Goal: Task Accomplishment & Management: Use online tool/utility

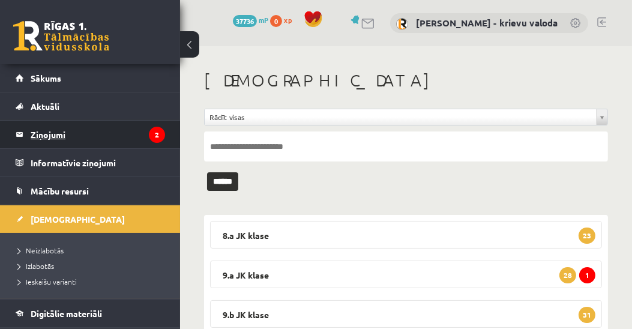
click at [56, 134] on legend "Ziņojumi 2" at bounding box center [98, 135] width 134 height 28
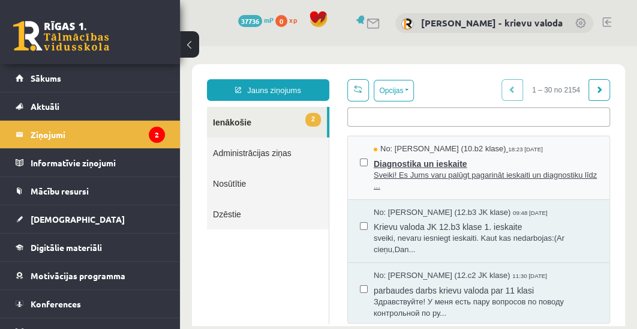
click at [411, 157] on span "Diagnostika un ieskaite" at bounding box center [486, 162] width 224 height 15
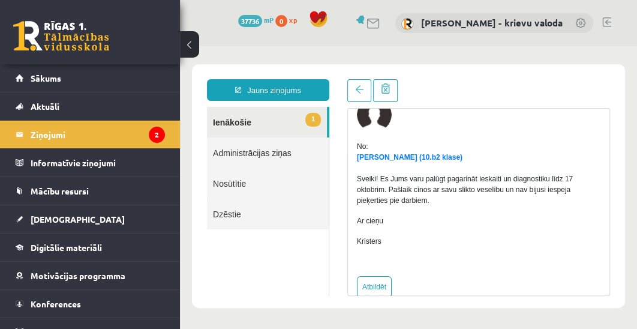
scroll to position [76, 0]
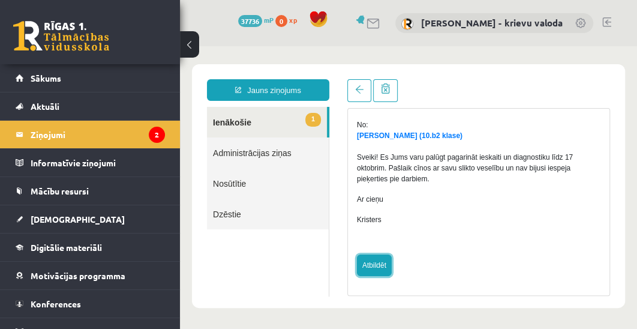
click at [375, 267] on link "Atbildēt" at bounding box center [374, 266] width 35 height 22
type input "**********"
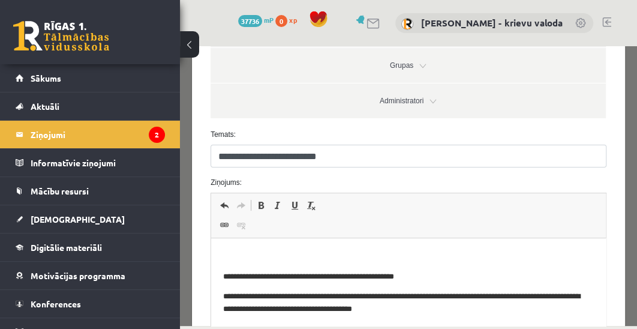
scroll to position [274, 0]
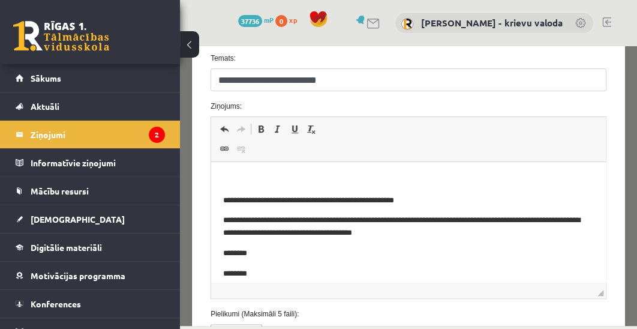
click at [304, 175] on p "Визуальный текстовый редактор, wiswyg-editor-47433758713660-1760458584-567" at bounding box center [408, 180] width 371 height 13
click at [238, 176] on p "Визуальный текстовый редактор, wiswyg-editor-47433758713660-1760458584-567" at bounding box center [408, 180] width 371 height 13
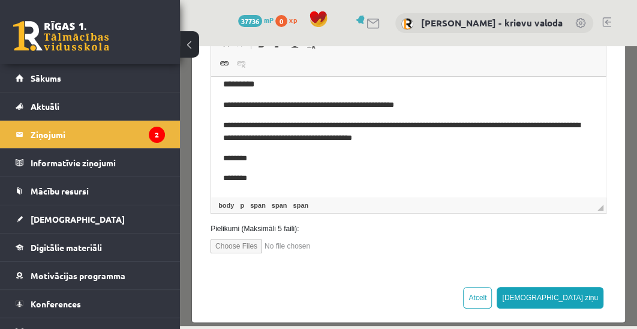
scroll to position [371, 0]
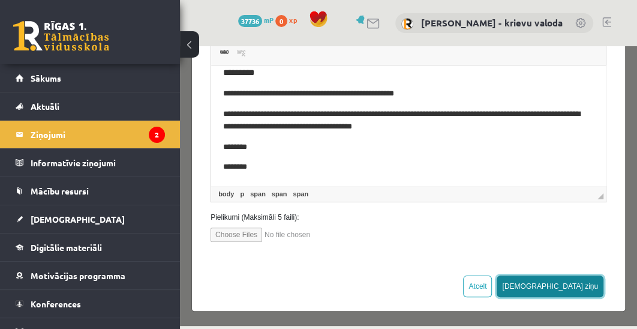
click at [582, 286] on button "[DEMOGRAPHIC_DATA] ziņu" at bounding box center [550, 287] width 107 height 22
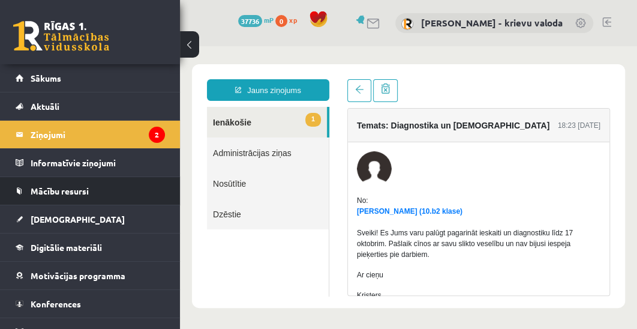
scroll to position [0, 0]
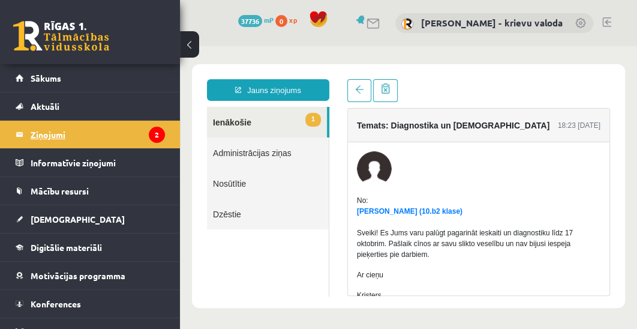
click at [50, 136] on legend "Ziņojumi 2" at bounding box center [98, 135] width 134 height 28
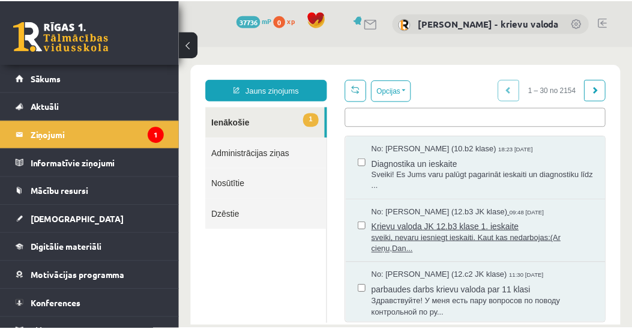
scroll to position [137, 0]
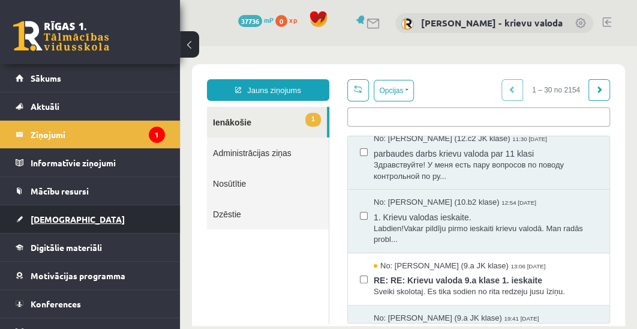
click at [41, 219] on span "[DEMOGRAPHIC_DATA]" at bounding box center [78, 219] width 94 height 11
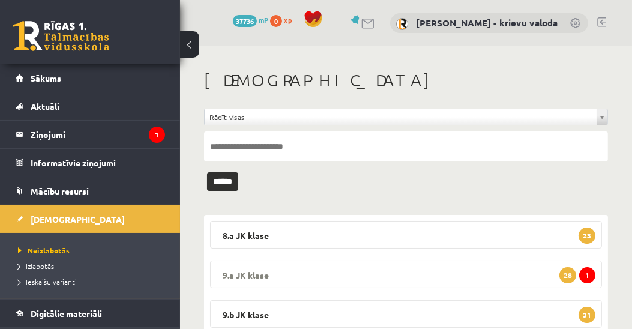
scroll to position [274, 0]
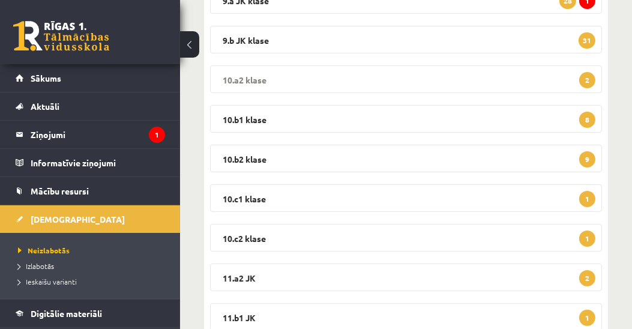
click at [248, 78] on legend "10.a2 klase 2" at bounding box center [406, 79] width 392 height 28
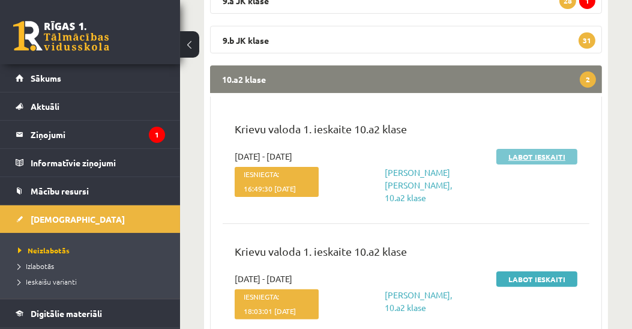
click at [547, 154] on link "Labot ieskaiti" at bounding box center [536, 157] width 81 height 16
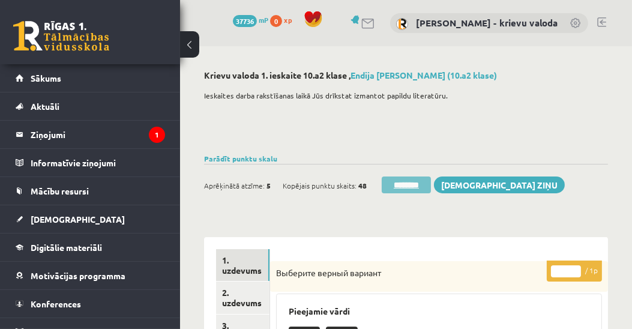
click at [403, 185] on input "********" at bounding box center [406, 184] width 49 height 17
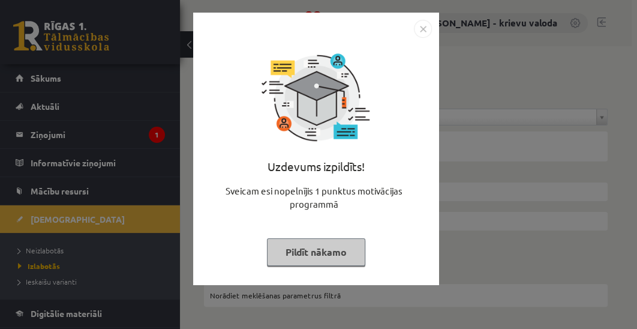
click at [347, 263] on button "Pildīt nākamo" at bounding box center [316, 252] width 98 height 28
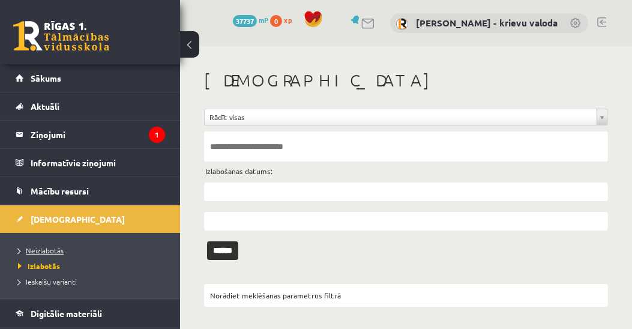
click at [51, 250] on span "Neizlabotās" at bounding box center [41, 251] width 46 height 10
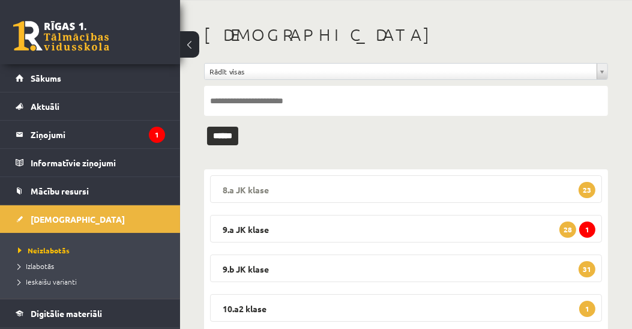
scroll to position [68, 0]
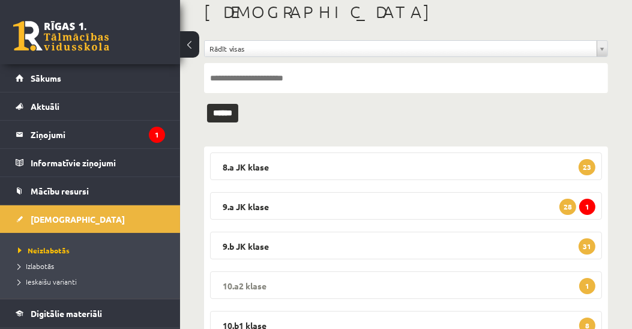
click at [258, 285] on legend "10.a2 klase 1" at bounding box center [406, 285] width 392 height 28
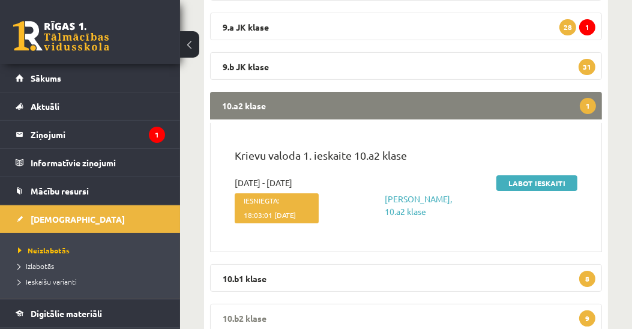
scroll to position [343, 0]
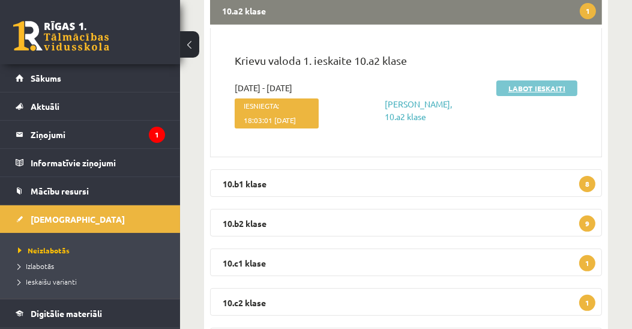
click at [537, 89] on link "Labot ieskaiti" at bounding box center [536, 88] width 81 height 16
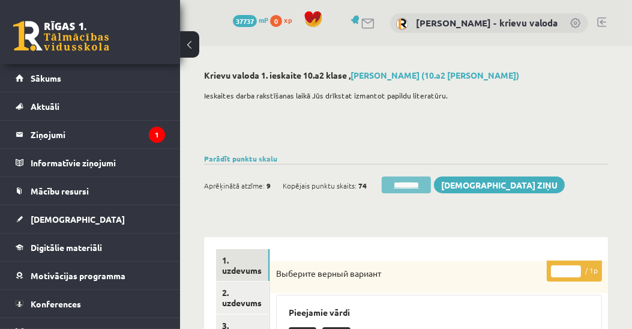
click at [411, 183] on input "********" at bounding box center [406, 184] width 49 height 17
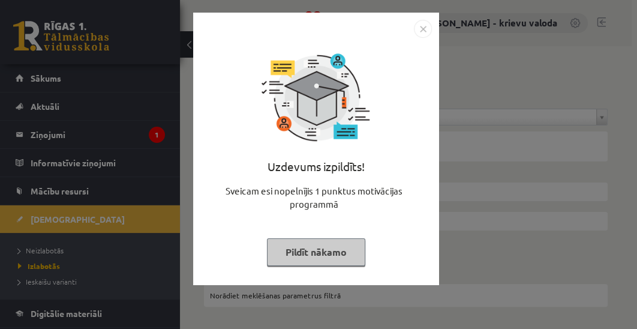
click at [315, 253] on button "Pildīt nākamo" at bounding box center [316, 252] width 98 height 28
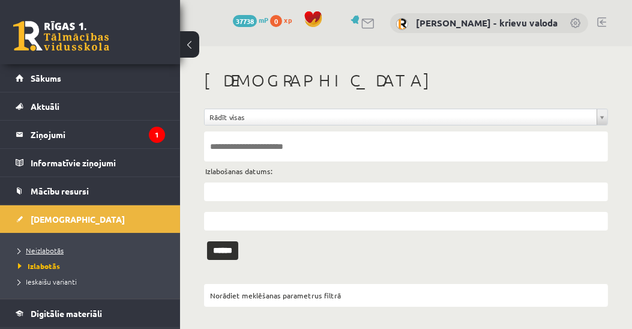
click at [56, 249] on span "Neizlabotās" at bounding box center [41, 251] width 46 height 10
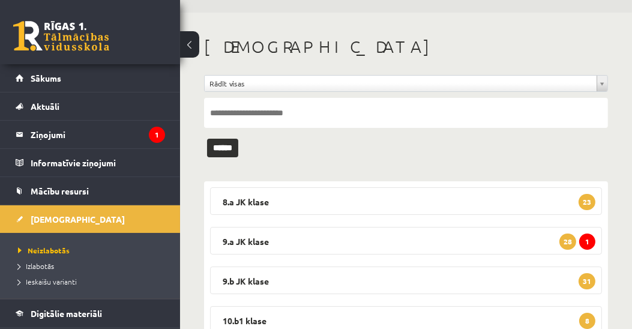
scroll to position [68, 0]
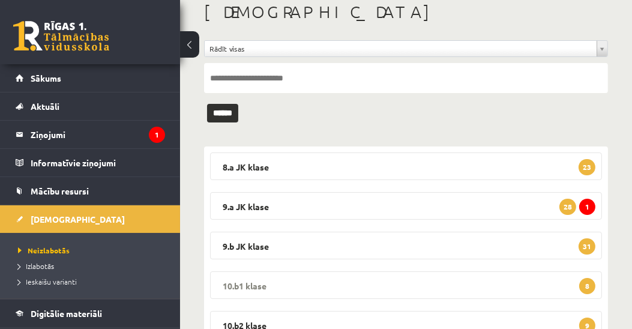
click at [253, 283] on legend "10.b1 klase 8" at bounding box center [406, 285] width 392 height 28
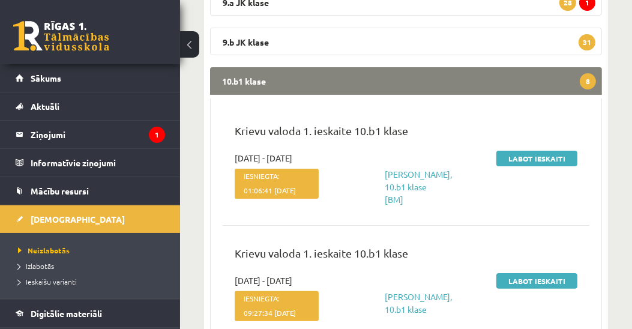
scroll to position [274, 0]
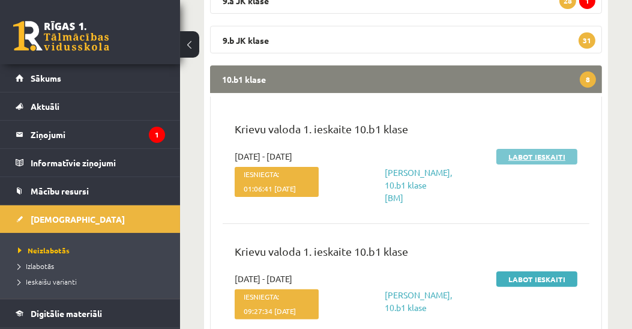
click at [535, 158] on link "Labot ieskaiti" at bounding box center [536, 157] width 81 height 16
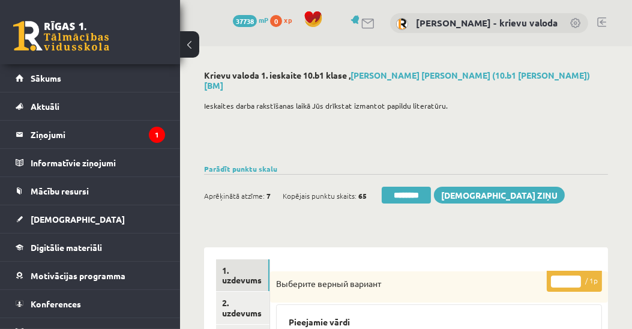
click at [408, 187] on input "********" at bounding box center [406, 195] width 49 height 17
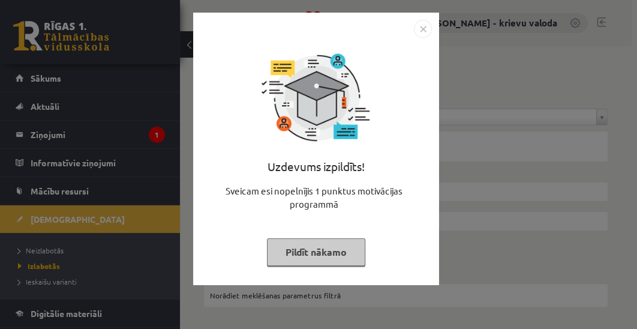
click at [318, 258] on button "Pildīt nākamo" at bounding box center [316, 252] width 98 height 28
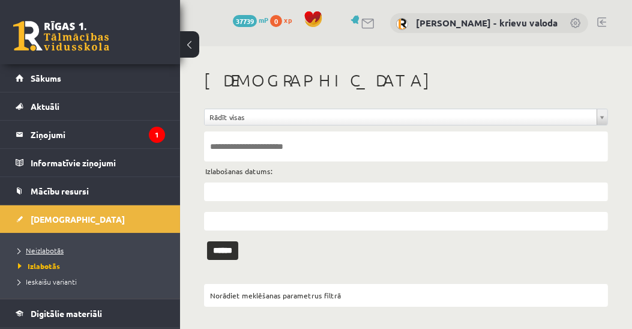
click at [56, 251] on span "Neizlabotās" at bounding box center [41, 251] width 46 height 10
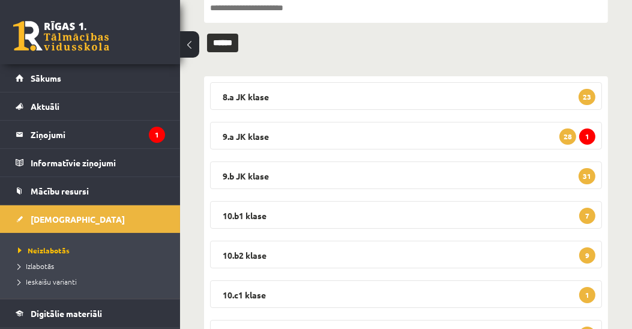
scroll to position [205, 0]
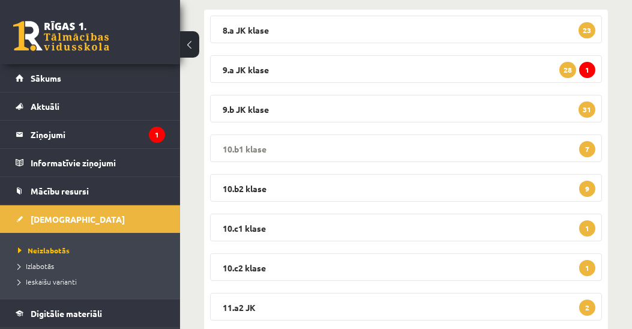
click at [249, 143] on legend "10.b1 klase 7" at bounding box center [406, 148] width 392 height 28
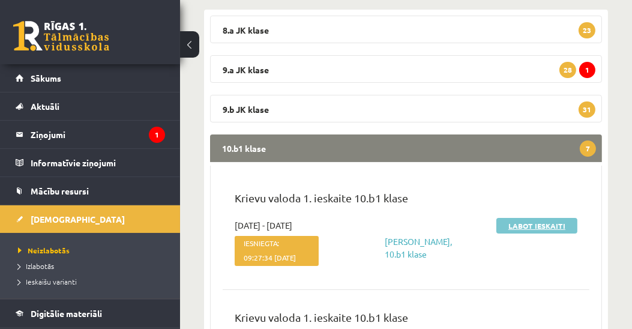
click at [551, 227] on link "Labot ieskaiti" at bounding box center [536, 226] width 81 height 16
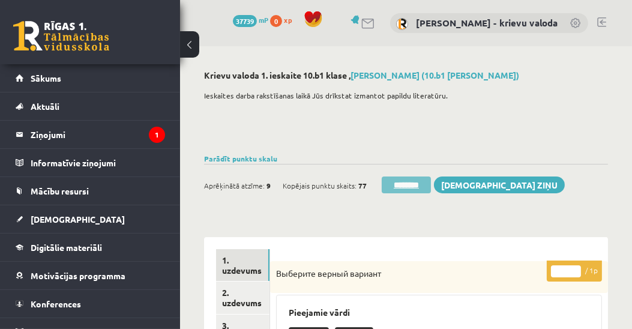
click at [412, 185] on input "********" at bounding box center [406, 184] width 49 height 17
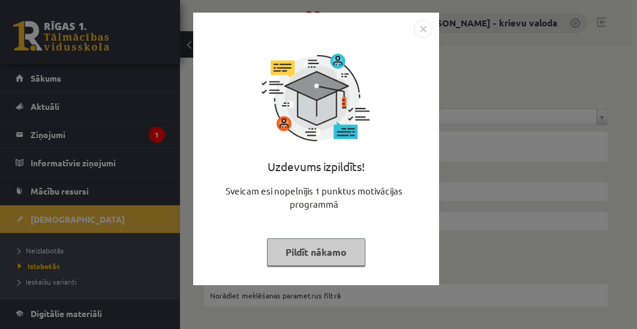
click at [331, 252] on button "Pildīt nākamo" at bounding box center [316, 252] width 98 height 28
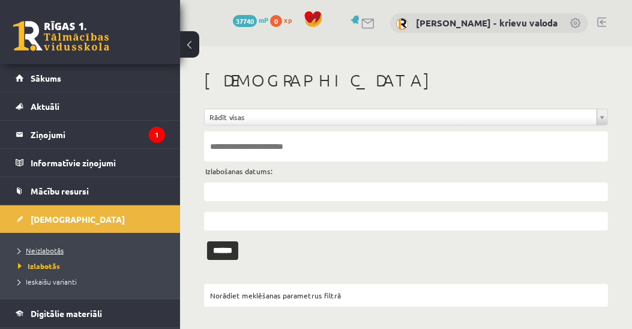
click at [49, 251] on span "Neizlabotās" at bounding box center [41, 251] width 46 height 10
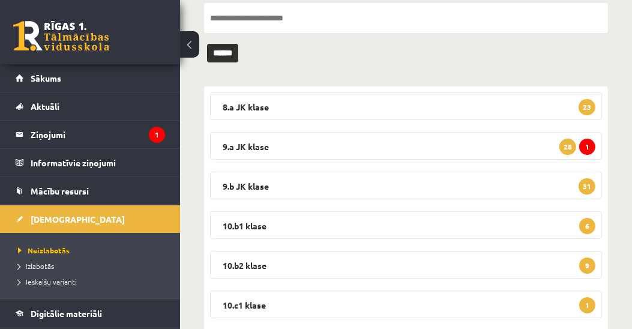
scroll to position [137, 0]
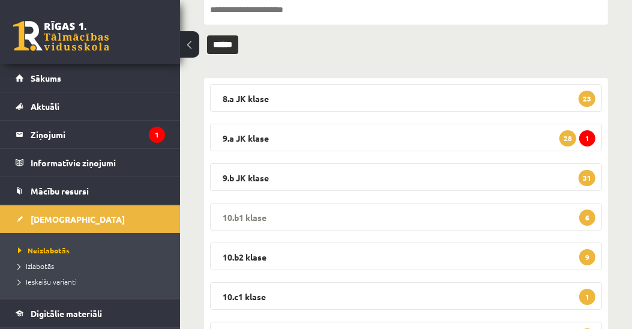
click at [247, 218] on legend "10.b1 klase 6" at bounding box center [406, 217] width 392 height 28
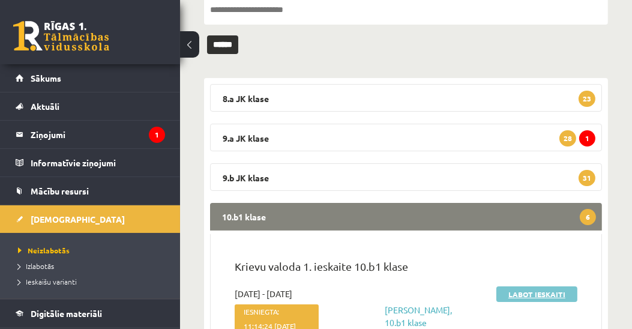
click at [519, 298] on link "Labot ieskaiti" at bounding box center [536, 294] width 81 height 16
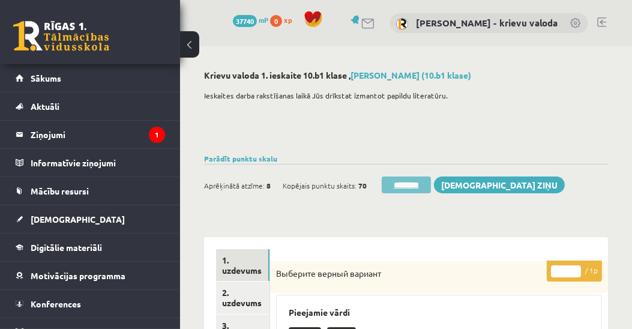
click at [421, 188] on input "********" at bounding box center [406, 184] width 49 height 17
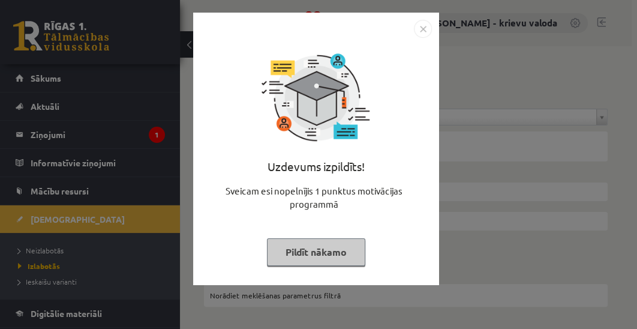
click at [318, 255] on button "Pildīt nākamo" at bounding box center [316, 252] width 98 height 28
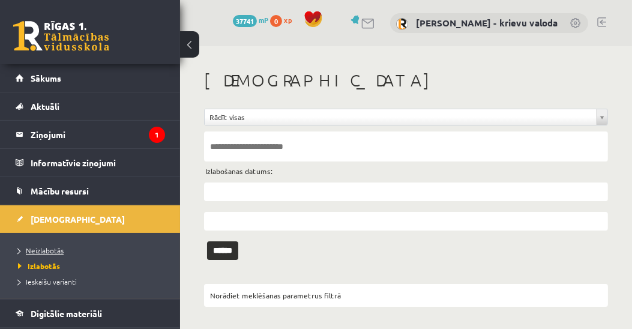
click at [43, 248] on span "Neizlabotās" at bounding box center [41, 251] width 46 height 10
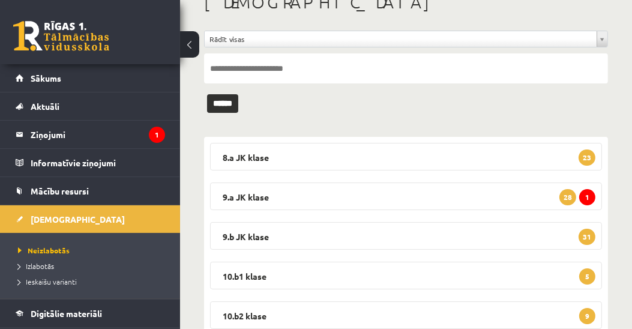
scroll to position [138, 0]
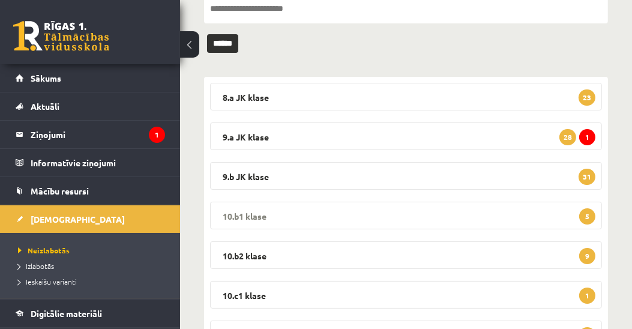
click at [261, 217] on legend "10.b1 klase 5" at bounding box center [406, 216] width 392 height 28
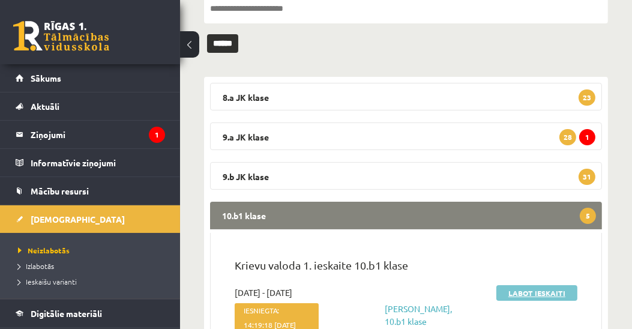
click at [541, 292] on link "Labot ieskaiti" at bounding box center [536, 293] width 81 height 16
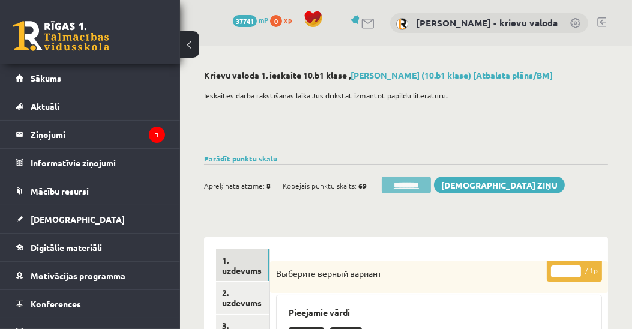
click at [417, 186] on input "********" at bounding box center [406, 184] width 49 height 17
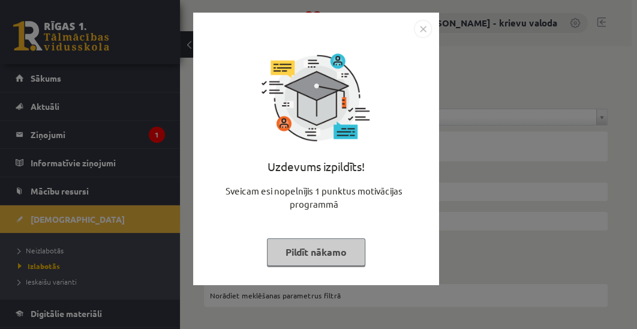
click at [333, 253] on button "Pildīt nākamo" at bounding box center [316, 252] width 98 height 28
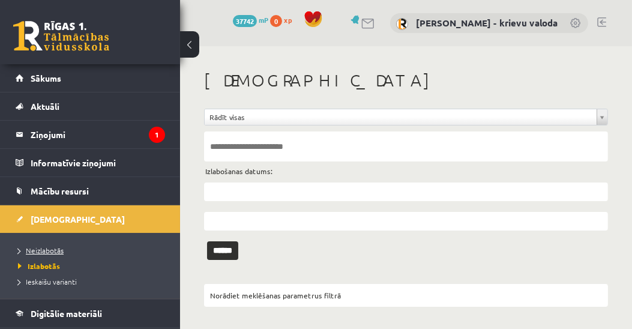
click at [54, 251] on span "Neizlabotās" at bounding box center [41, 251] width 46 height 10
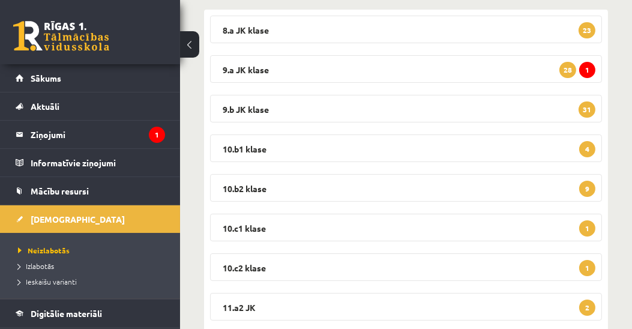
scroll to position [205, 0]
click at [251, 145] on legend "10.b1 klase 4" at bounding box center [406, 148] width 392 height 28
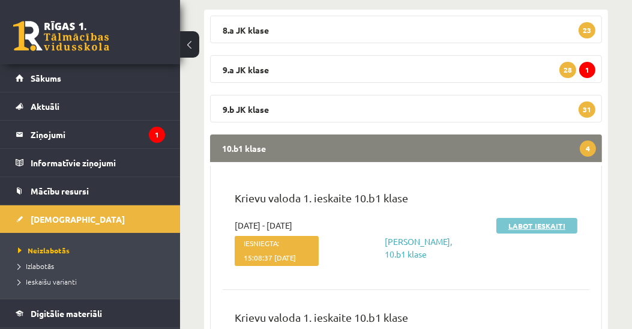
click at [539, 226] on link "Labot ieskaiti" at bounding box center [536, 226] width 81 height 16
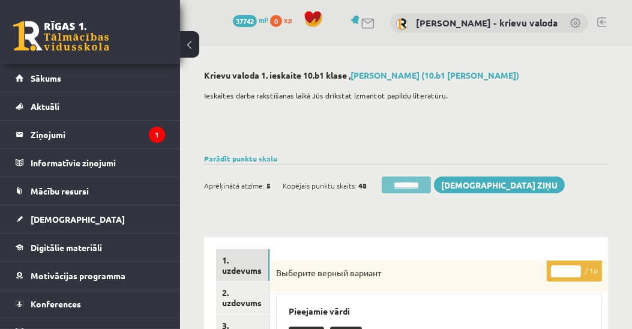
click at [410, 187] on input "********" at bounding box center [406, 184] width 49 height 17
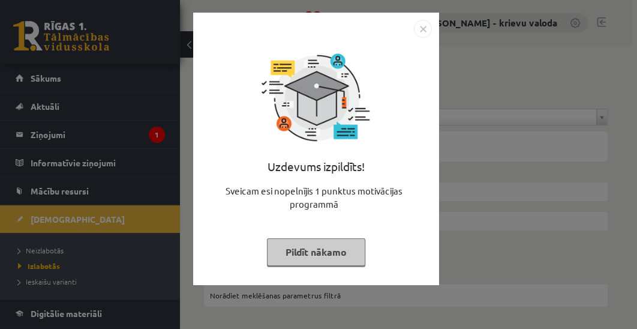
click at [309, 255] on button "Pildīt nākamo" at bounding box center [316, 252] width 98 height 28
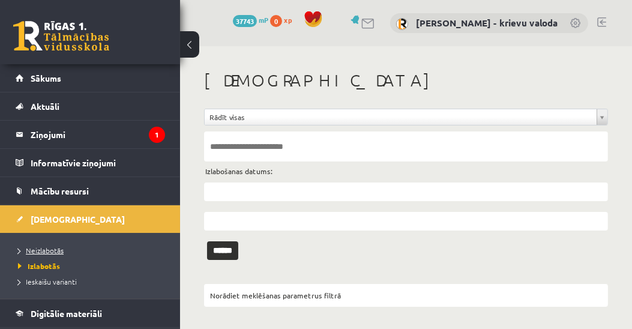
click at [52, 251] on span "Neizlabotās" at bounding box center [41, 251] width 46 height 10
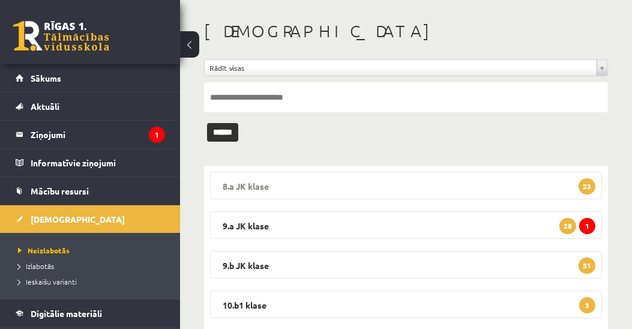
scroll to position [137, 0]
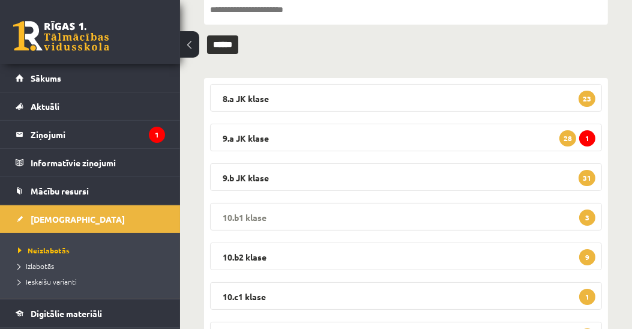
click at [256, 214] on legend "10.b1 klase 3" at bounding box center [406, 217] width 392 height 28
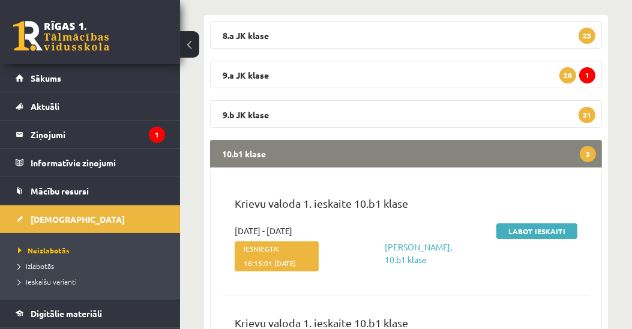
scroll to position [274, 0]
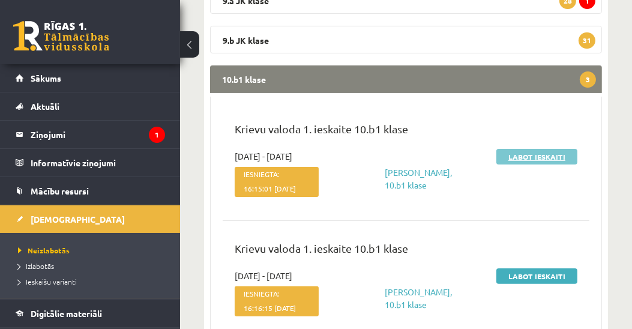
click at [526, 157] on link "Labot ieskaiti" at bounding box center [536, 157] width 81 height 16
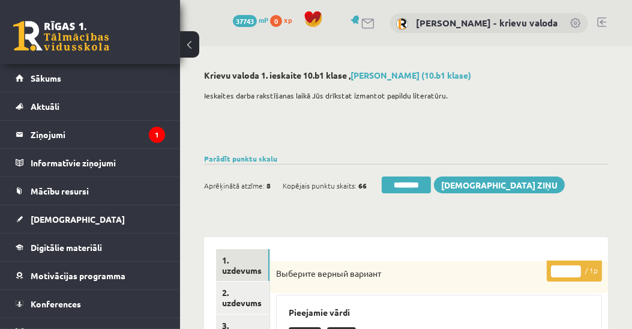
click at [416, 187] on input "********" at bounding box center [406, 184] width 49 height 17
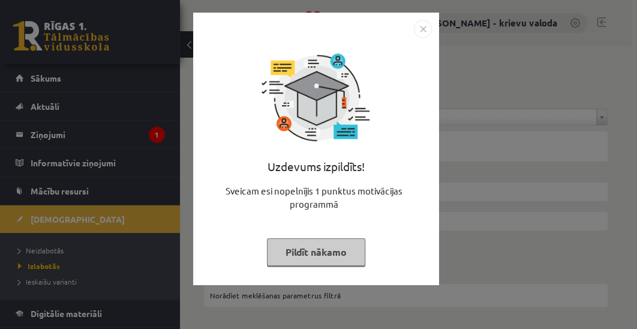
click at [356, 255] on button "Pildīt nākamo" at bounding box center [316, 252] width 98 height 28
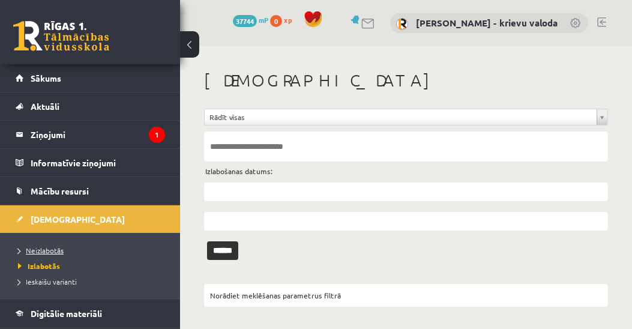
click at [31, 248] on span "Neizlabotās" at bounding box center [41, 251] width 46 height 10
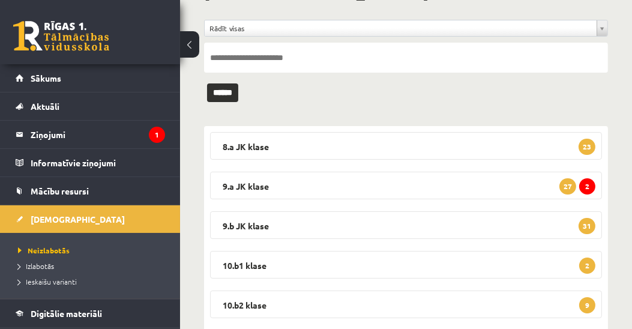
scroll to position [205, 0]
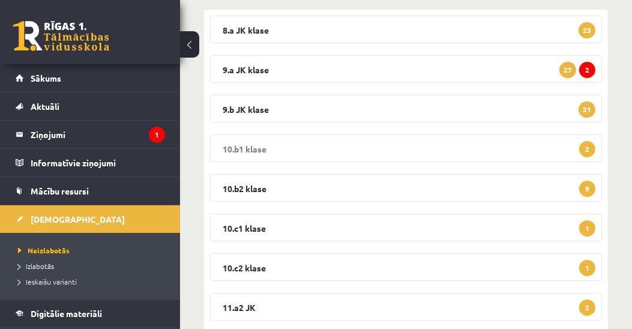
click at [249, 150] on legend "10.b1 klase 2" at bounding box center [406, 148] width 392 height 28
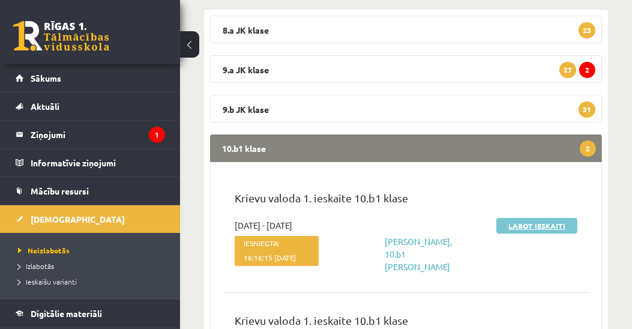
click at [532, 227] on link "Labot ieskaiti" at bounding box center [536, 226] width 81 height 16
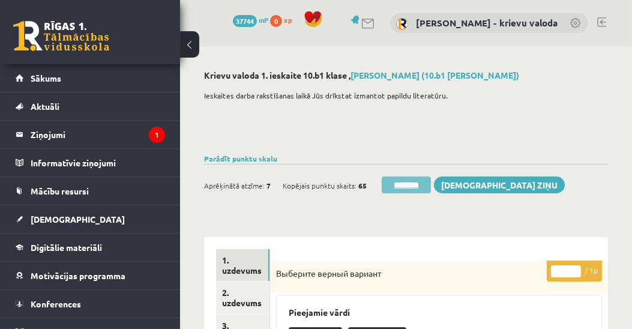
click at [414, 187] on input "********" at bounding box center [406, 184] width 49 height 17
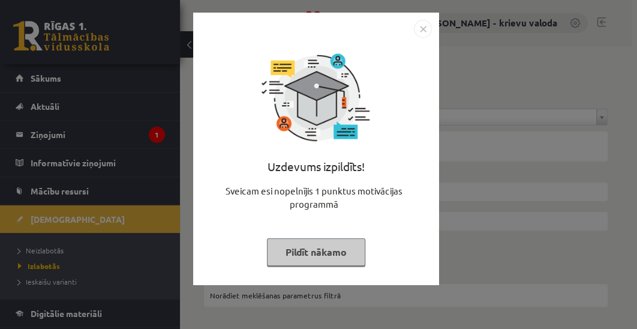
click at [312, 253] on button "Pildīt nākamo" at bounding box center [316, 252] width 98 height 28
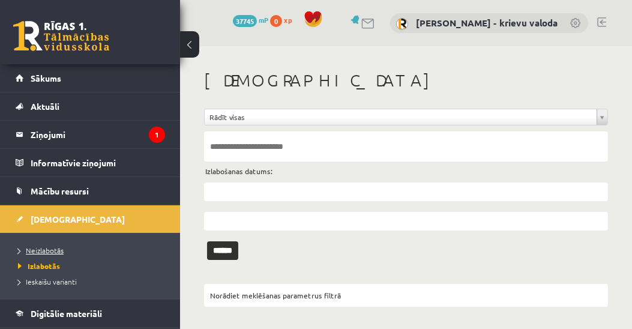
click at [60, 251] on span "Neizlabotās" at bounding box center [41, 251] width 46 height 10
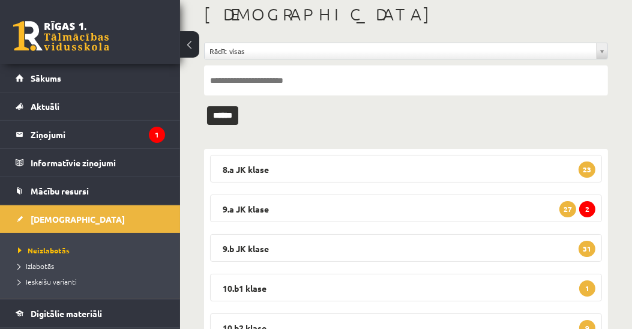
scroll to position [137, 0]
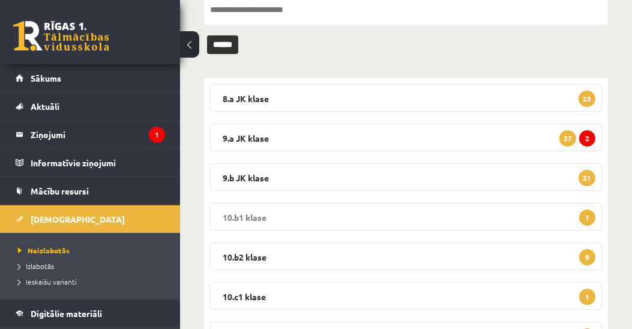
click at [251, 215] on legend "10.b1 klase 1" at bounding box center [406, 217] width 392 height 28
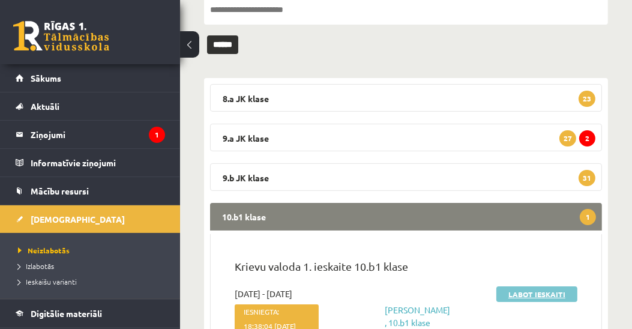
click at [512, 293] on link "Labot ieskaiti" at bounding box center [536, 294] width 81 height 16
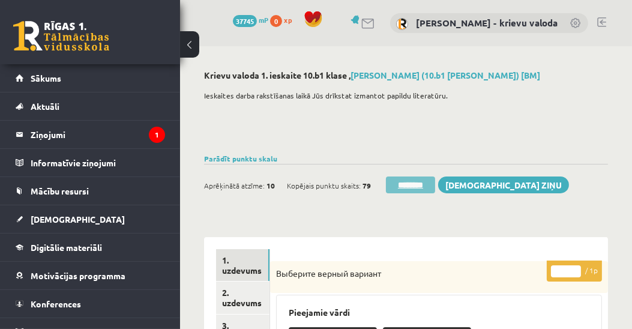
click at [418, 187] on input "********" at bounding box center [410, 184] width 49 height 17
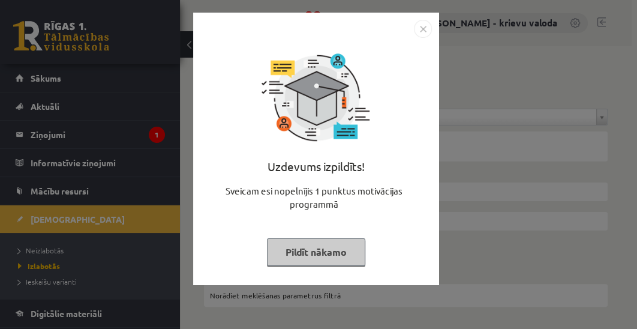
click at [316, 258] on button "Pildīt nākamo" at bounding box center [316, 252] width 98 height 28
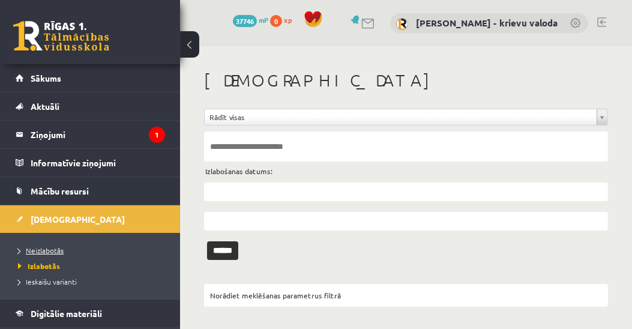
click at [36, 250] on span "Neizlabotās" at bounding box center [41, 251] width 46 height 10
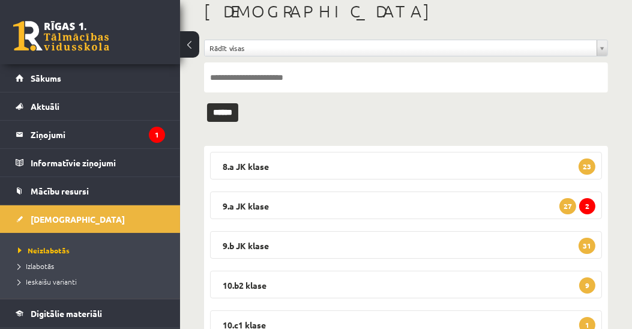
scroll to position [137, 0]
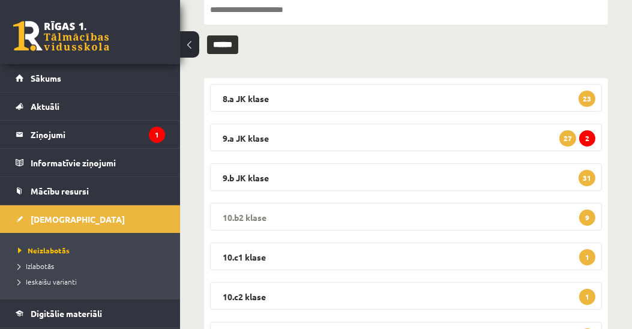
click at [249, 217] on legend "10.b2 klase 9" at bounding box center [406, 217] width 392 height 28
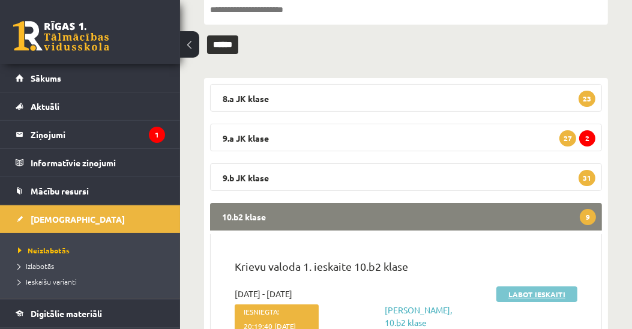
click at [542, 296] on link "Labot ieskaiti" at bounding box center [536, 294] width 81 height 16
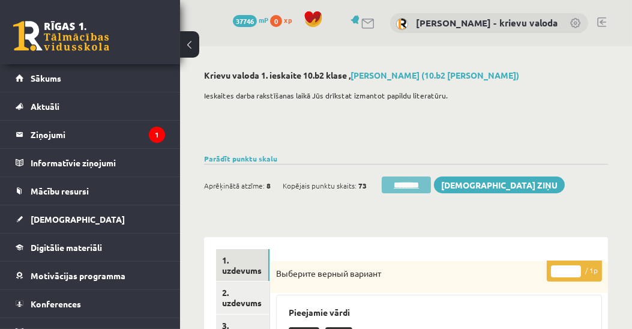
click at [419, 185] on input "********" at bounding box center [406, 184] width 49 height 17
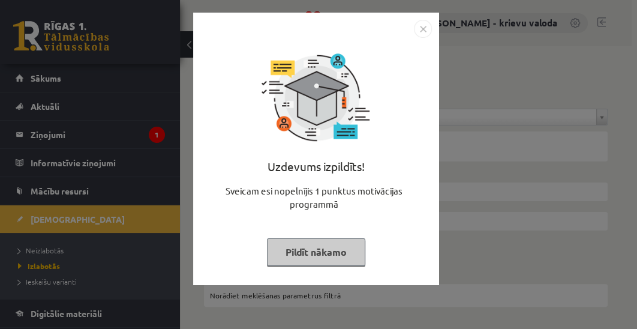
click at [330, 257] on button "Pildīt nākamo" at bounding box center [316, 252] width 98 height 28
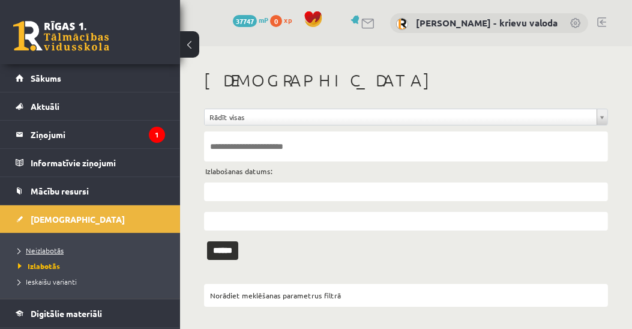
click at [53, 250] on span "Neizlabotās" at bounding box center [41, 251] width 46 height 10
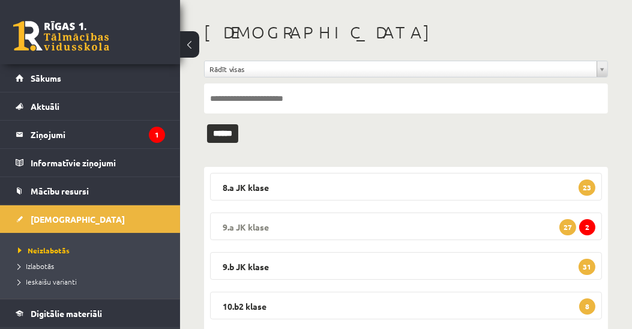
scroll to position [68, 0]
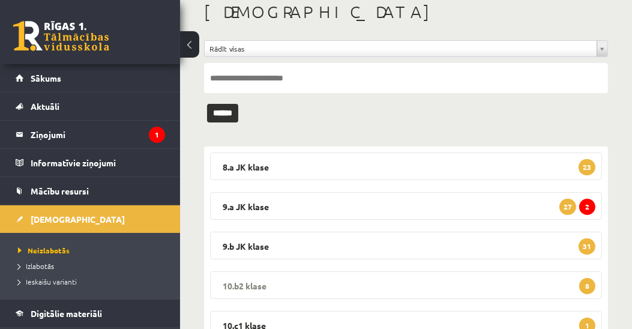
drag, startPoint x: 254, startPoint y: 286, endPoint x: 282, endPoint y: 276, distance: 29.8
click at [254, 286] on legend "10.b2 klase 8" at bounding box center [406, 285] width 392 height 28
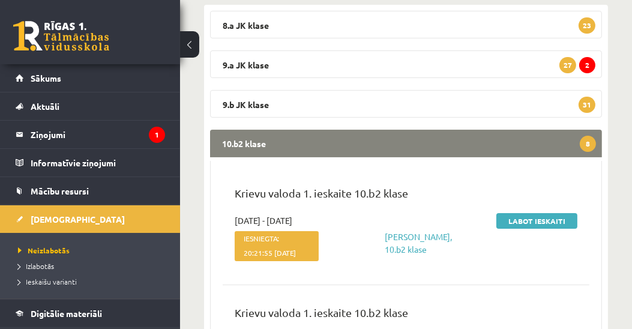
scroll to position [274, 0]
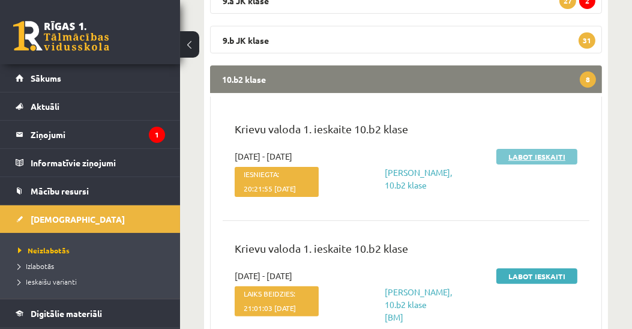
click at [534, 156] on link "Labot ieskaiti" at bounding box center [536, 157] width 81 height 16
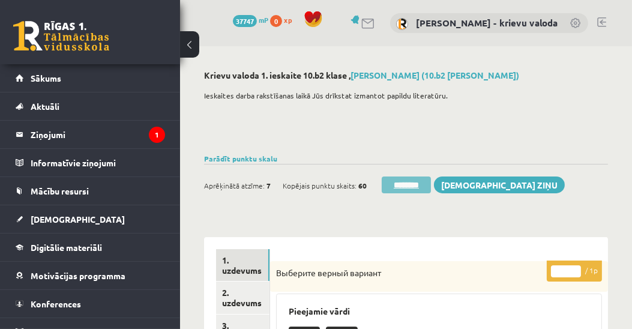
click at [418, 184] on input "********" at bounding box center [406, 184] width 49 height 17
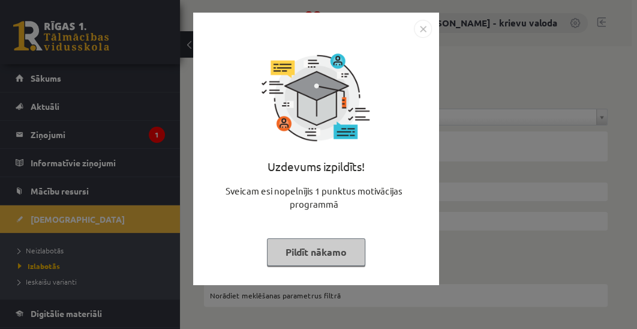
click at [313, 255] on button "Pildīt nākamo" at bounding box center [316, 252] width 98 height 28
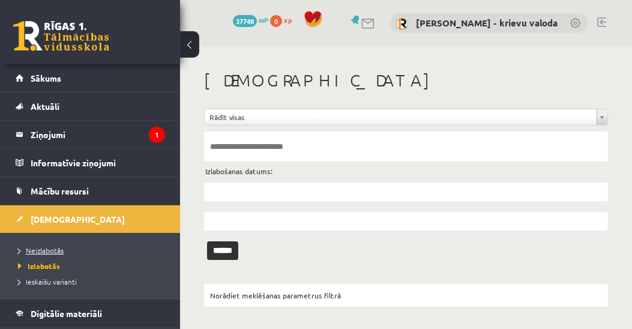
click at [32, 248] on span "Neizlabotās" at bounding box center [41, 251] width 46 height 10
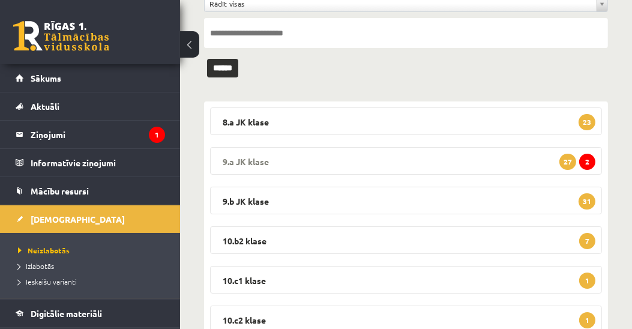
scroll to position [274, 0]
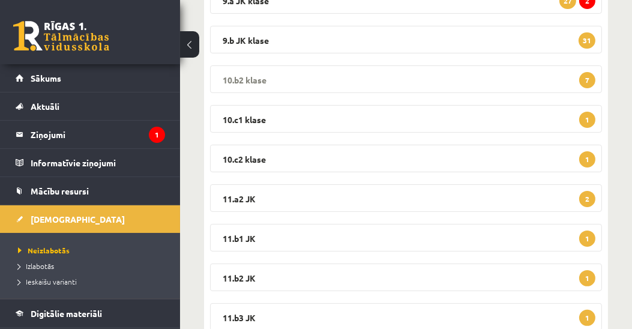
click at [241, 75] on legend "10.b2 klase 7" at bounding box center [406, 79] width 392 height 28
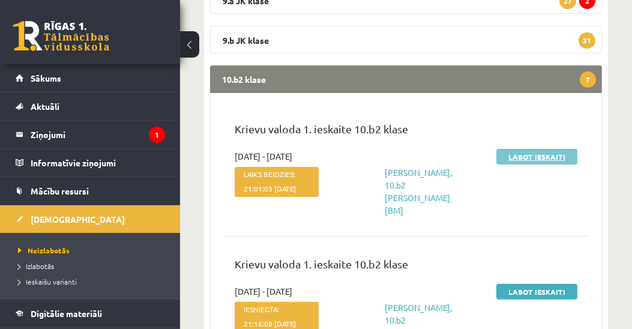
click at [536, 155] on link "Labot ieskaiti" at bounding box center [536, 157] width 81 height 16
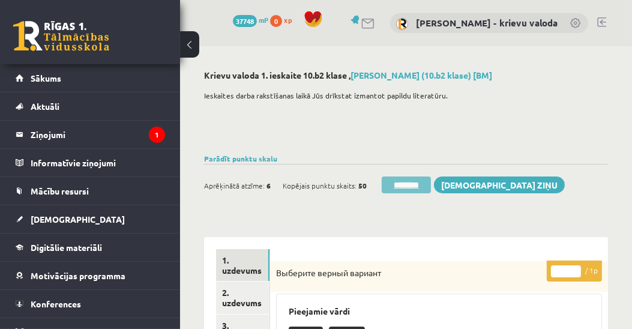
click at [411, 181] on input "********" at bounding box center [406, 184] width 49 height 17
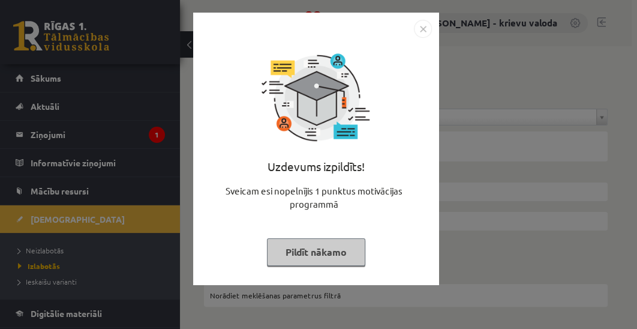
click at [319, 253] on button "Pildīt nākamo" at bounding box center [316, 252] width 98 height 28
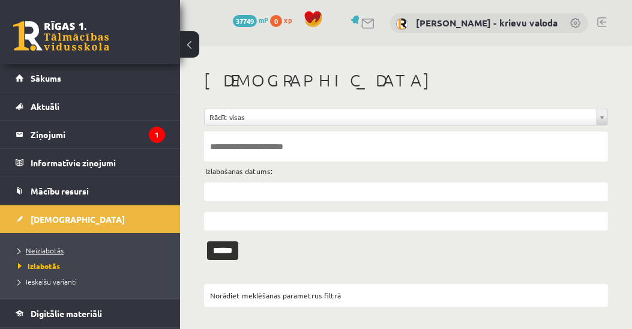
click at [31, 247] on span "Neizlabotās" at bounding box center [41, 251] width 46 height 10
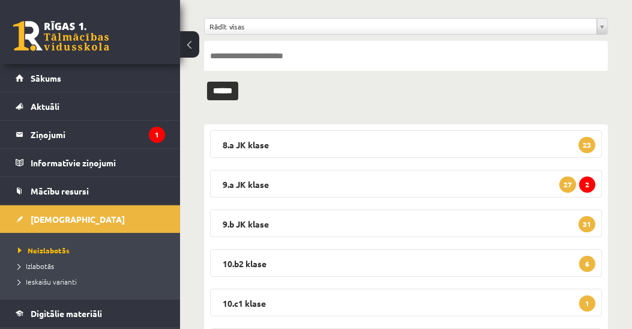
scroll to position [274, 0]
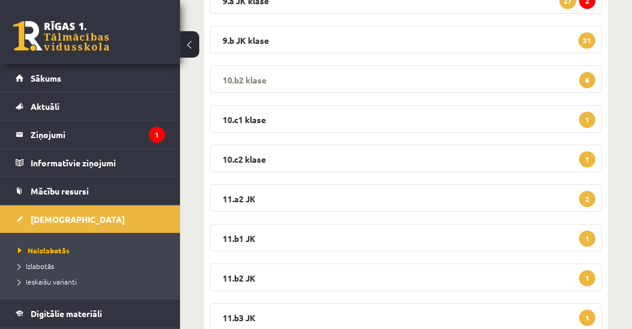
click at [255, 79] on legend "10.b2 klase 6" at bounding box center [406, 79] width 392 height 28
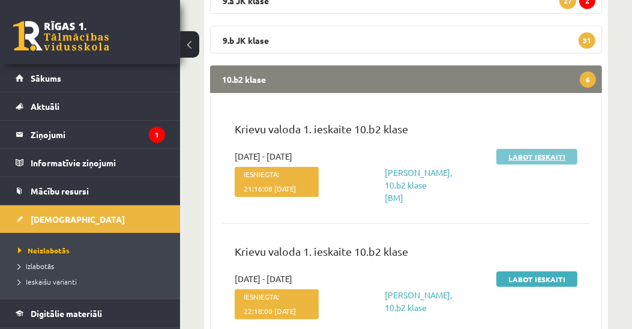
click at [529, 151] on link "Labot ieskaiti" at bounding box center [536, 157] width 81 height 16
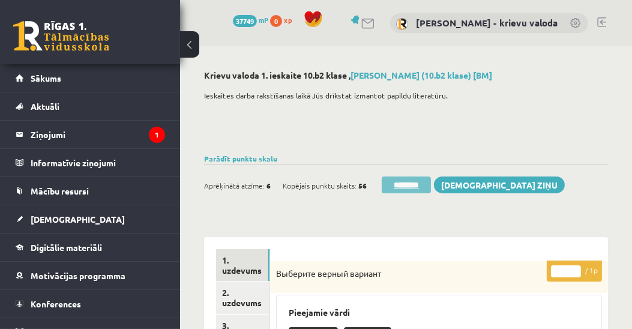
click at [402, 184] on input "********" at bounding box center [406, 184] width 49 height 17
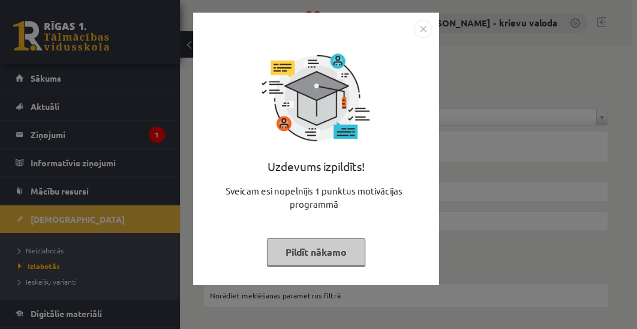
click at [343, 254] on button "Pildīt nākamo" at bounding box center [316, 252] width 98 height 28
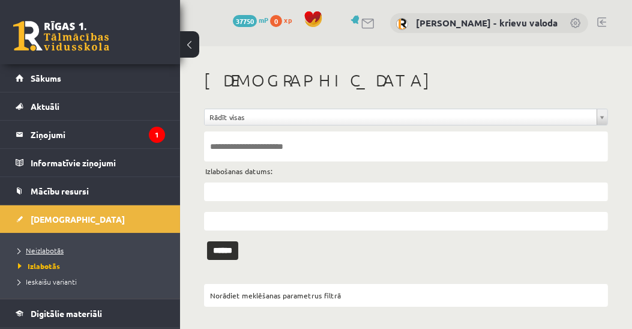
click at [47, 249] on span "Neizlabotās" at bounding box center [41, 251] width 46 height 10
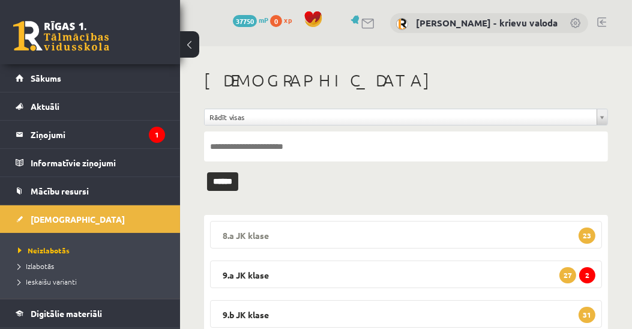
scroll to position [137, 0]
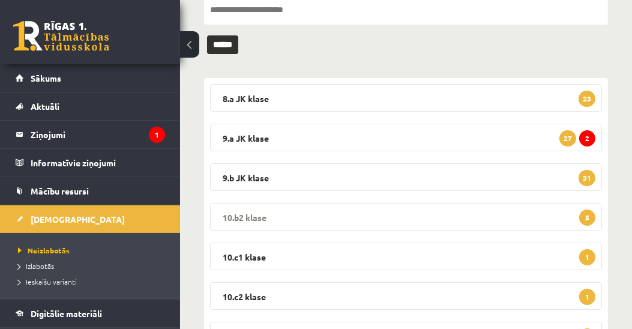
click at [228, 210] on legend "10.b2 klase 5" at bounding box center [406, 217] width 392 height 28
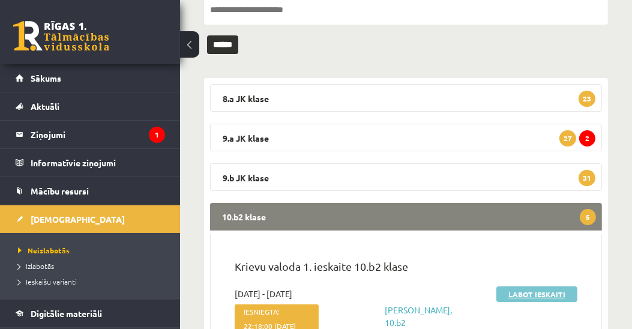
click at [537, 290] on link "Labot ieskaiti" at bounding box center [536, 294] width 81 height 16
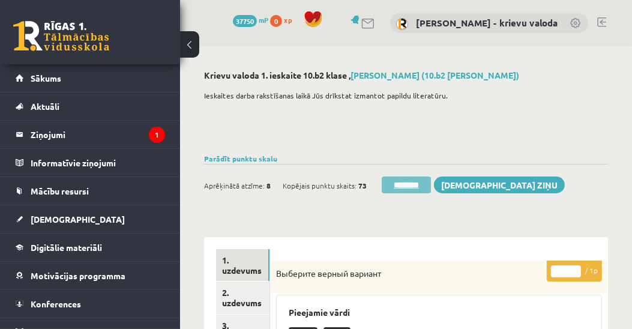
click at [397, 181] on input "********" at bounding box center [406, 184] width 49 height 17
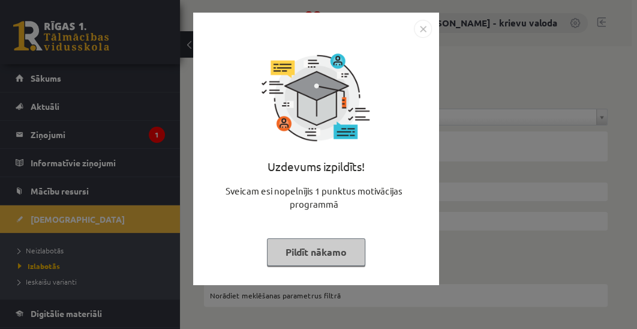
click at [304, 249] on button "Pildīt nākamo" at bounding box center [316, 252] width 98 height 28
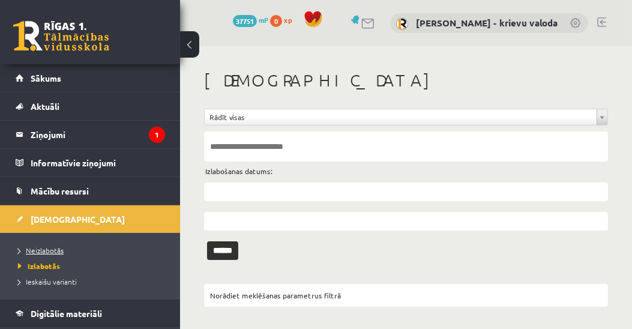
click at [46, 250] on span "Neizlabotās" at bounding box center [41, 251] width 46 height 10
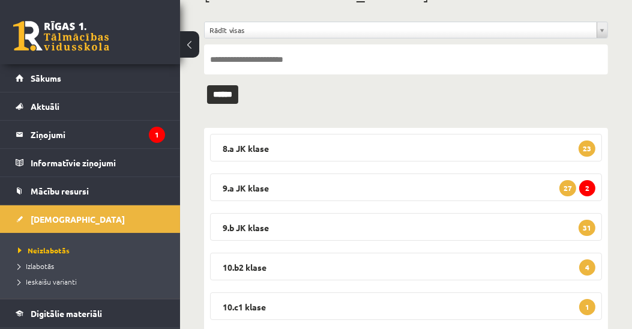
scroll to position [137, 0]
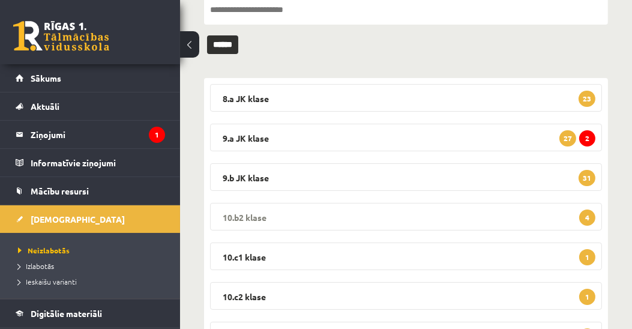
click at [258, 216] on legend "10.b2 klase 4" at bounding box center [406, 217] width 392 height 28
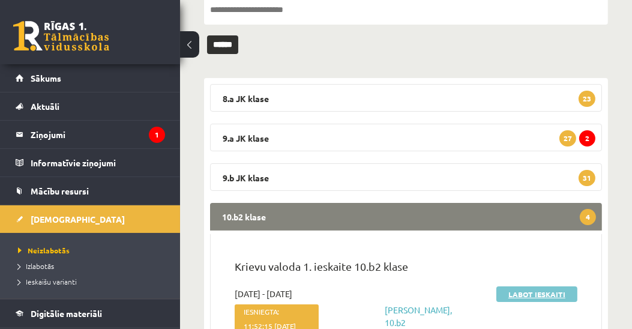
click at [517, 291] on link "Labot ieskaiti" at bounding box center [536, 294] width 81 height 16
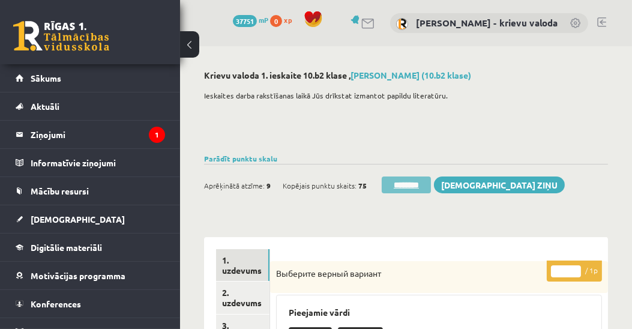
click at [402, 186] on input "********" at bounding box center [406, 184] width 49 height 17
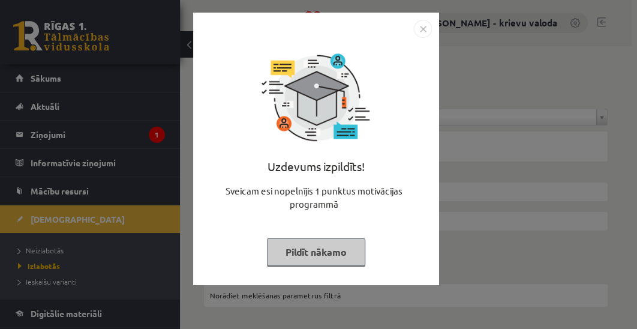
click at [321, 250] on button "Pildīt nākamo" at bounding box center [316, 252] width 98 height 28
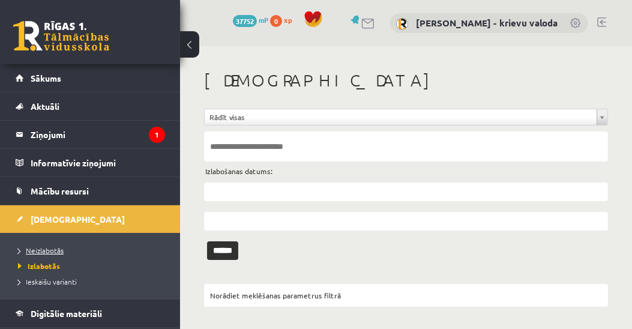
click at [58, 249] on span "Neizlabotās" at bounding box center [41, 251] width 46 height 10
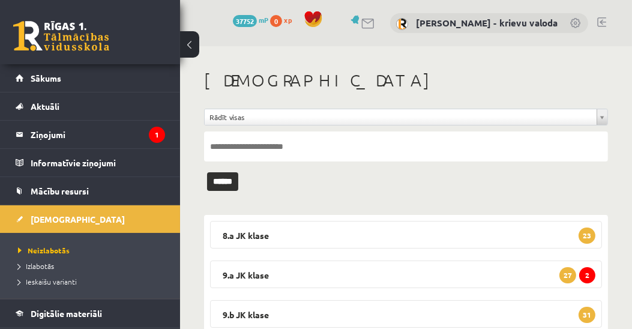
scroll to position [137, 0]
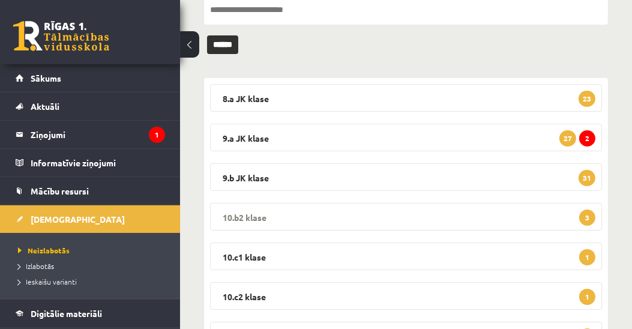
click at [249, 215] on legend "10.b2 klase 3" at bounding box center [406, 217] width 392 height 28
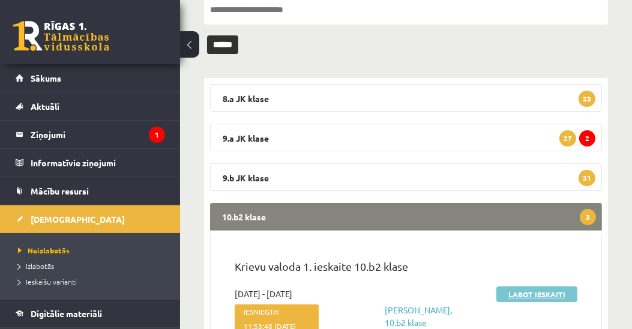
click at [538, 291] on link "Labot ieskaiti" at bounding box center [536, 294] width 81 height 16
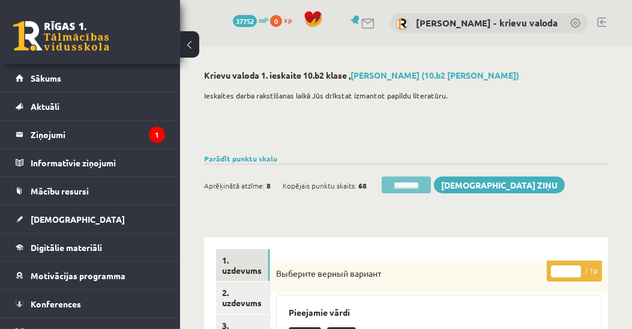
click at [411, 185] on input "********" at bounding box center [406, 184] width 49 height 17
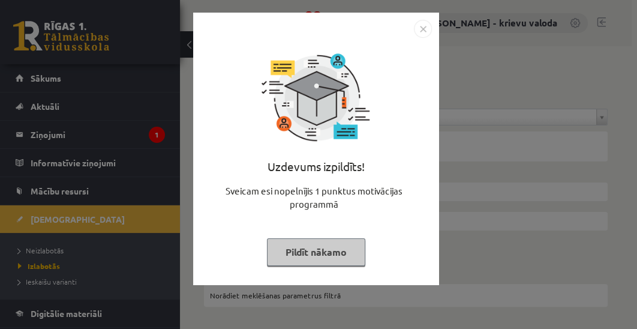
click at [305, 250] on button "Pildīt nākamo" at bounding box center [316, 252] width 98 height 28
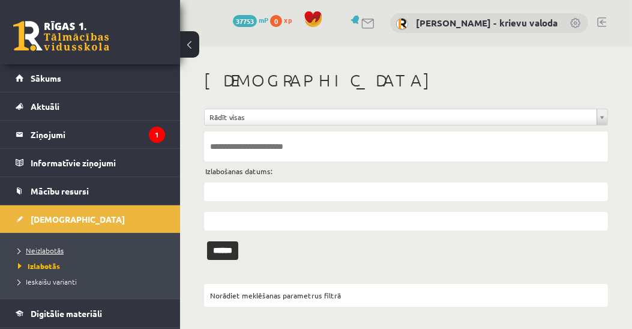
click at [46, 252] on span "Neizlabotās" at bounding box center [41, 251] width 46 height 10
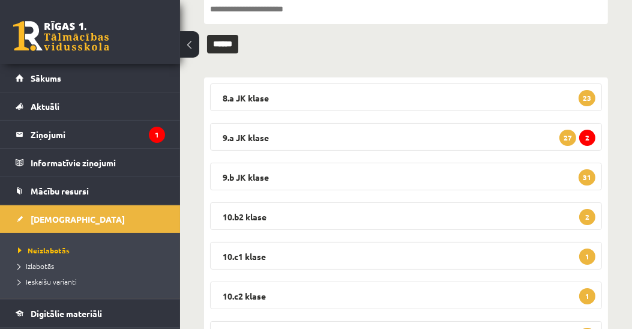
scroll to position [68, 0]
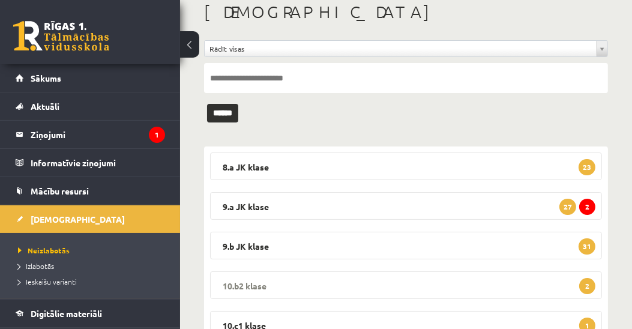
click at [244, 283] on legend "10.b2 klase 2" at bounding box center [406, 285] width 392 height 28
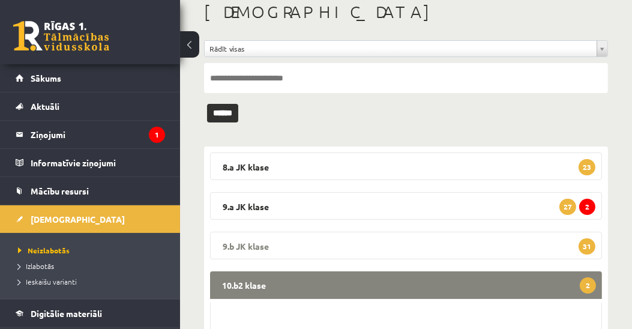
scroll to position [205, 0]
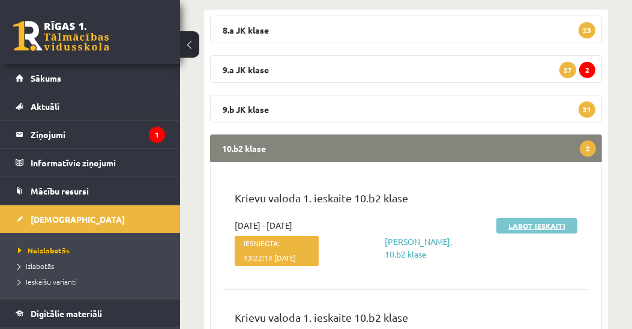
click at [539, 227] on link "Labot ieskaiti" at bounding box center [536, 226] width 81 height 16
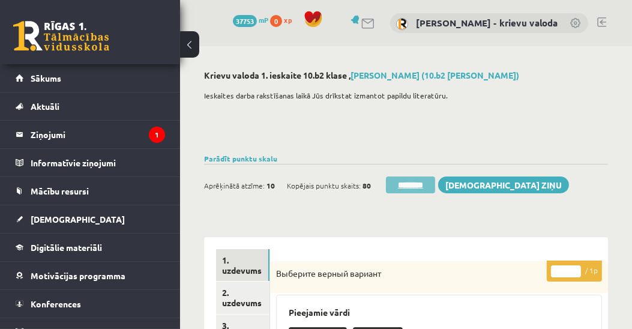
click at [422, 187] on input "********" at bounding box center [410, 184] width 49 height 17
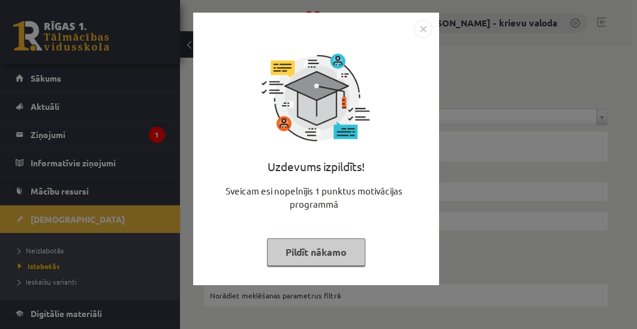
click at [346, 258] on button "Pildīt nākamo" at bounding box center [316, 252] width 98 height 28
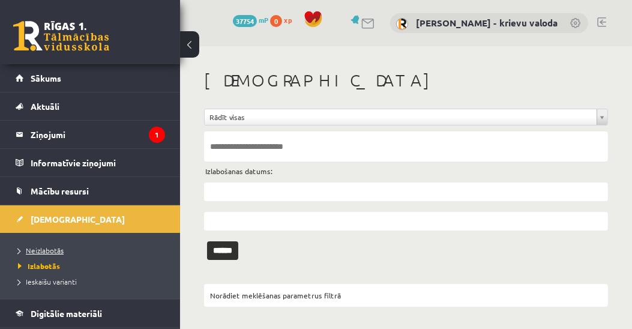
click at [34, 250] on span "Neizlabotās" at bounding box center [41, 251] width 46 height 10
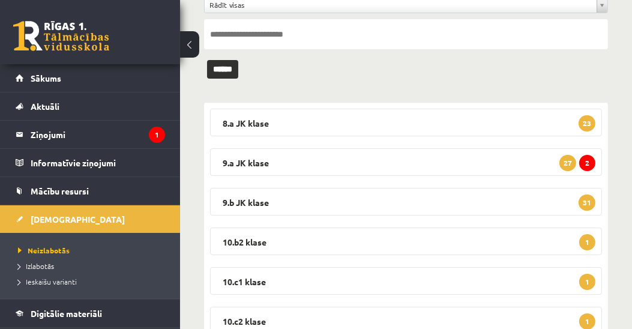
scroll to position [205, 0]
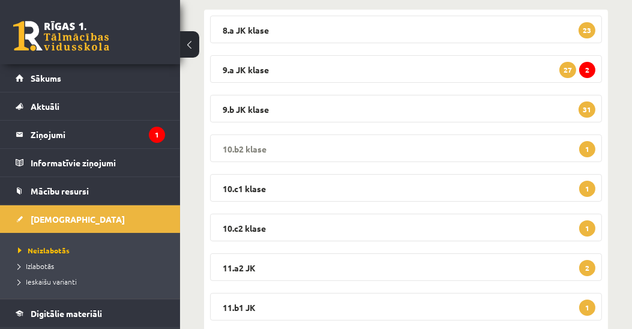
click at [249, 146] on legend "10.b2 klase 1" at bounding box center [406, 148] width 392 height 28
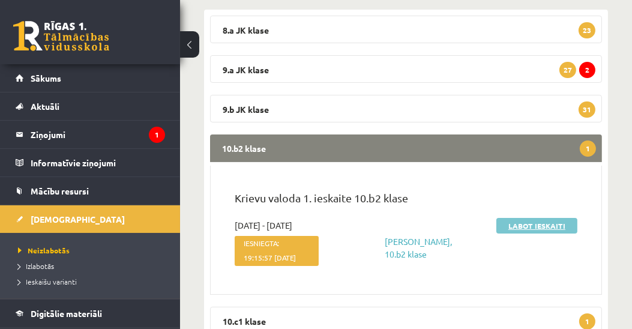
click at [543, 224] on link "Labot ieskaiti" at bounding box center [536, 226] width 81 height 16
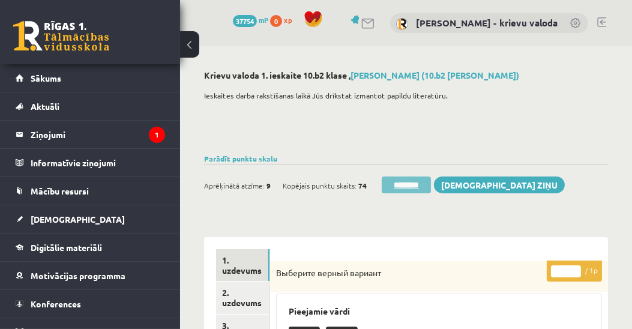
click at [406, 185] on input "********" at bounding box center [406, 184] width 49 height 17
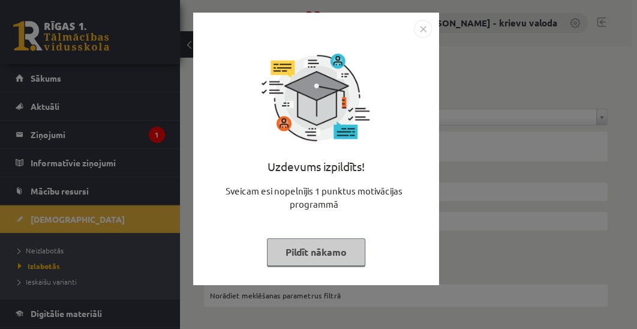
click at [326, 260] on button "Pildīt nākamo" at bounding box center [316, 252] width 98 height 28
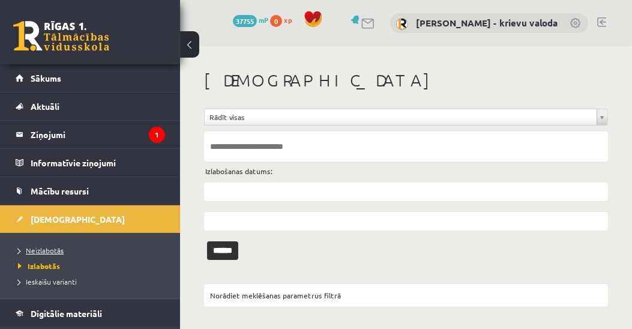
click at [58, 250] on span "Neizlabotās" at bounding box center [41, 251] width 46 height 10
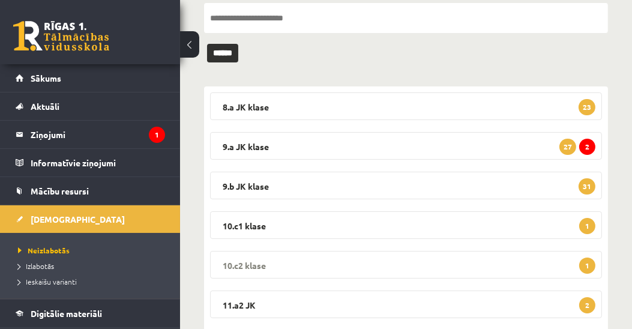
scroll to position [137, 0]
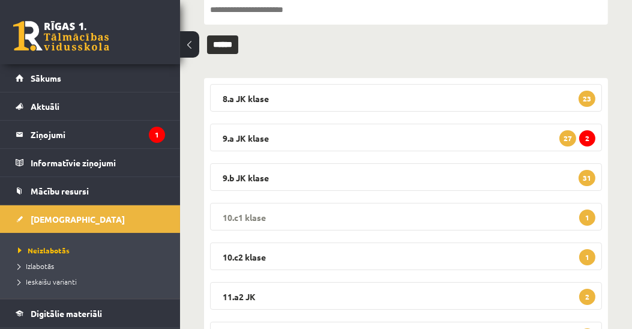
click at [237, 216] on legend "10.c1 klase 1" at bounding box center [406, 217] width 392 height 28
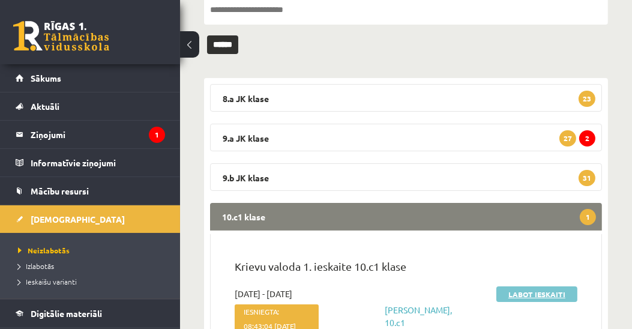
click at [537, 296] on link "Labot ieskaiti" at bounding box center [536, 294] width 81 height 16
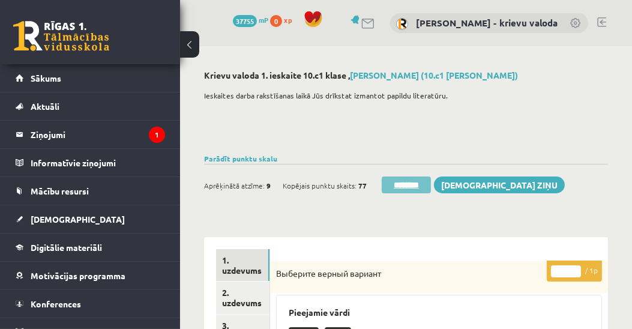
click at [412, 181] on input "********" at bounding box center [406, 184] width 49 height 17
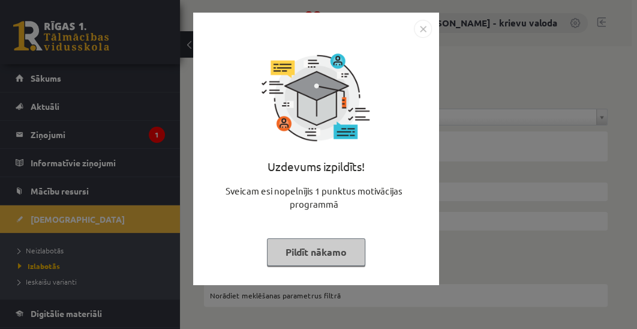
click at [332, 247] on button "Pildīt nākamo" at bounding box center [316, 252] width 98 height 28
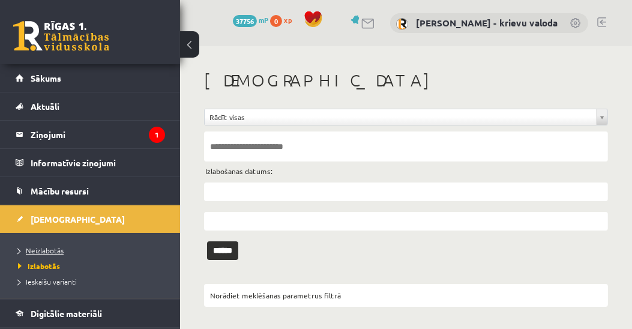
click at [54, 247] on span "Neizlabotās" at bounding box center [41, 251] width 46 height 10
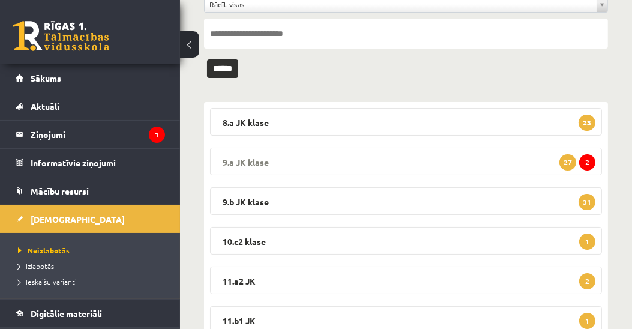
scroll to position [137, 0]
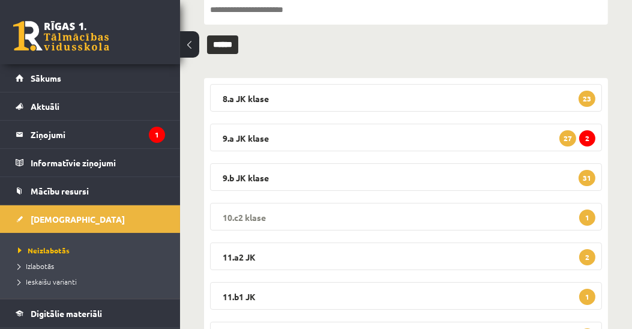
click at [245, 209] on legend "10.c2 klase 1" at bounding box center [406, 217] width 392 height 28
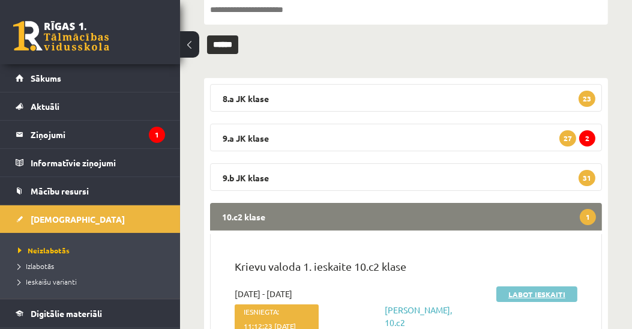
click at [525, 295] on link "Labot ieskaiti" at bounding box center [536, 294] width 81 height 16
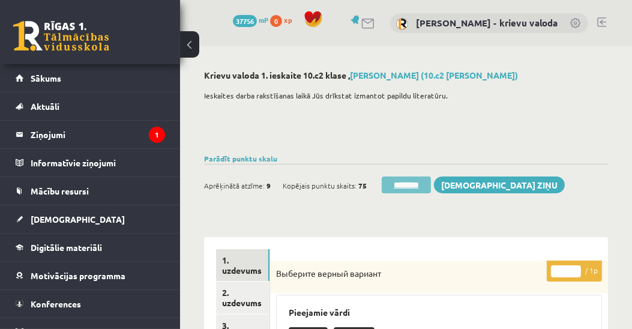
click at [409, 185] on input "********" at bounding box center [406, 184] width 49 height 17
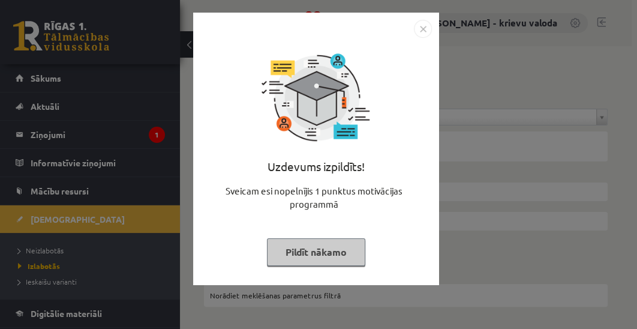
click at [315, 253] on button "Pildīt nākamo" at bounding box center [316, 252] width 98 height 28
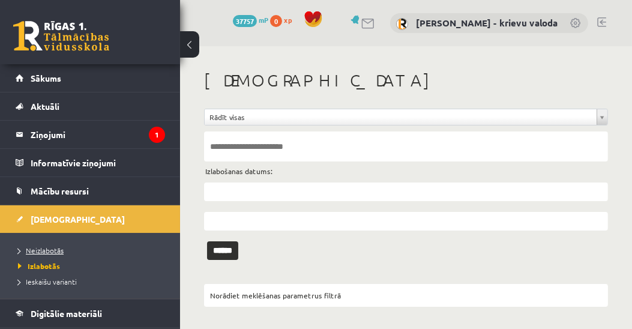
click at [40, 246] on span "Neizlabotās" at bounding box center [41, 251] width 46 height 10
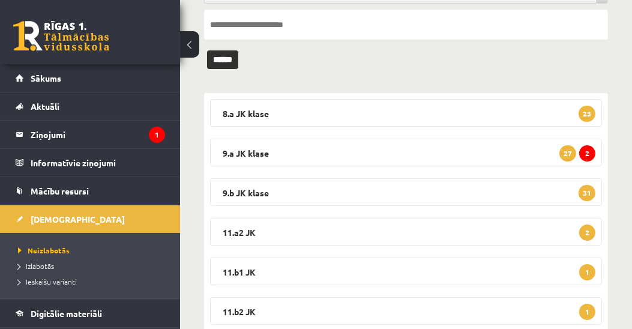
scroll to position [137, 0]
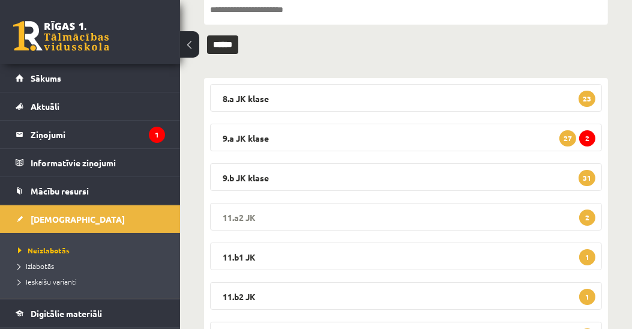
click at [243, 215] on legend "11.a2 JK 2" at bounding box center [406, 217] width 392 height 28
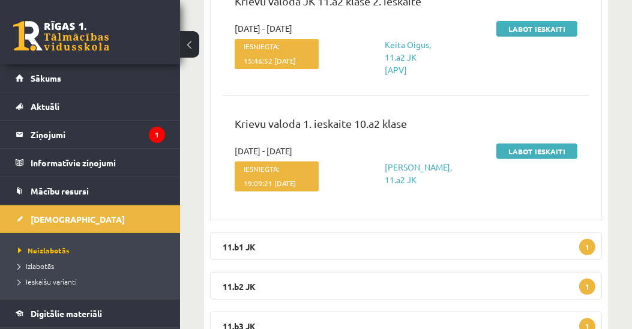
scroll to position [411, 0]
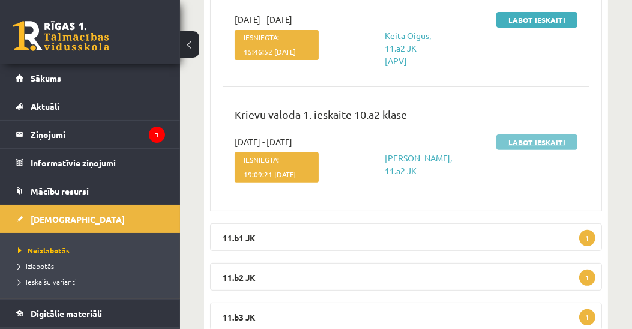
click at [527, 150] on link "Labot ieskaiti" at bounding box center [536, 142] width 81 height 16
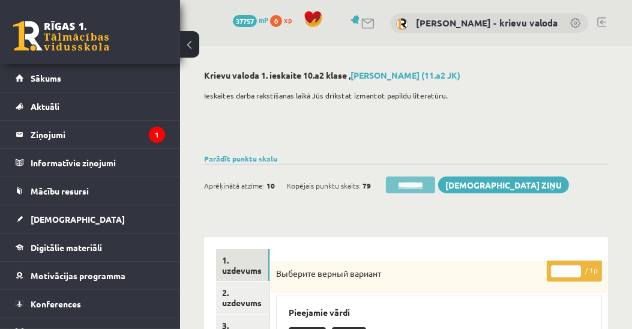
click at [421, 185] on input "********" at bounding box center [410, 184] width 49 height 17
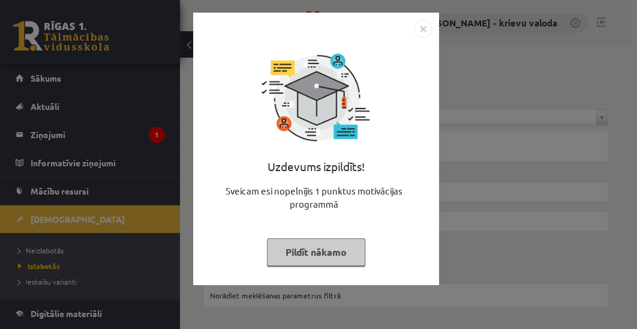
click at [304, 253] on button "Pildīt nākamo" at bounding box center [316, 252] width 98 height 28
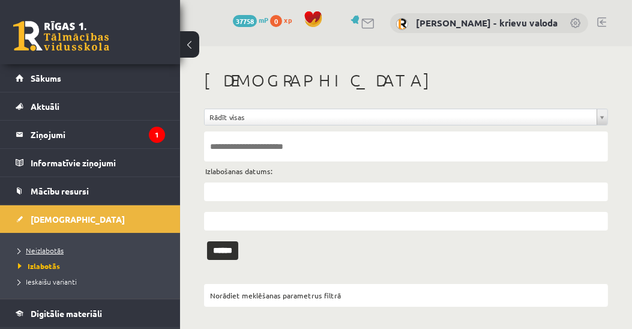
click at [47, 247] on span "Neizlabotās" at bounding box center [41, 251] width 46 height 10
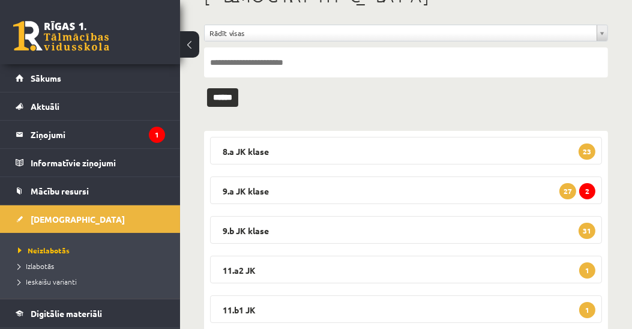
scroll to position [137, 0]
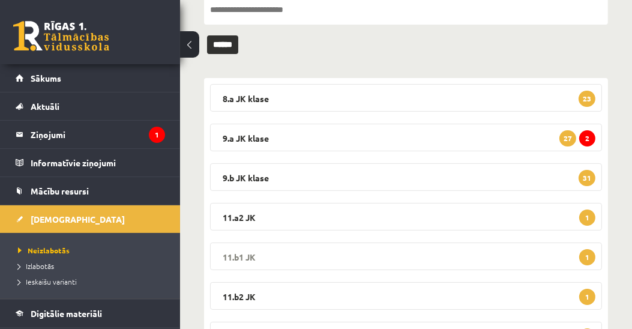
click at [239, 255] on legend "11.b1 JK 1" at bounding box center [406, 257] width 392 height 28
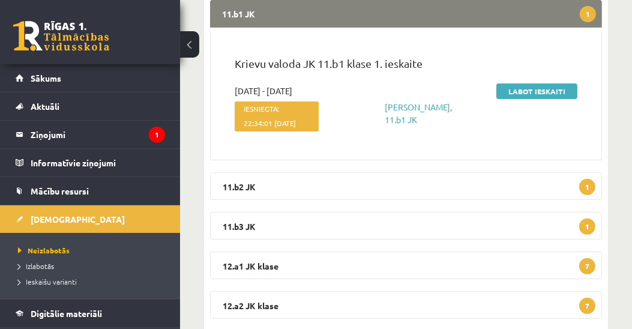
scroll to position [343, 0]
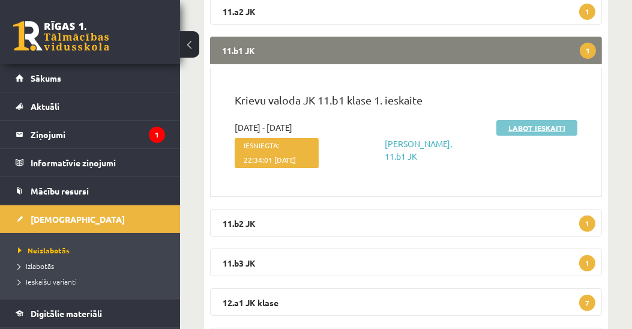
click at [541, 127] on link "Labot ieskaiti" at bounding box center [536, 128] width 81 height 16
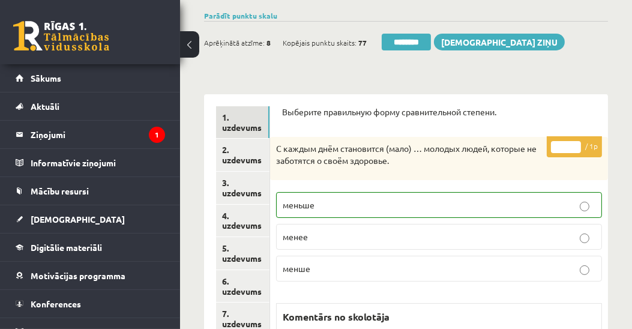
scroll to position [104, 0]
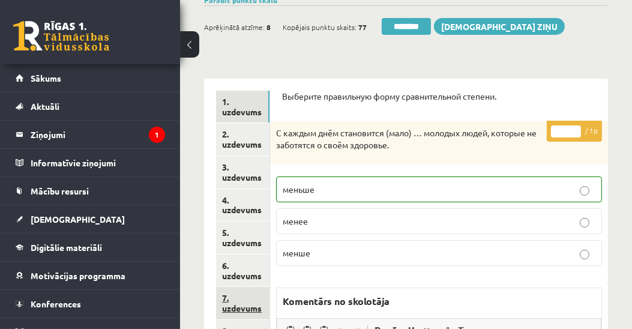
click at [239, 304] on link "7. uzdevums" at bounding box center [242, 303] width 53 height 32
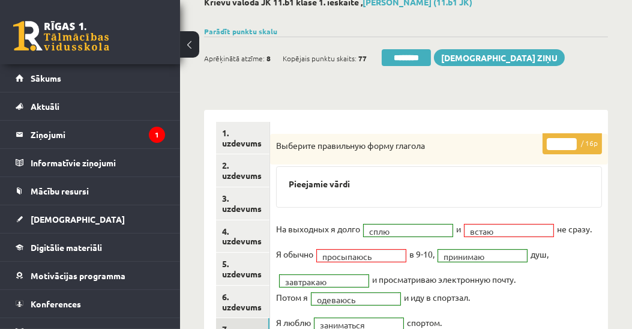
scroll to position [68, 0]
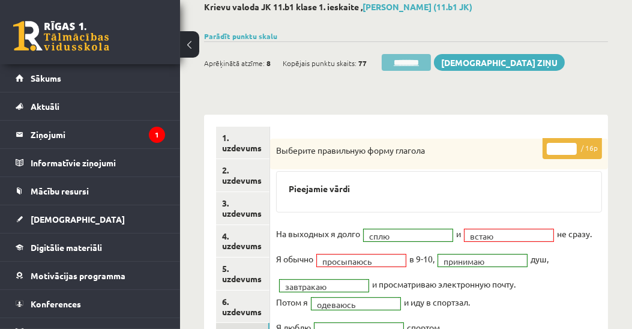
click at [416, 60] on input "********" at bounding box center [406, 62] width 49 height 17
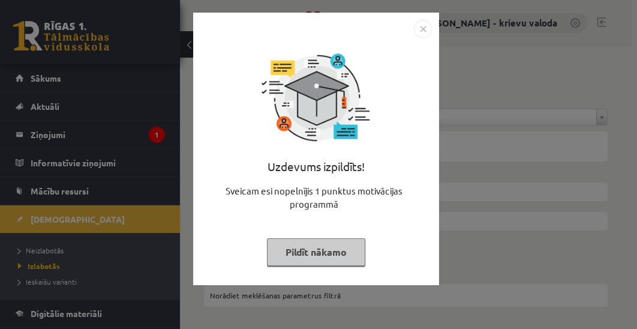
click at [313, 253] on button "Pildīt nākamo" at bounding box center [316, 252] width 98 height 28
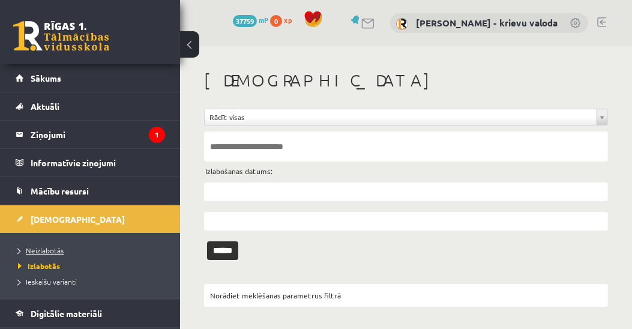
click at [50, 250] on span "Neizlabotās" at bounding box center [41, 251] width 46 height 10
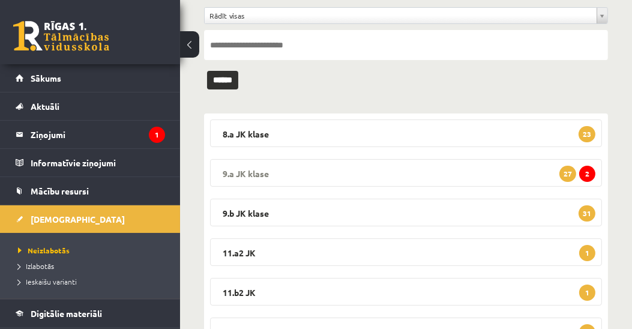
scroll to position [137, 0]
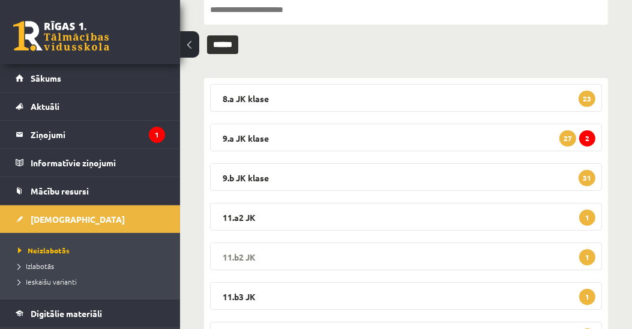
click at [243, 256] on legend "11.b2 JK 1" at bounding box center [406, 257] width 392 height 28
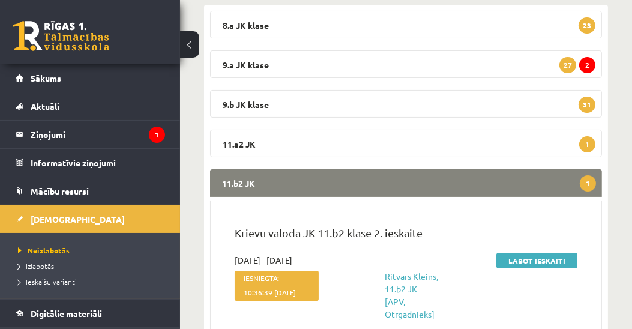
scroll to position [274, 0]
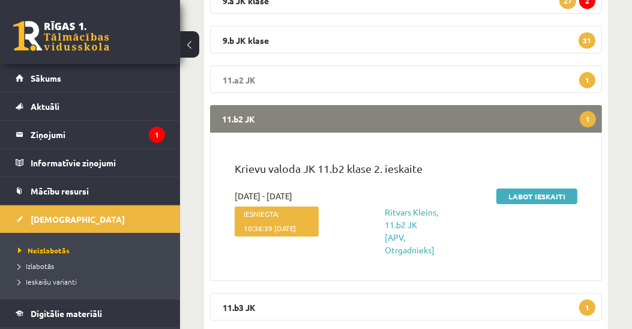
click at [244, 77] on legend "11.a2 JK 1" at bounding box center [406, 79] width 392 height 28
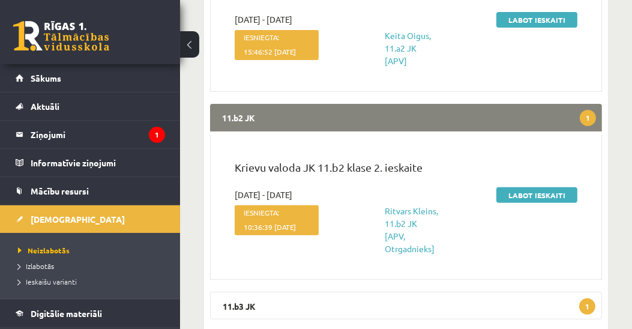
scroll to position [549, 0]
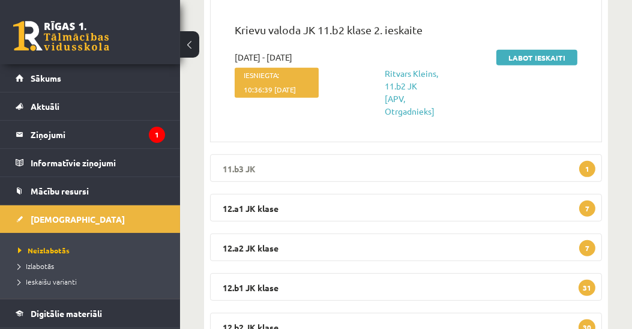
click at [246, 176] on legend "11.b3 JK 1" at bounding box center [406, 168] width 392 height 28
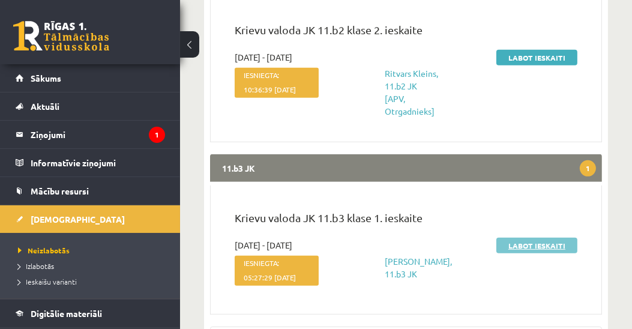
click at [541, 253] on link "Labot ieskaiti" at bounding box center [536, 246] width 81 height 16
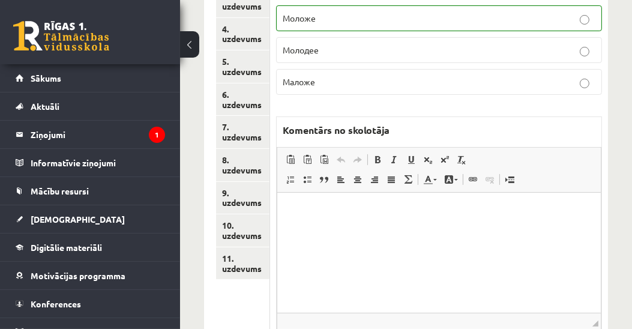
scroll to position [274, 0]
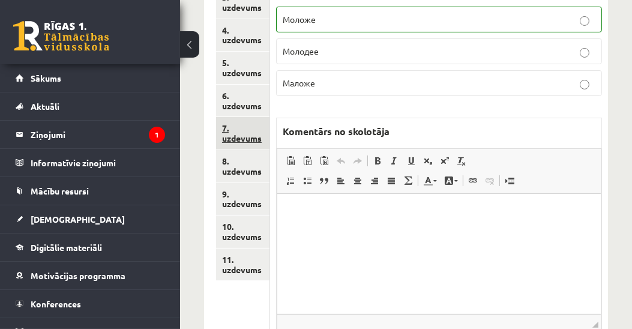
click at [230, 133] on link "7. uzdevums" at bounding box center [242, 133] width 53 height 32
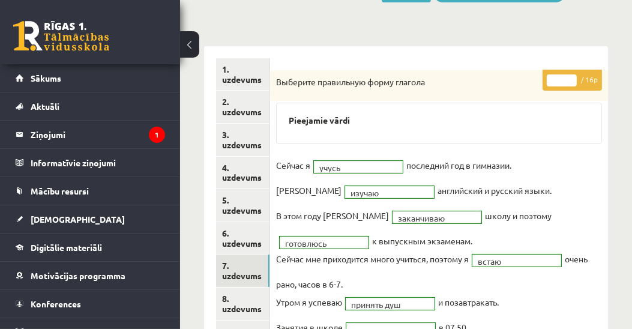
scroll to position [68, 0]
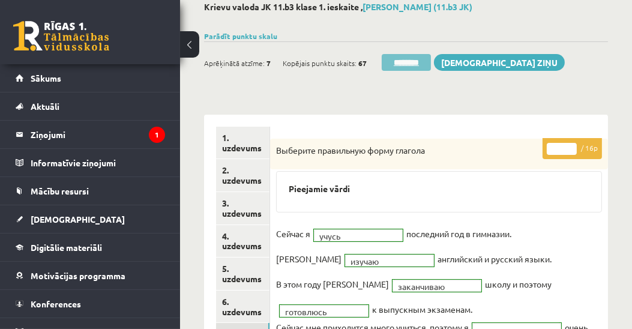
click at [407, 64] on input "********" at bounding box center [406, 62] width 49 height 17
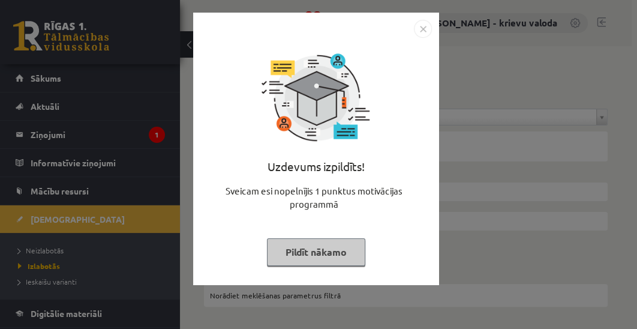
click at [318, 258] on button "Pildīt nākamo" at bounding box center [316, 252] width 98 height 28
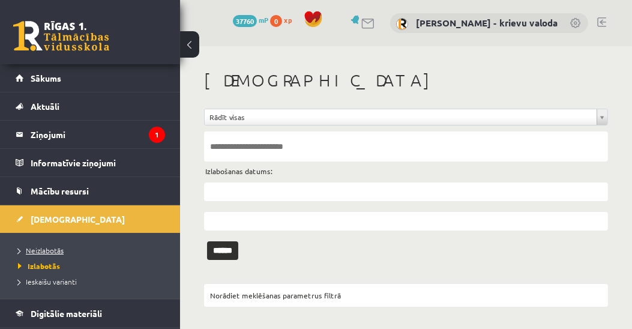
click at [57, 247] on span "Neizlabotās" at bounding box center [41, 251] width 46 height 10
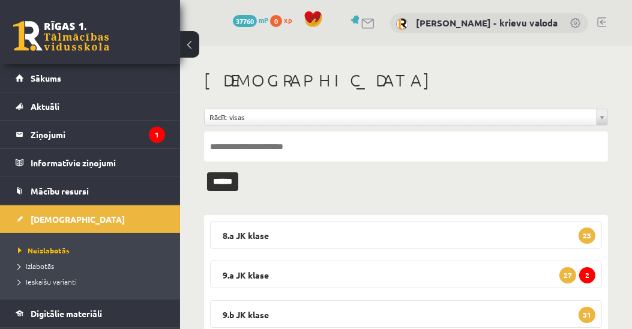
scroll to position [137, 0]
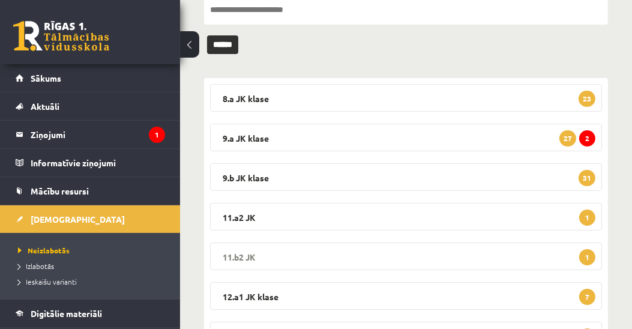
click at [248, 255] on legend "11.b2 JK 1" at bounding box center [406, 257] width 392 height 28
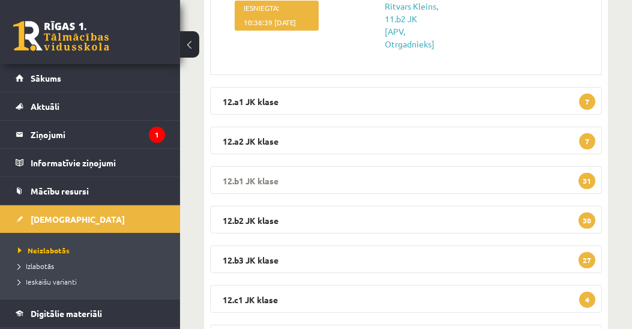
scroll to position [544, 0]
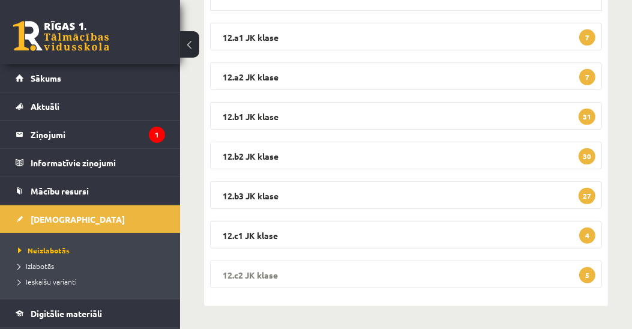
click at [260, 272] on legend "12.c2 JK klase 5" at bounding box center [406, 275] width 392 height 28
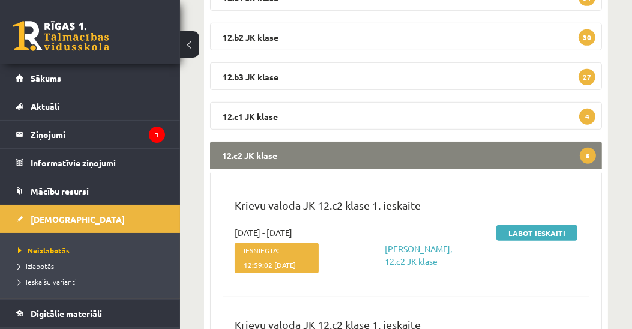
scroll to position [682, 0]
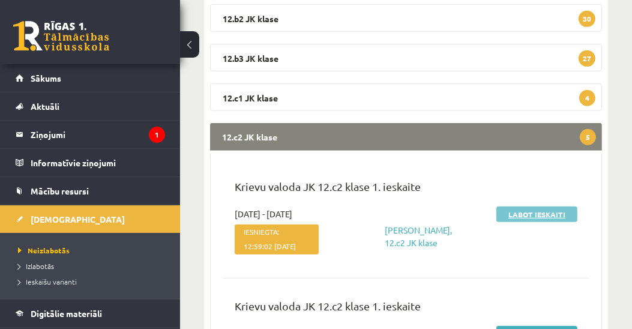
click at [543, 216] on link "Labot ieskaiti" at bounding box center [536, 214] width 81 height 16
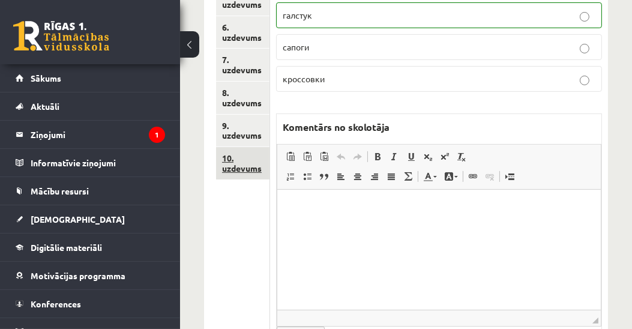
click at [241, 169] on link "10. uzdevums" at bounding box center [242, 163] width 53 height 32
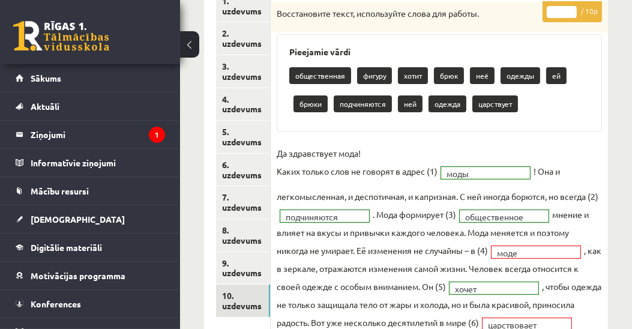
scroll to position [205, 0]
type input "*"
click at [573, 7] on input "*" at bounding box center [562, 12] width 30 height 12
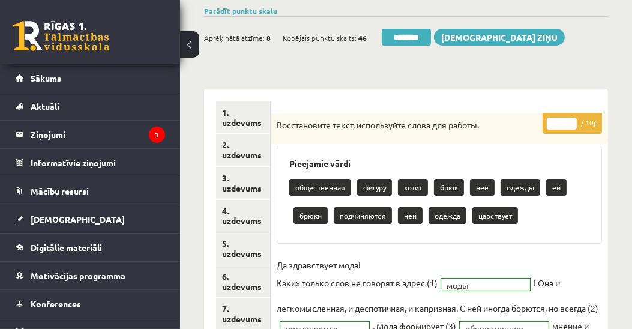
scroll to position [68, 0]
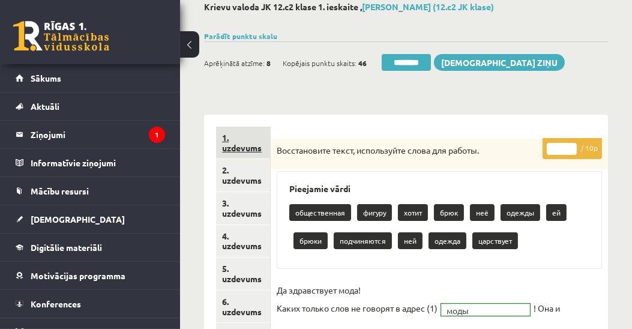
click at [241, 148] on link "1. uzdevums" at bounding box center [243, 143] width 54 height 32
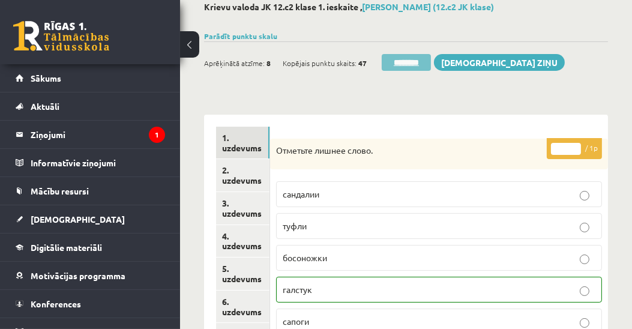
click at [421, 64] on input "********" at bounding box center [406, 62] width 49 height 17
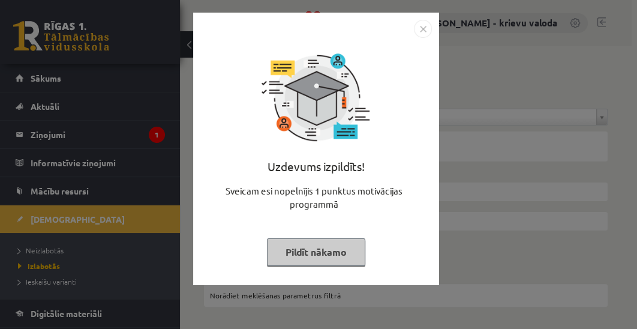
click at [305, 258] on button "Pildīt nākamo" at bounding box center [316, 252] width 98 height 28
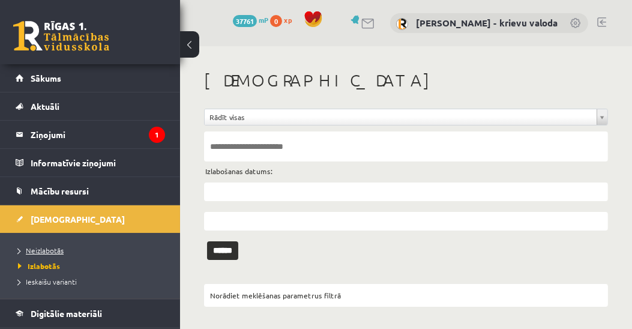
click at [40, 250] on span "Neizlabotās" at bounding box center [41, 251] width 46 height 10
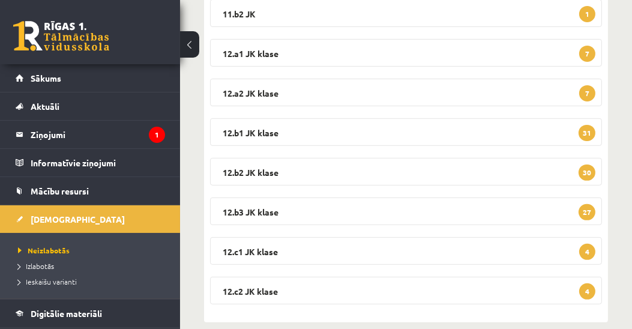
scroll to position [396, 0]
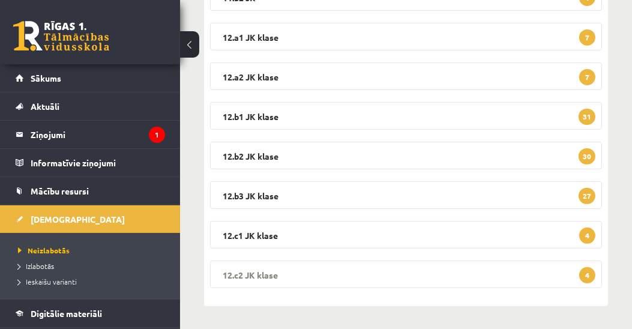
click at [235, 271] on legend "12.c2 JK klase 4" at bounding box center [406, 275] width 392 height 28
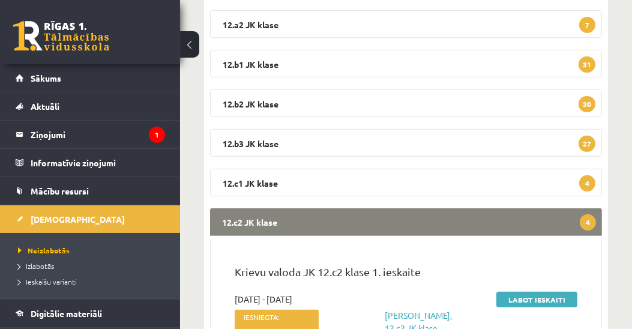
scroll to position [465, 0]
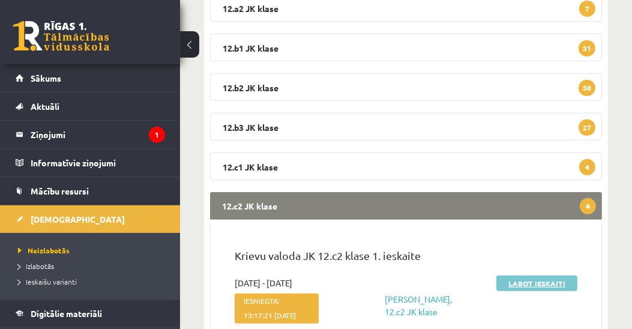
click at [525, 283] on link "Labot ieskaiti" at bounding box center [536, 284] width 81 height 16
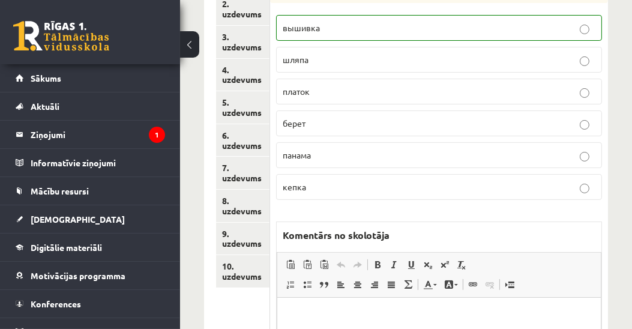
scroll to position [274, 0]
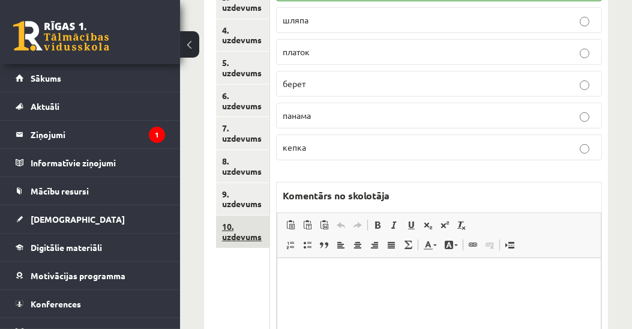
click at [235, 237] on link "10. uzdevums" at bounding box center [242, 231] width 53 height 32
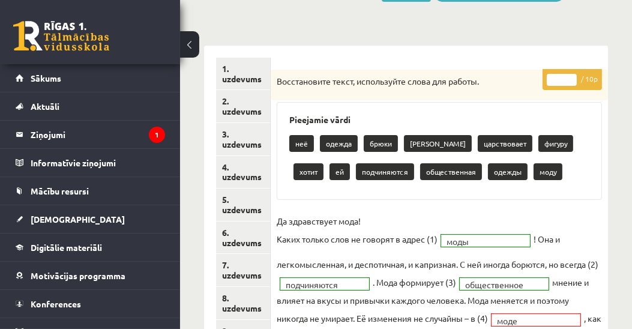
scroll to position [137, 0]
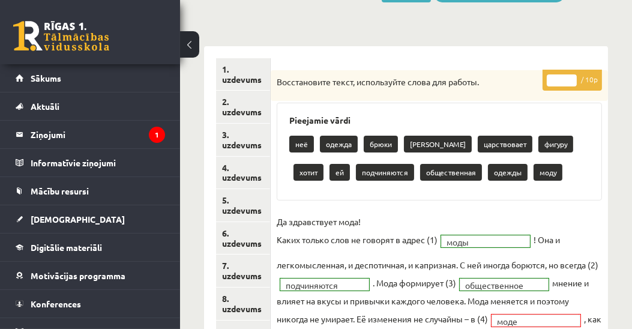
type input "*"
click at [572, 74] on input "*" at bounding box center [562, 80] width 30 height 12
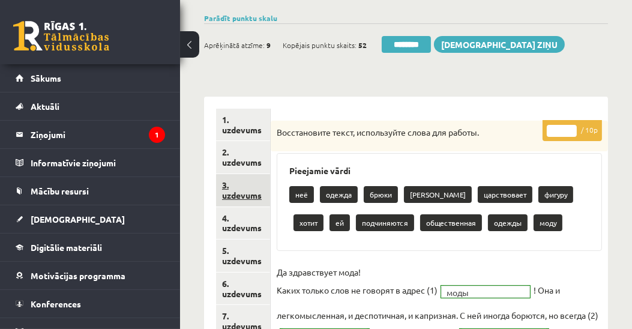
scroll to position [68, 0]
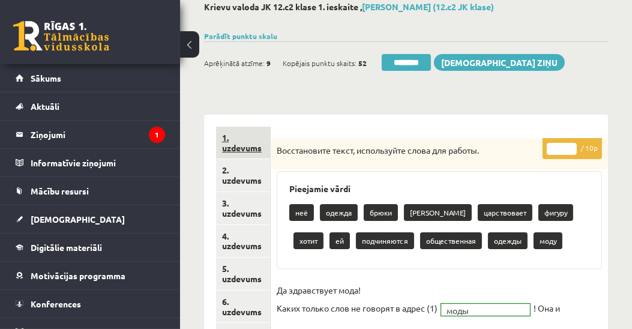
click at [246, 149] on link "1. uzdevums" at bounding box center [243, 143] width 54 height 32
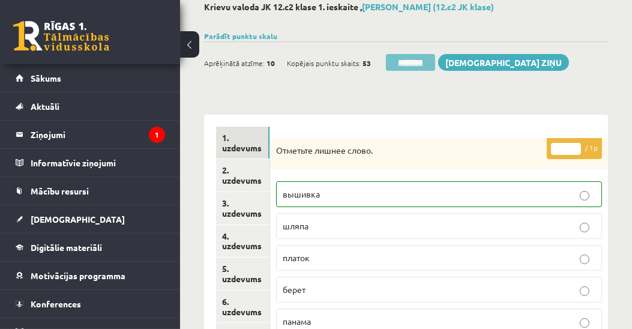
click at [420, 62] on input "********" at bounding box center [410, 62] width 49 height 17
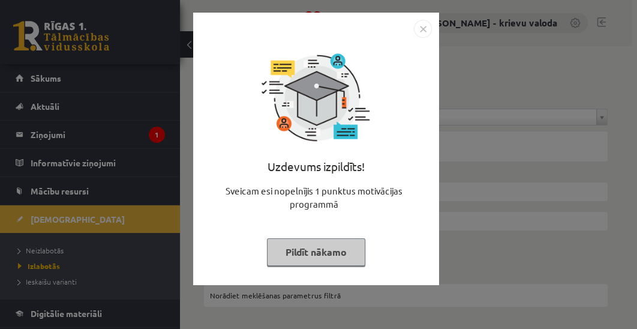
click at [327, 251] on button "Pildīt nākamo" at bounding box center [316, 252] width 98 height 28
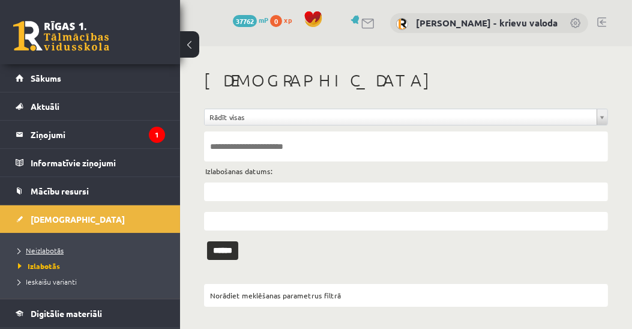
click at [44, 248] on span "Neizlabotās" at bounding box center [41, 251] width 46 height 10
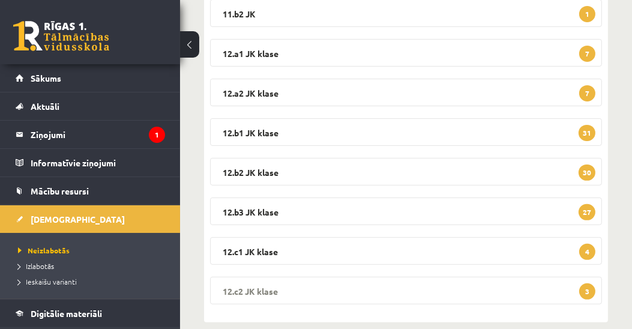
scroll to position [396, 0]
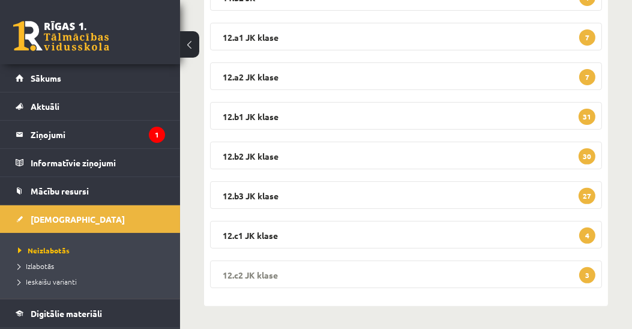
click at [232, 274] on legend "12.c2 JK klase 3" at bounding box center [406, 275] width 392 height 28
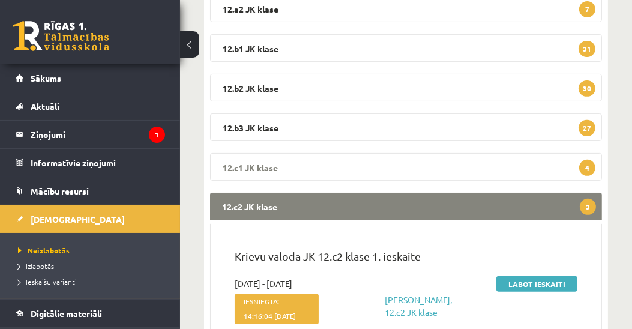
scroll to position [534, 0]
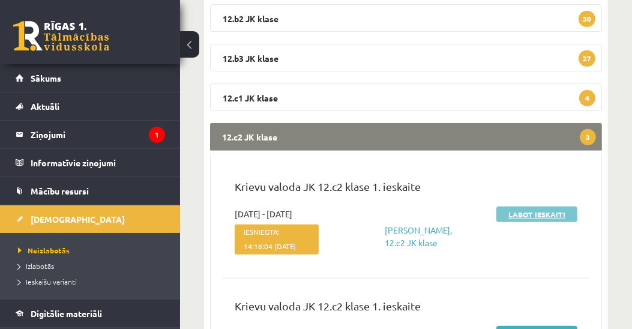
click at [538, 214] on link "Labot ieskaiti" at bounding box center [536, 214] width 81 height 16
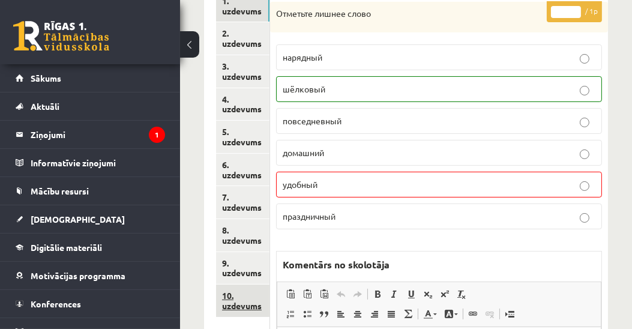
click at [247, 309] on link "10. uzdevums" at bounding box center [242, 301] width 53 height 32
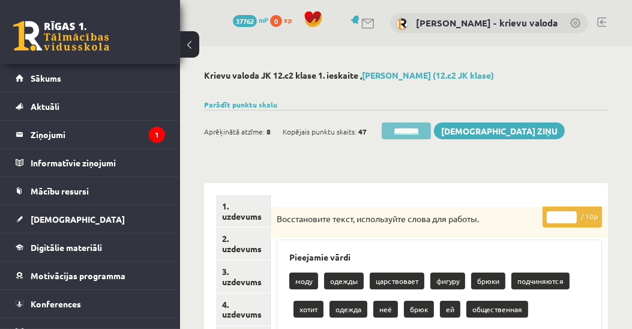
click at [409, 131] on input "********" at bounding box center [406, 130] width 49 height 17
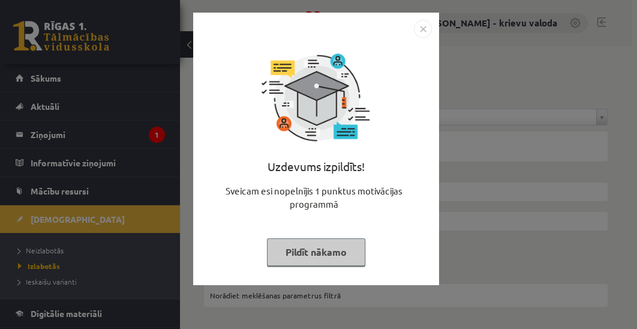
click at [336, 255] on button "Pildīt nākamo" at bounding box center [316, 252] width 98 height 28
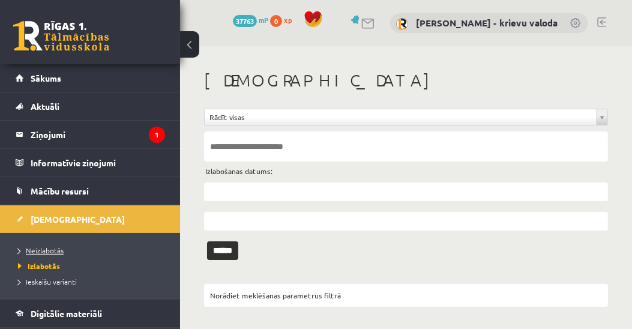
click at [50, 251] on span "Neizlabotās" at bounding box center [41, 251] width 46 height 10
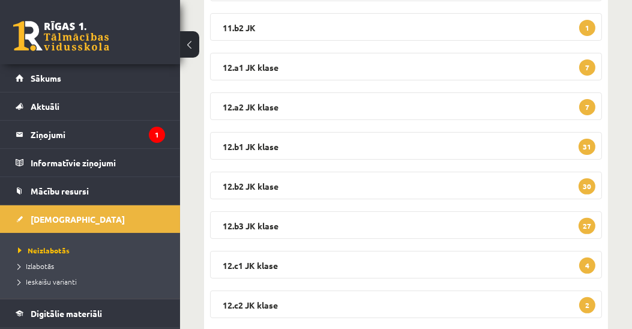
scroll to position [396, 0]
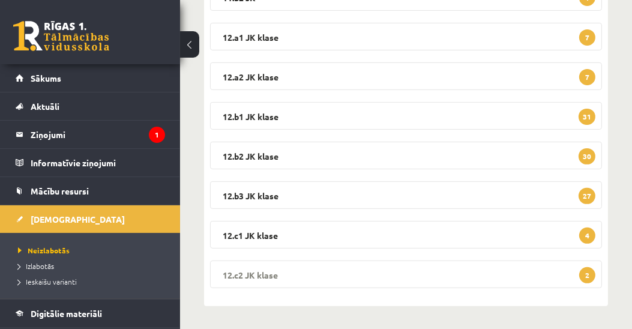
click at [244, 273] on legend "12.c2 JK klase 2" at bounding box center [406, 275] width 392 height 28
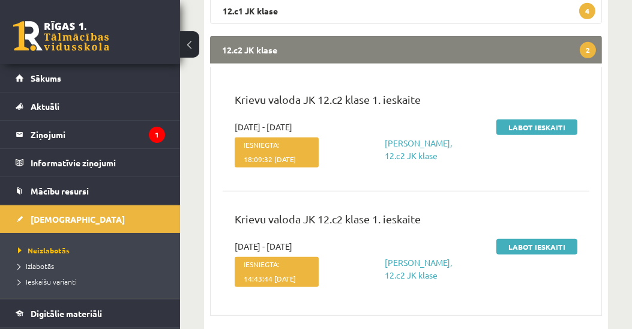
scroll to position [605, 0]
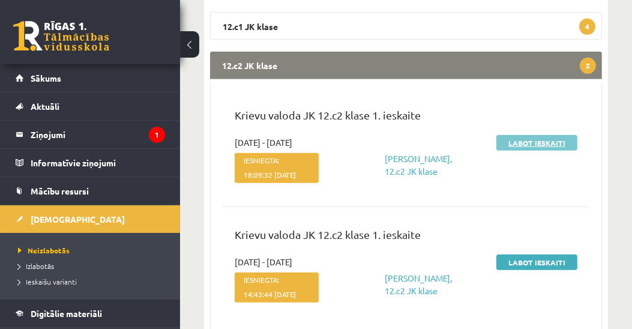
click at [521, 143] on link "Labot ieskaiti" at bounding box center [536, 143] width 81 height 16
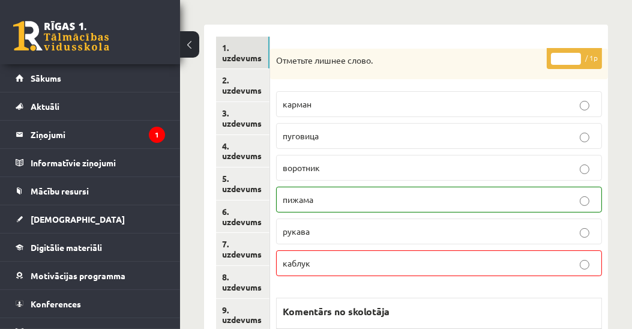
scroll to position [205, 0]
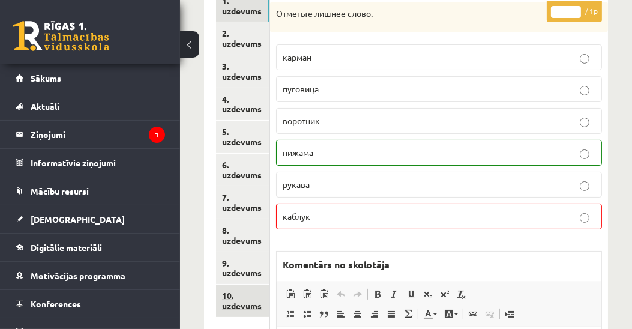
click at [243, 306] on link "10. uzdevums" at bounding box center [242, 301] width 53 height 32
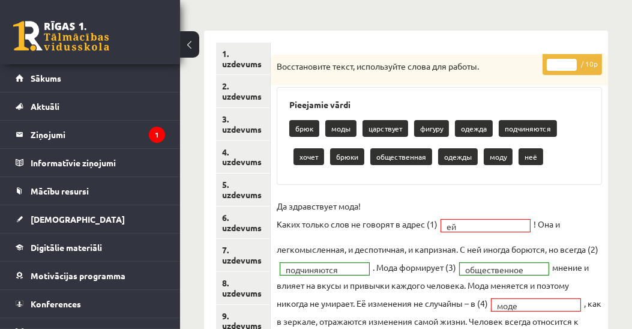
scroll to position [137, 0]
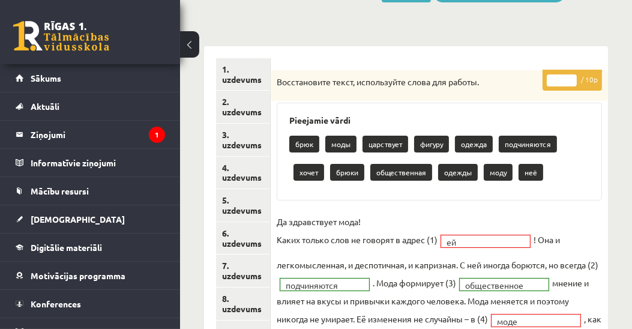
type input "*"
click at [571, 75] on input "*" at bounding box center [562, 80] width 30 height 12
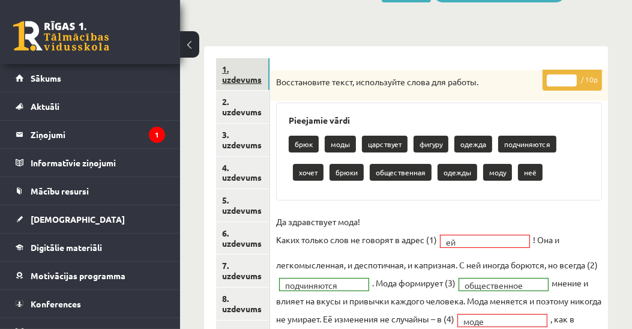
click at [245, 82] on link "1. uzdevums" at bounding box center [242, 74] width 53 height 32
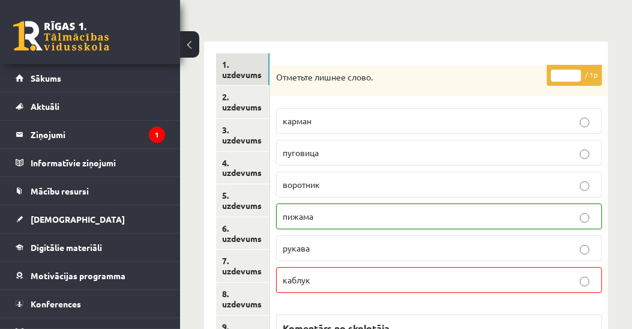
scroll to position [0, 0]
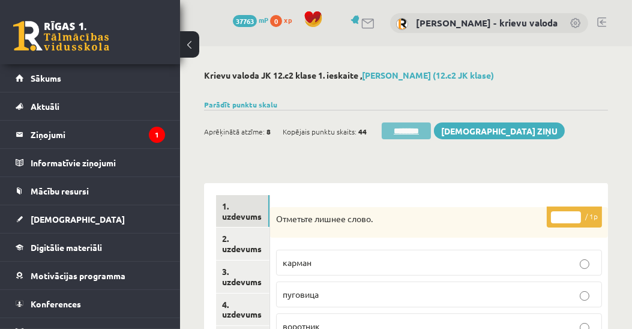
click at [411, 131] on input "********" at bounding box center [406, 130] width 49 height 17
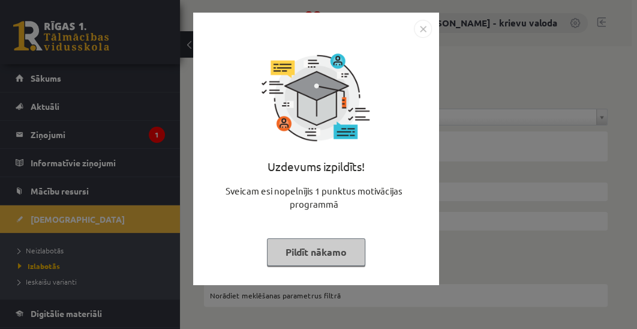
click at [323, 249] on button "Pildīt nākamo" at bounding box center [316, 252] width 98 height 28
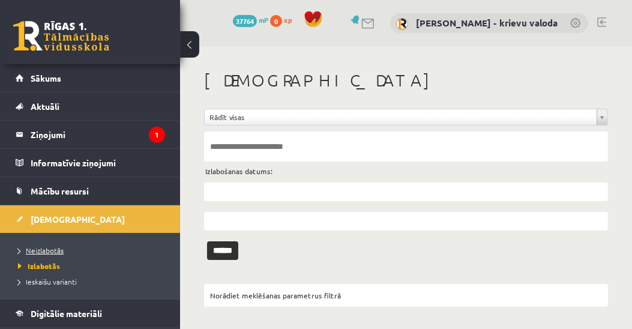
click at [54, 247] on span "Neizlabotās" at bounding box center [41, 251] width 46 height 10
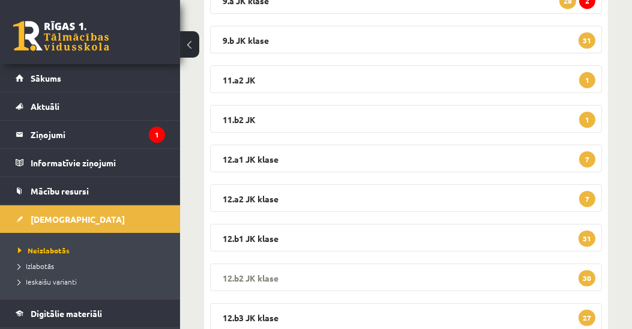
scroll to position [396, 0]
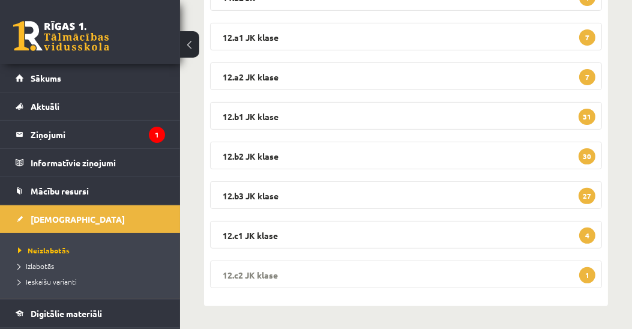
click at [262, 270] on legend "12.c2 JK klase 1" at bounding box center [406, 275] width 392 height 28
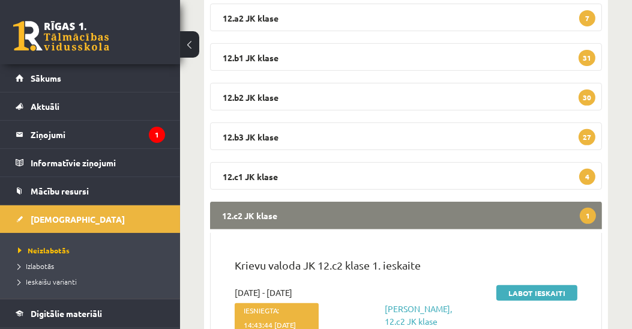
scroll to position [534, 0]
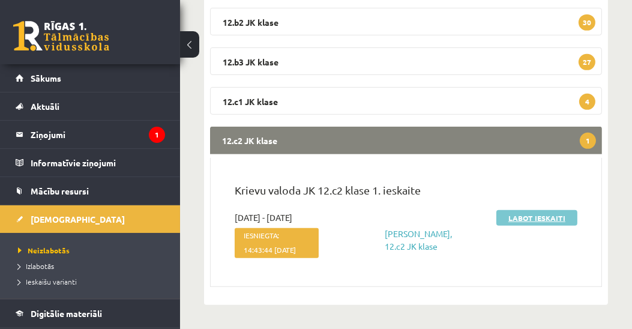
click at [544, 212] on link "Labot ieskaiti" at bounding box center [536, 218] width 81 height 16
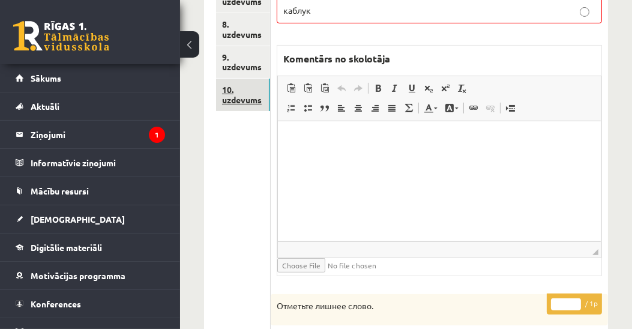
click at [245, 98] on link "10. uzdevums" at bounding box center [243, 95] width 54 height 32
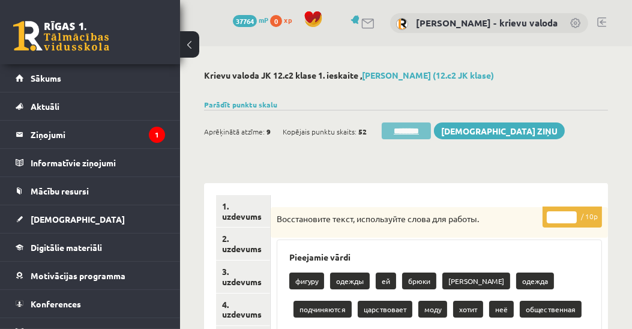
click at [400, 132] on input "********" at bounding box center [406, 130] width 49 height 17
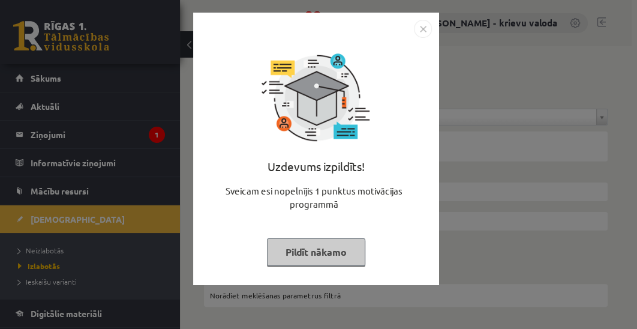
click at [327, 254] on button "Pildīt nākamo" at bounding box center [316, 252] width 98 height 28
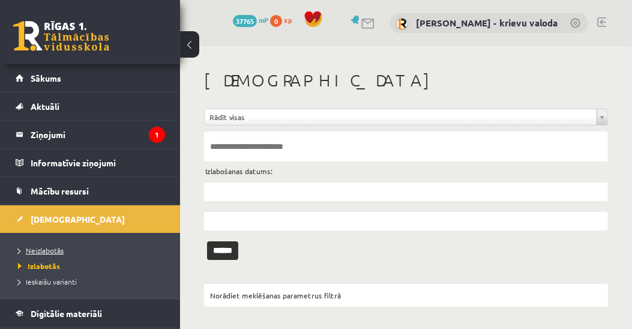
click at [41, 246] on span "Neizlabotās" at bounding box center [41, 251] width 46 height 10
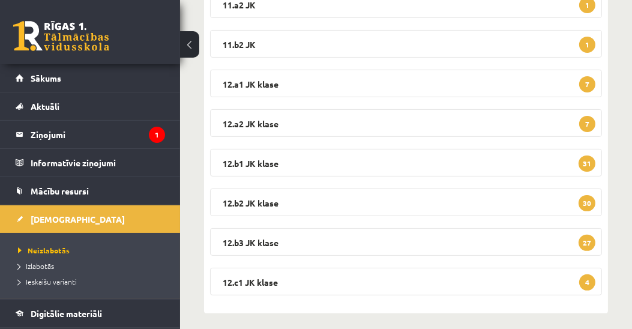
scroll to position [357, 0]
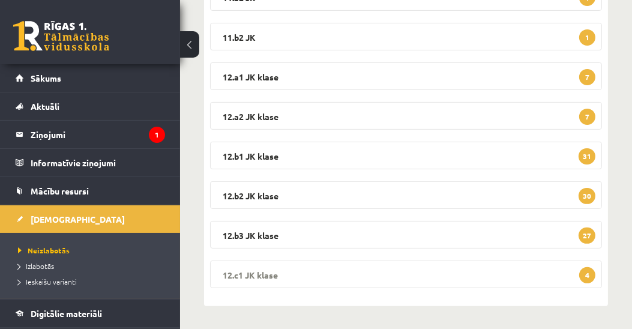
click at [270, 270] on legend "12.c1 JK klase 4" at bounding box center [406, 275] width 392 height 28
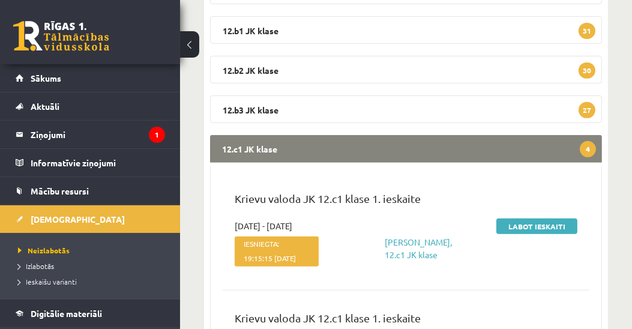
scroll to position [494, 0]
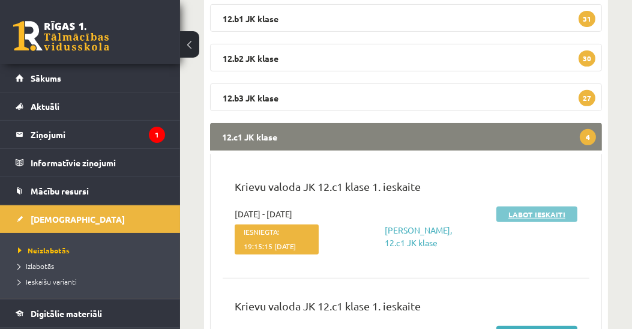
click at [515, 213] on link "Labot ieskaiti" at bounding box center [536, 214] width 81 height 16
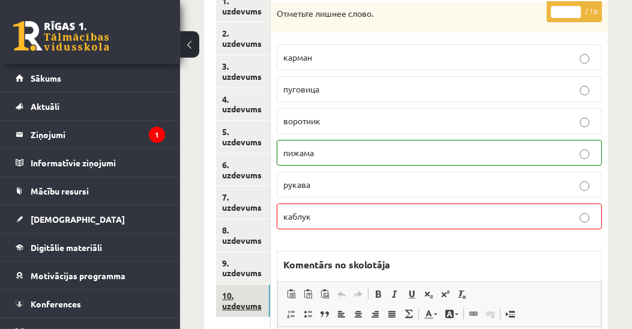
click at [239, 300] on link "10. uzdevums" at bounding box center [243, 301] width 54 height 32
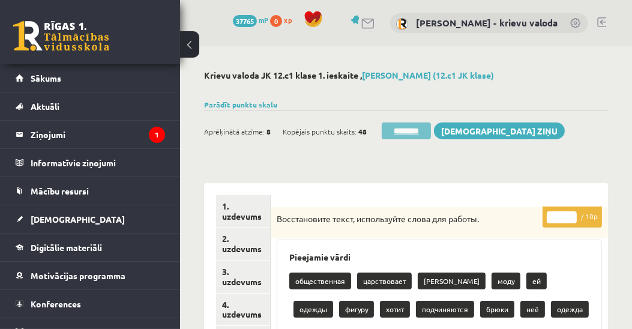
click at [411, 127] on input "********" at bounding box center [406, 130] width 49 height 17
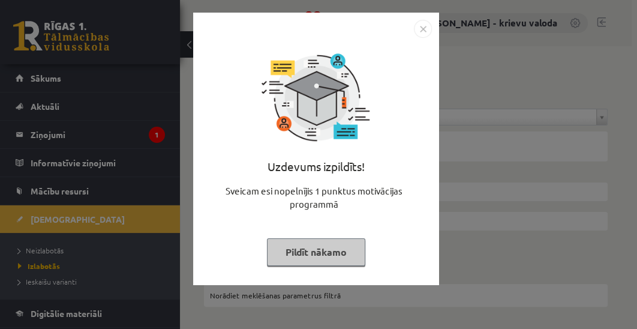
click at [346, 253] on button "Pildīt nākamo" at bounding box center [316, 252] width 98 height 28
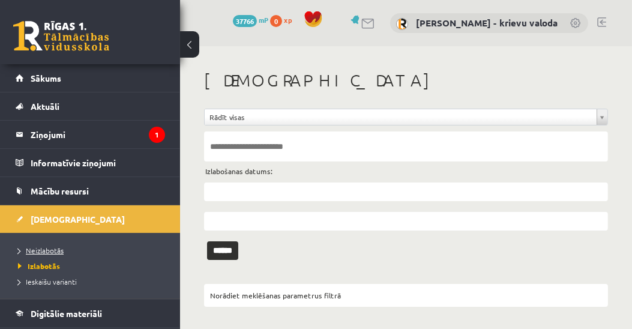
click at [50, 246] on span "Neizlabotās" at bounding box center [41, 251] width 46 height 10
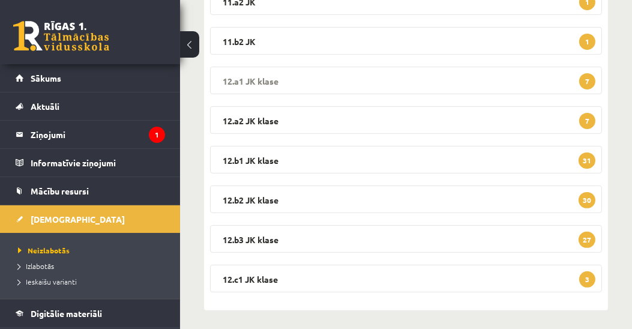
scroll to position [357, 0]
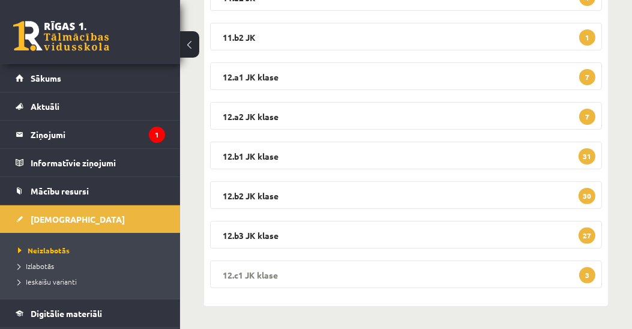
click at [246, 272] on legend "12.c1 [PERSON_NAME] 3" at bounding box center [406, 275] width 392 height 28
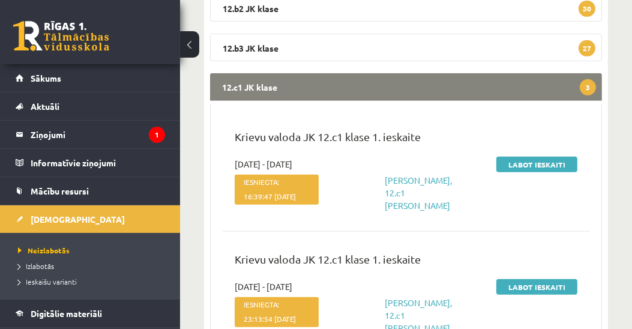
scroll to position [562, 0]
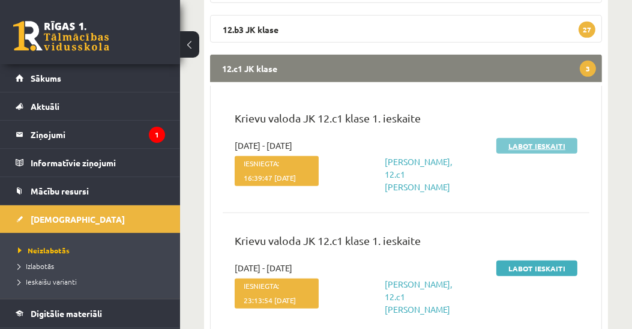
click at [548, 145] on link "Labot ieskaiti" at bounding box center [536, 146] width 81 height 16
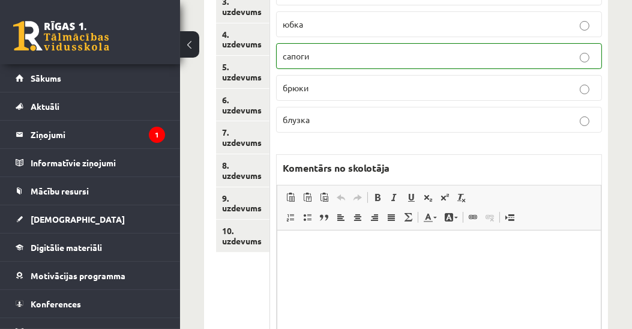
scroll to position [274, 0]
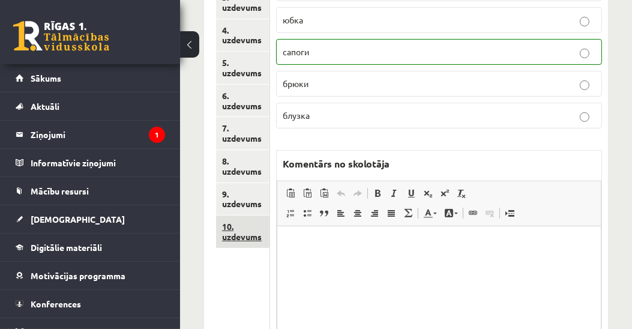
click at [239, 229] on link "10. uzdevums" at bounding box center [242, 231] width 53 height 32
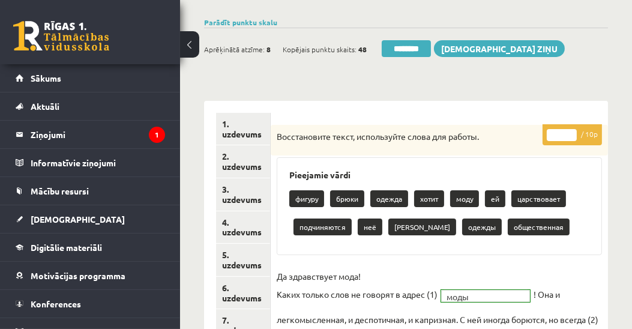
scroll to position [0, 0]
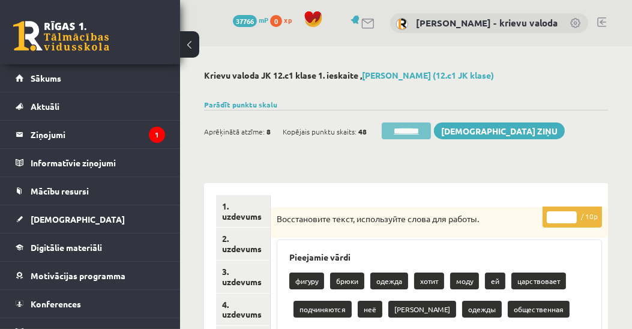
click at [402, 130] on input "********" at bounding box center [406, 130] width 49 height 17
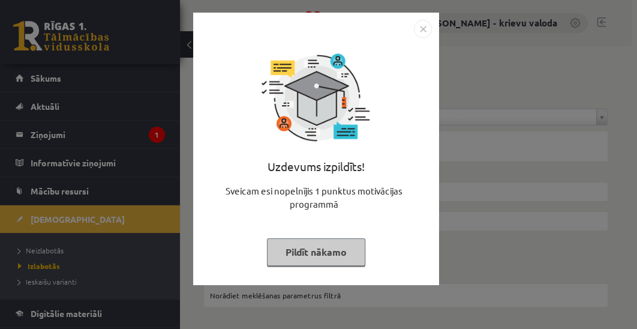
click at [329, 253] on button "Pildīt nākamo" at bounding box center [316, 252] width 98 height 28
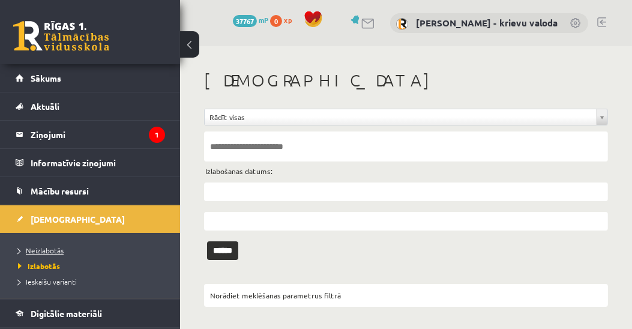
click at [38, 248] on span "Neizlabotās" at bounding box center [41, 251] width 46 height 10
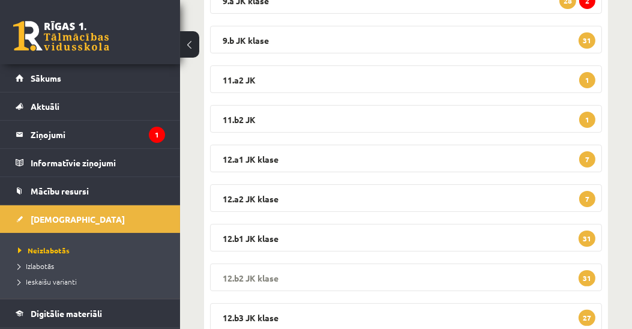
scroll to position [357, 0]
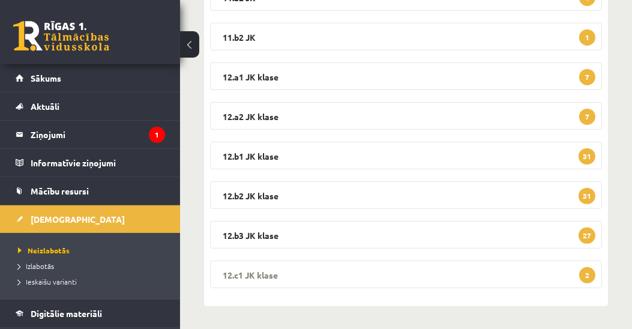
click at [239, 273] on legend "12.c1 JK klase 2" at bounding box center [406, 275] width 392 height 28
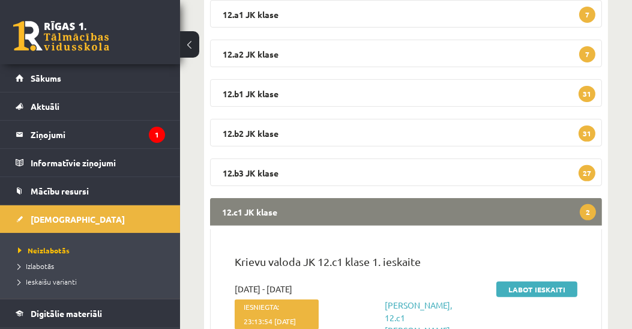
scroll to position [494, 0]
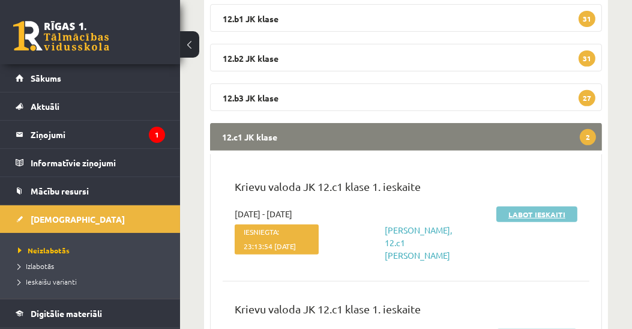
click at [527, 215] on link "Labot ieskaiti" at bounding box center [536, 214] width 81 height 16
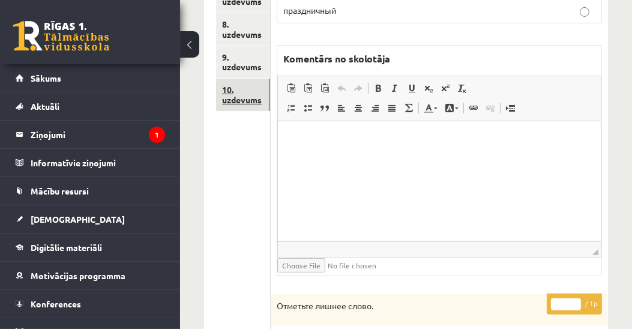
click at [238, 99] on link "10. uzdevums" at bounding box center [243, 95] width 54 height 32
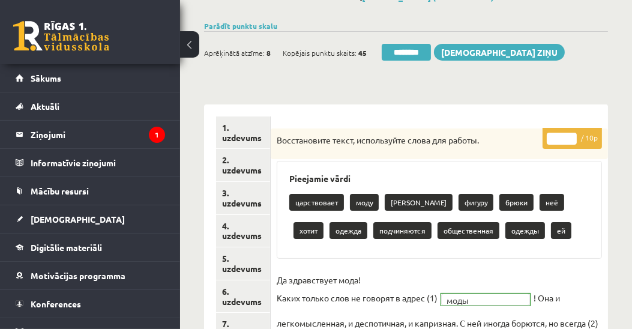
scroll to position [68, 0]
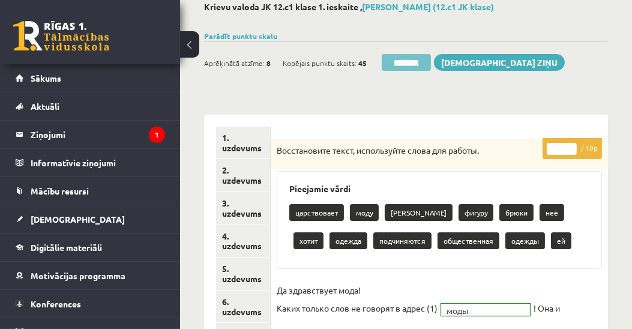
click at [411, 62] on input "********" at bounding box center [406, 62] width 49 height 17
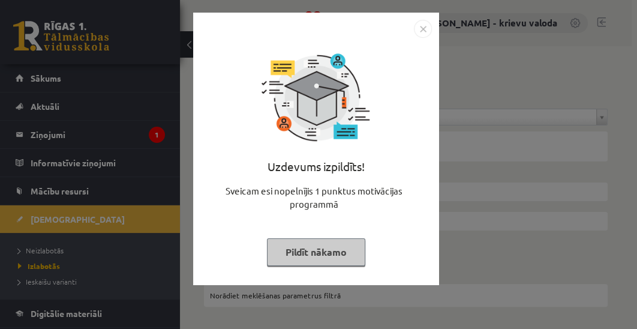
click at [325, 253] on button "Pildīt nākamo" at bounding box center [316, 252] width 98 height 28
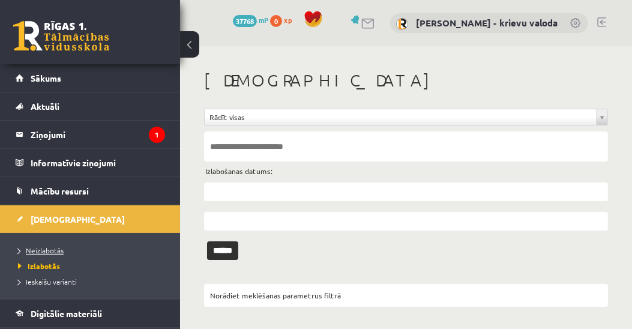
click at [29, 250] on span "Neizlabotās" at bounding box center [41, 251] width 46 height 10
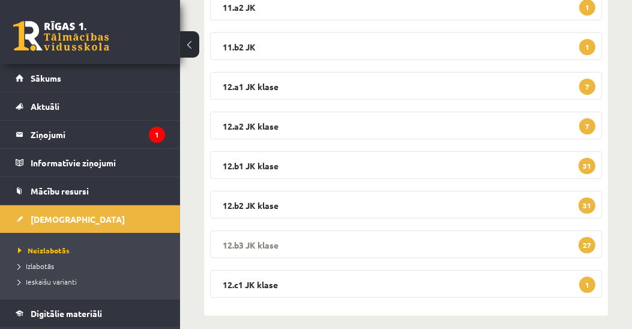
scroll to position [357, 0]
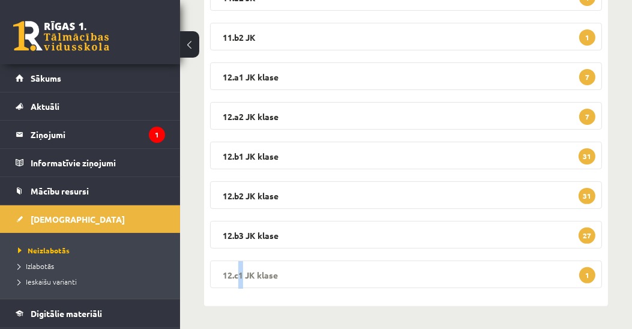
click at [235, 273] on legend "12.c1 JK klase 1" at bounding box center [406, 275] width 392 height 28
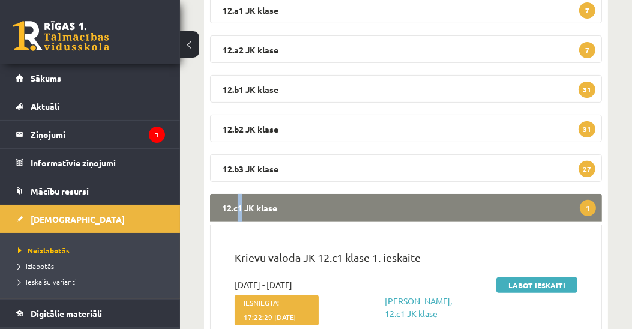
scroll to position [426, 0]
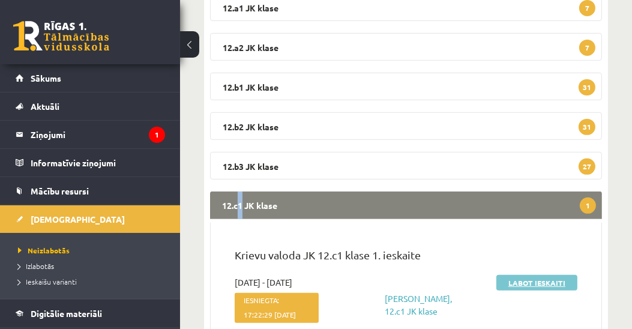
click at [529, 281] on link "Labot ieskaiti" at bounding box center [536, 283] width 81 height 16
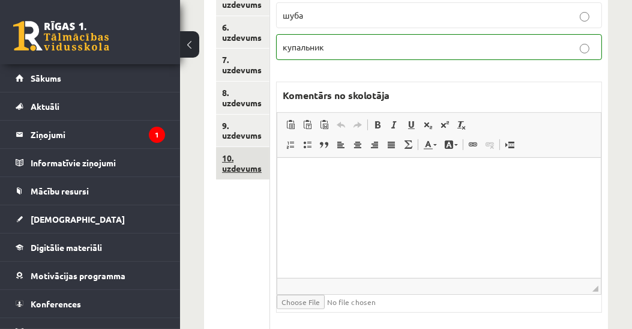
click at [249, 170] on link "10. uzdevums" at bounding box center [242, 163] width 53 height 32
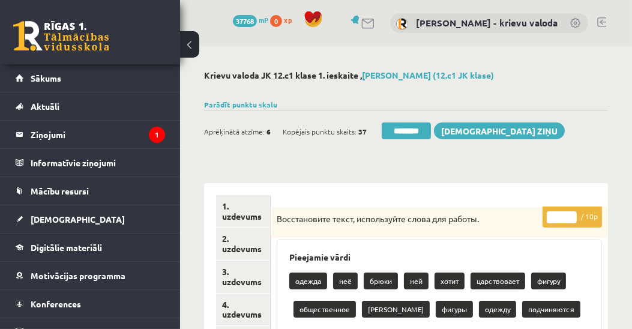
type input "*"
click at [571, 212] on input "*" at bounding box center [562, 217] width 30 height 12
click at [241, 217] on link "1. uzdevums" at bounding box center [243, 211] width 54 height 32
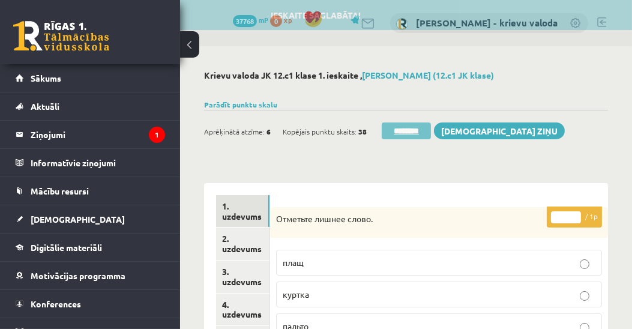
click at [421, 131] on input "********" at bounding box center [406, 130] width 49 height 17
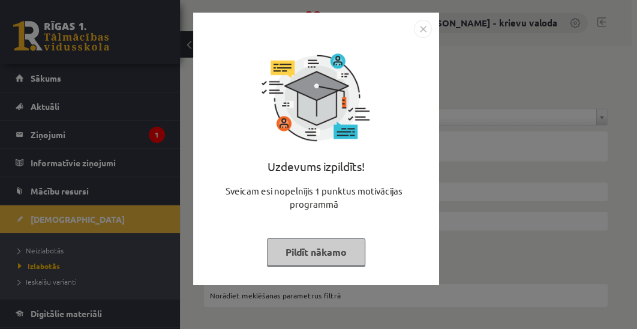
drag, startPoint x: 291, startPoint y: 258, endPoint x: 280, endPoint y: 259, distance: 10.9
click at [291, 258] on button "Pildīt nākamo" at bounding box center [316, 252] width 98 height 28
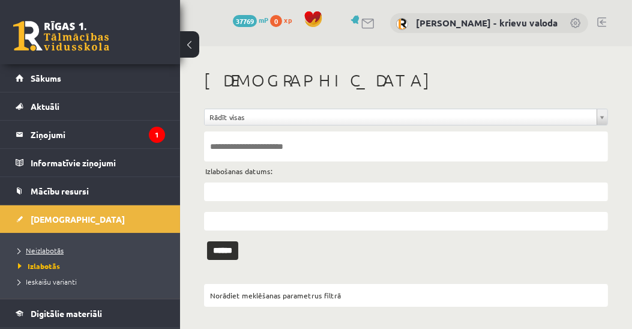
click at [34, 246] on span "Neizlabotās" at bounding box center [41, 251] width 46 height 10
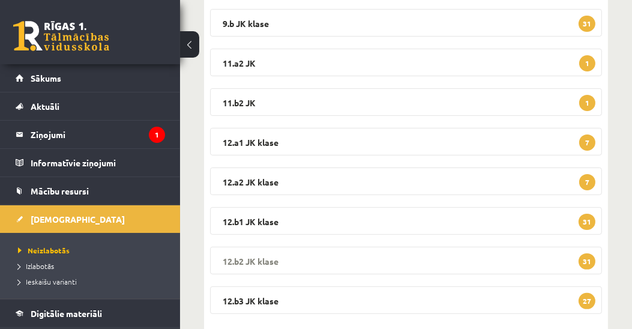
scroll to position [317, 0]
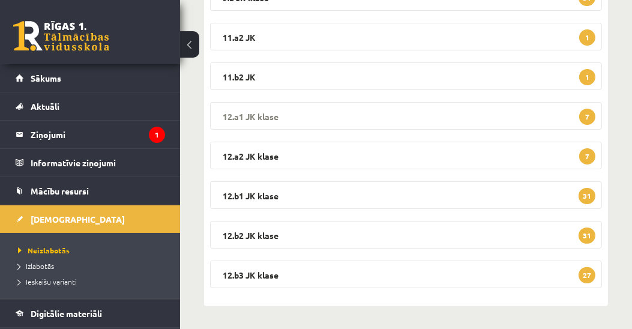
click at [245, 115] on legend "12.a1 JK klase 7" at bounding box center [406, 116] width 392 height 28
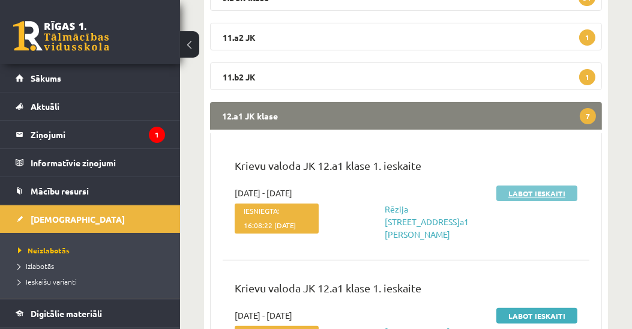
click at [526, 191] on link "Labot ieskaiti" at bounding box center [536, 193] width 81 height 16
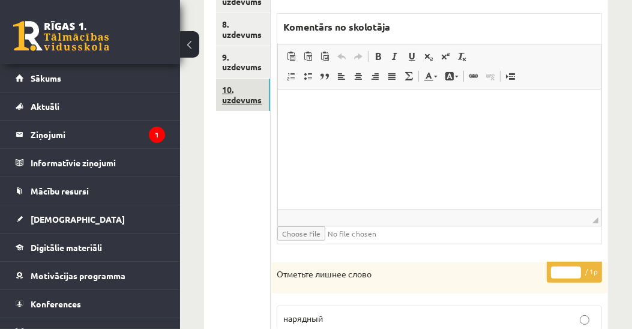
click at [248, 100] on link "10. uzdevums" at bounding box center [243, 95] width 54 height 32
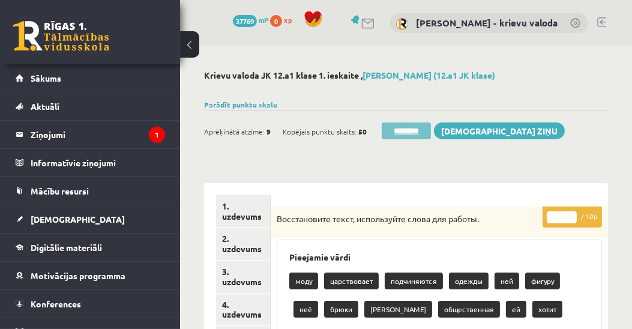
click at [400, 128] on input "********" at bounding box center [406, 130] width 49 height 17
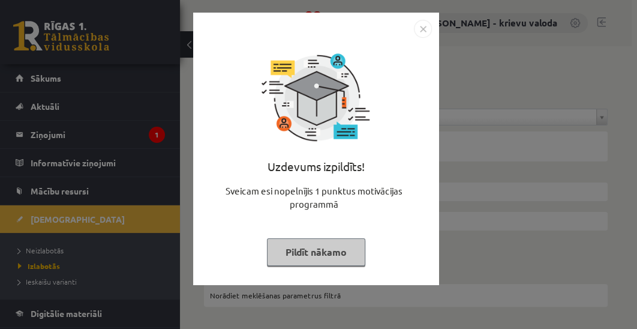
click at [316, 253] on button "Pildīt nākamo" at bounding box center [316, 252] width 98 height 28
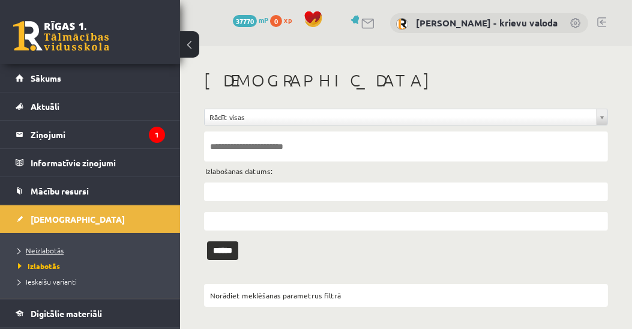
click at [50, 250] on span "Neizlabotās" at bounding box center [41, 251] width 46 height 10
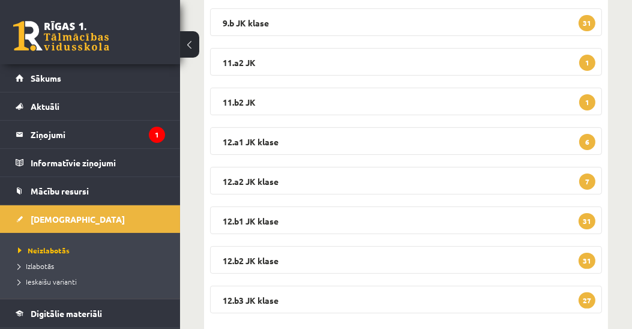
scroll to position [205, 0]
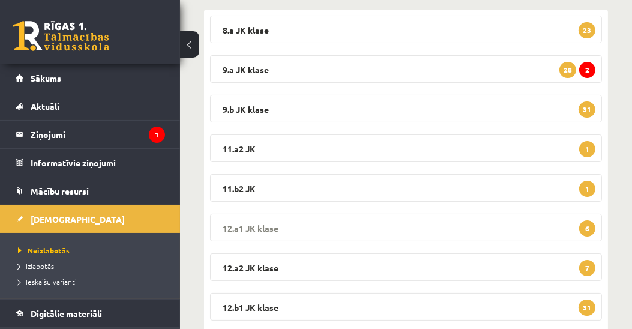
click at [265, 224] on legend "12.a1 JK klase 6" at bounding box center [406, 228] width 392 height 28
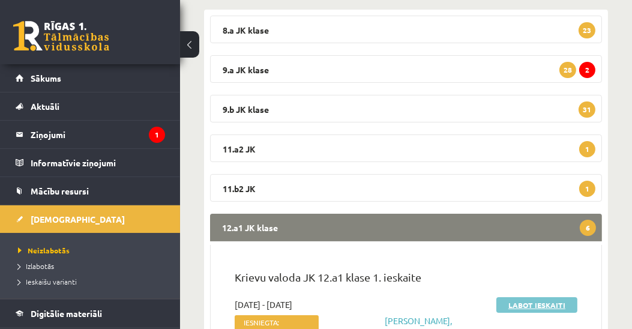
click at [530, 306] on link "Labot ieskaiti" at bounding box center [536, 305] width 81 height 16
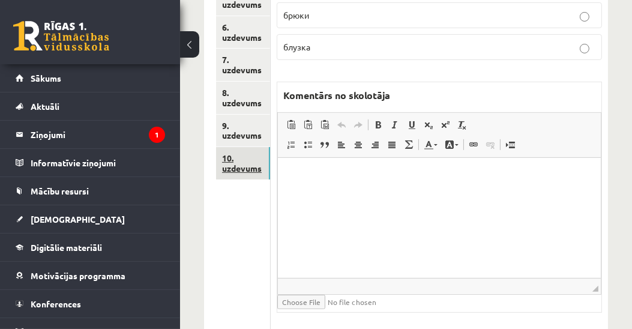
click at [244, 169] on link "10. uzdevums" at bounding box center [243, 163] width 54 height 32
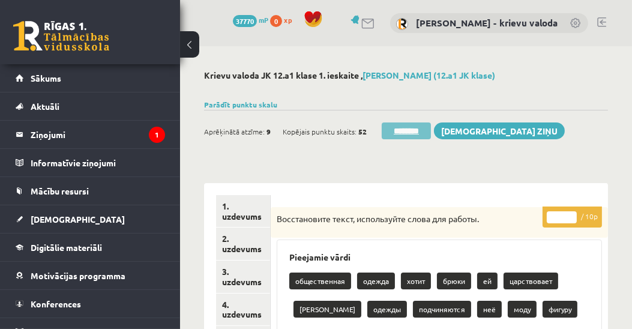
click at [409, 130] on input "********" at bounding box center [406, 130] width 49 height 17
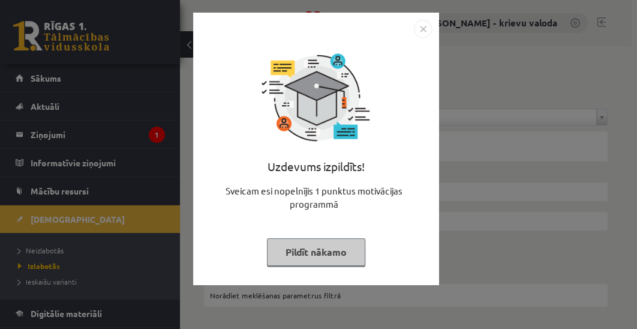
click at [336, 252] on button "Pildīt nākamo" at bounding box center [316, 252] width 98 height 28
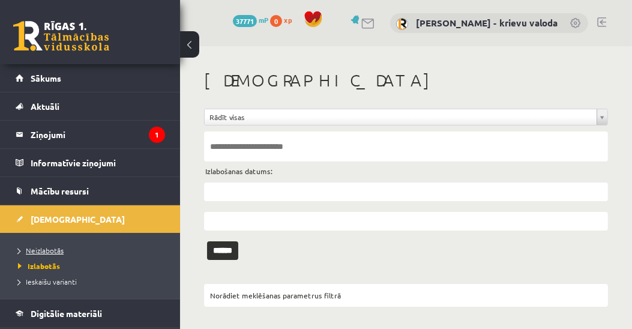
click at [54, 250] on span "Neizlabotās" at bounding box center [41, 251] width 46 height 10
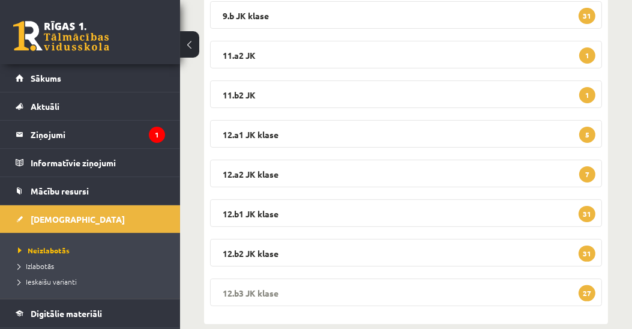
scroll to position [317, 0]
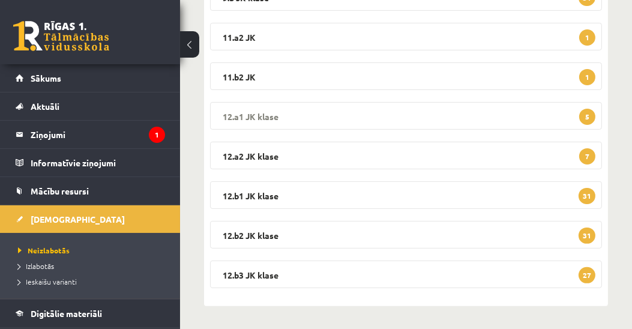
click at [261, 115] on legend "12.a1 JK klase 5" at bounding box center [406, 116] width 392 height 28
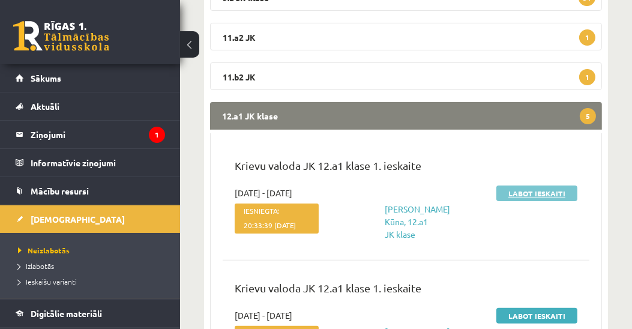
click at [548, 190] on link "Labot ieskaiti" at bounding box center [536, 193] width 81 height 16
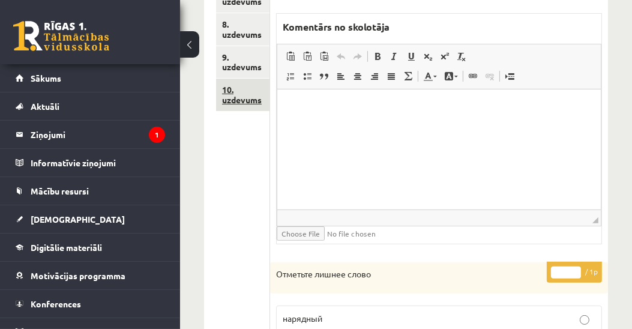
click at [250, 101] on link "10. uzdevums" at bounding box center [242, 95] width 53 height 32
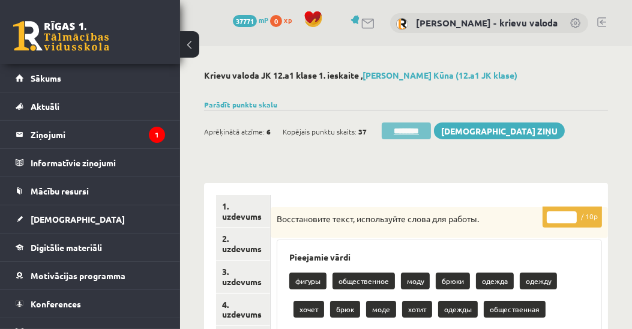
click at [408, 130] on input "********" at bounding box center [406, 130] width 49 height 17
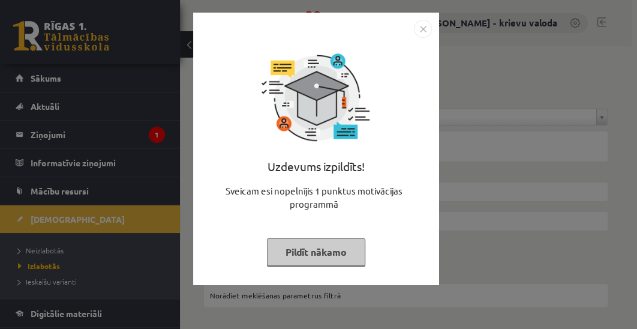
click at [341, 251] on button "Pildīt nākamo" at bounding box center [316, 252] width 98 height 28
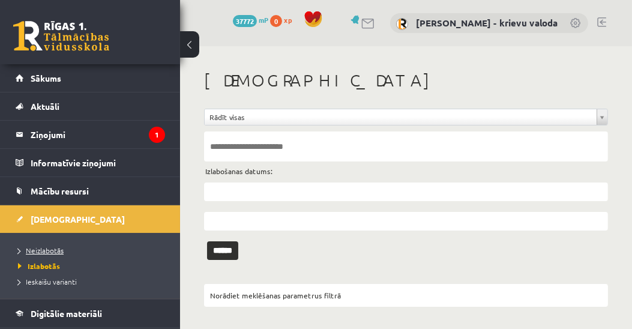
click at [38, 246] on span "Neizlabotās" at bounding box center [41, 251] width 46 height 10
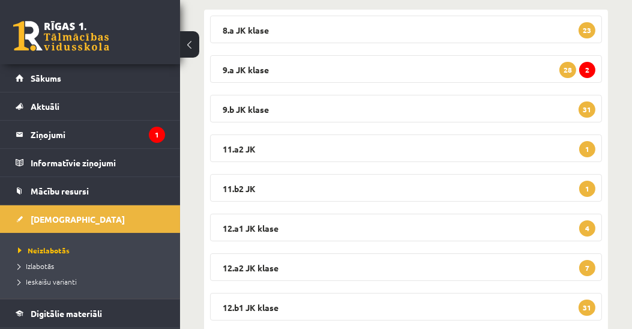
scroll to position [274, 0]
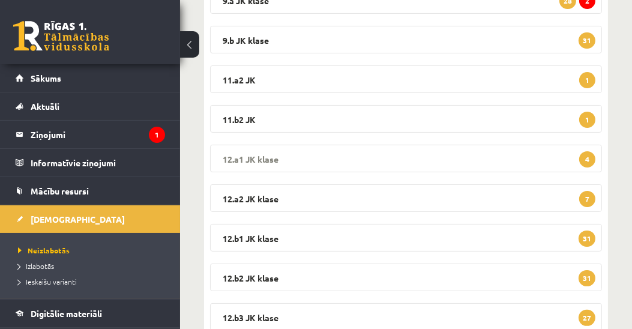
click at [267, 152] on legend "12.a1 JK klase 4" at bounding box center [406, 159] width 392 height 28
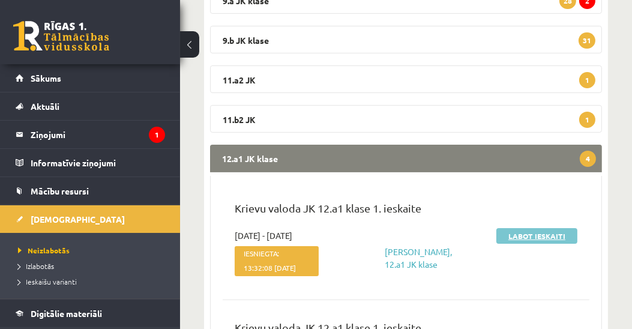
click at [543, 233] on link "Labot ieskaiti" at bounding box center [536, 236] width 81 height 16
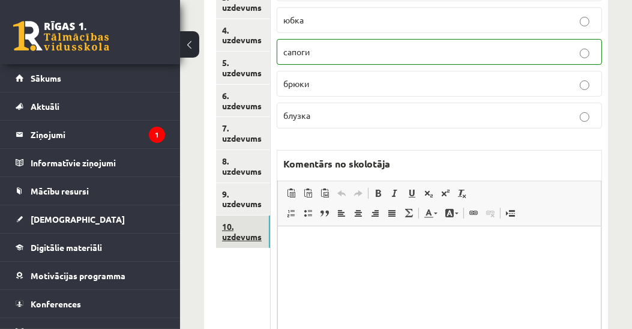
click at [246, 236] on link "10. uzdevums" at bounding box center [243, 231] width 54 height 32
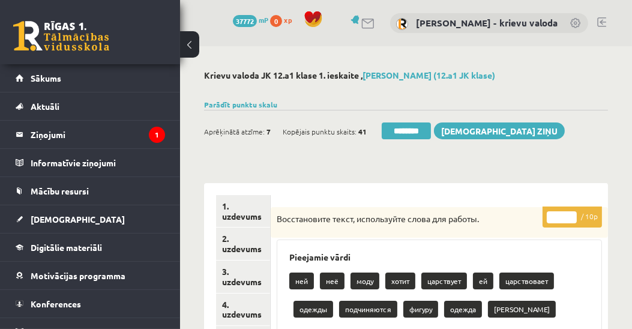
type input "*"
click at [571, 212] on input "*" at bounding box center [562, 217] width 30 height 12
click at [238, 219] on link "1. uzdevums" at bounding box center [243, 211] width 54 height 32
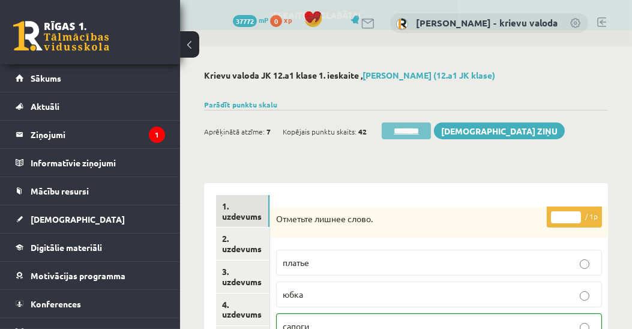
click at [411, 131] on input "********" at bounding box center [406, 130] width 49 height 17
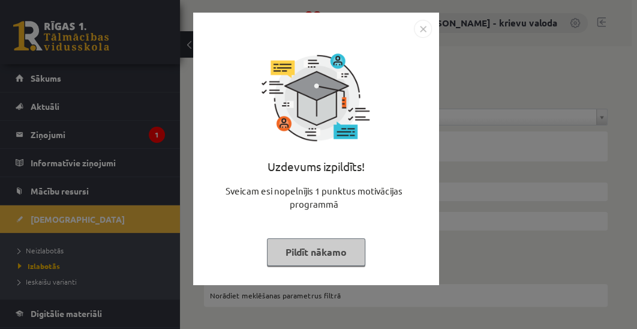
click at [313, 256] on button "Pildīt nākamo" at bounding box center [316, 252] width 98 height 28
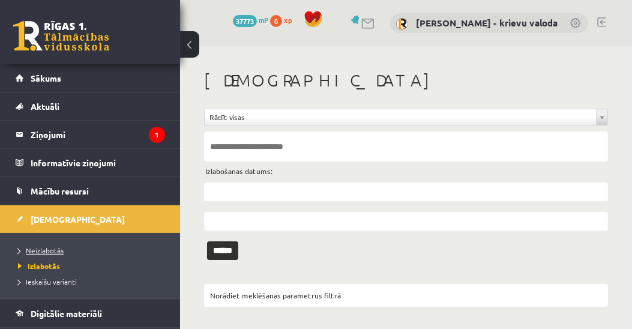
click at [54, 249] on span "Neizlabotās" at bounding box center [41, 251] width 46 height 10
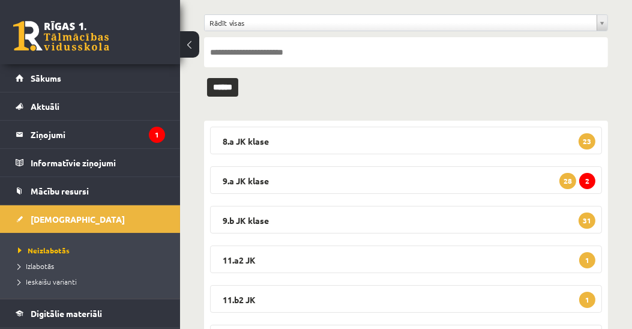
scroll to position [137, 0]
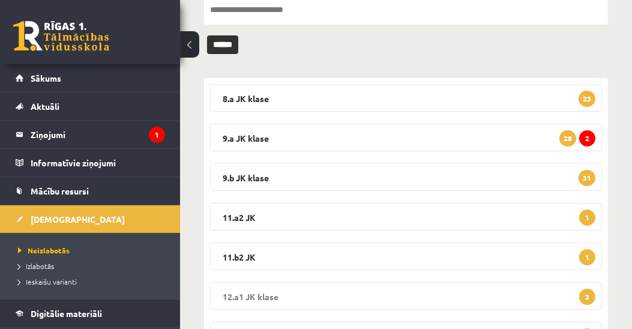
click at [252, 294] on legend "12.a1 JK klase 3" at bounding box center [406, 296] width 392 height 28
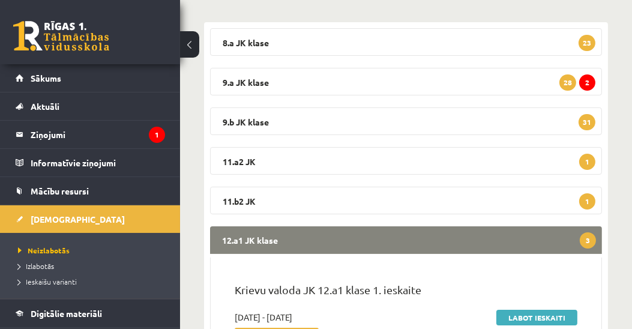
scroll to position [274, 0]
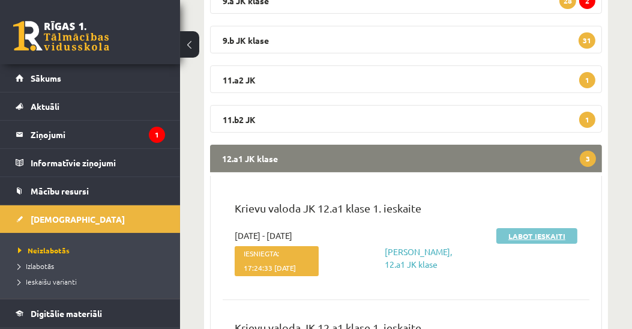
click at [546, 238] on link "Labot ieskaiti" at bounding box center [536, 236] width 81 height 16
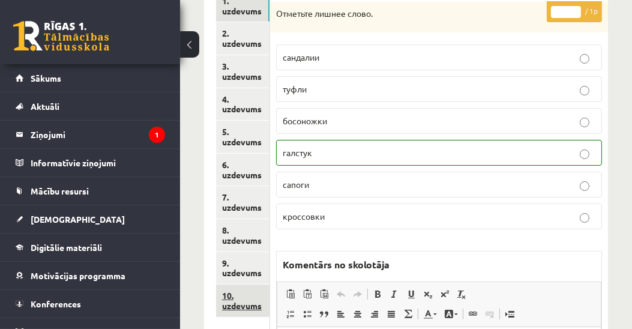
click at [237, 298] on link "10. uzdevums" at bounding box center [242, 301] width 53 height 32
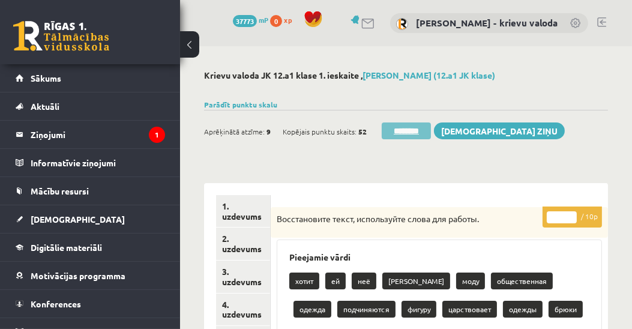
click at [400, 131] on input "********" at bounding box center [406, 130] width 49 height 17
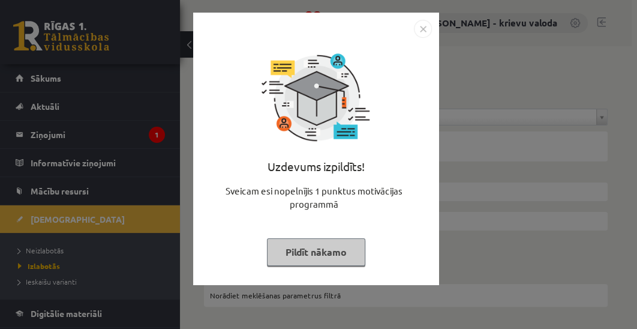
click at [306, 250] on button "Pildīt nākamo" at bounding box center [316, 252] width 98 height 28
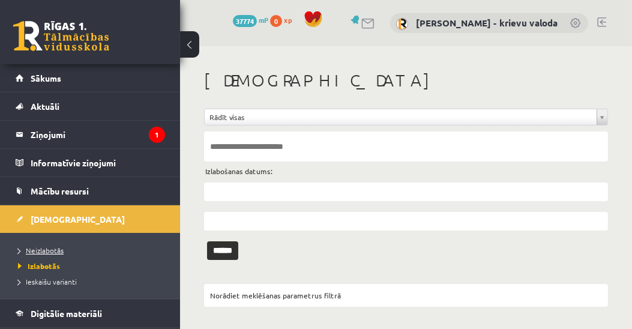
click at [61, 250] on span "Neizlabotās" at bounding box center [41, 251] width 46 height 10
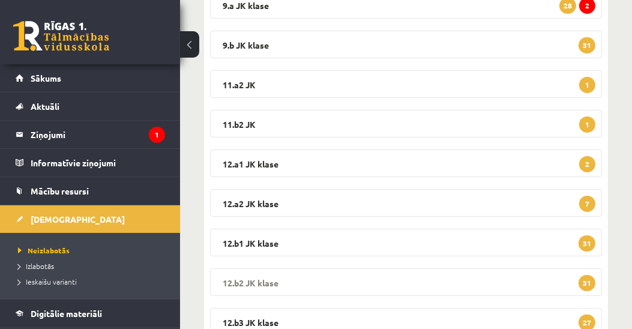
scroll to position [274, 0]
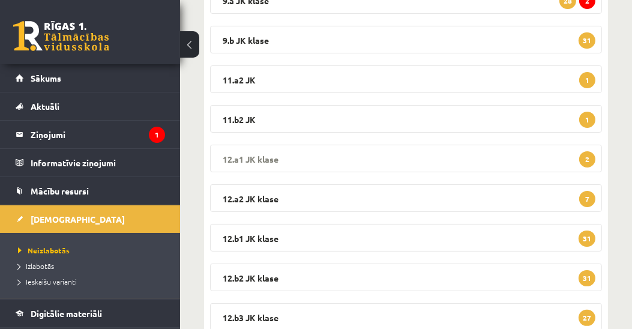
click at [238, 159] on legend "12.a1 JK klase 2" at bounding box center [406, 159] width 392 height 28
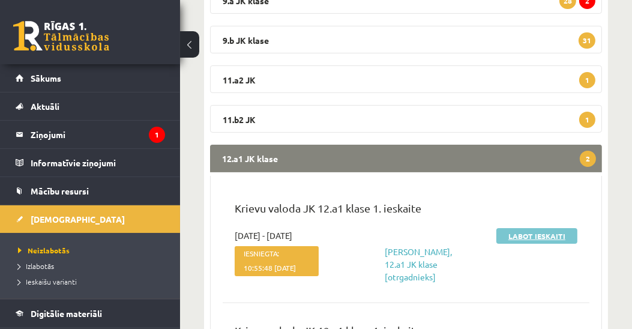
click at [541, 238] on link "Labot ieskaiti" at bounding box center [536, 236] width 81 height 16
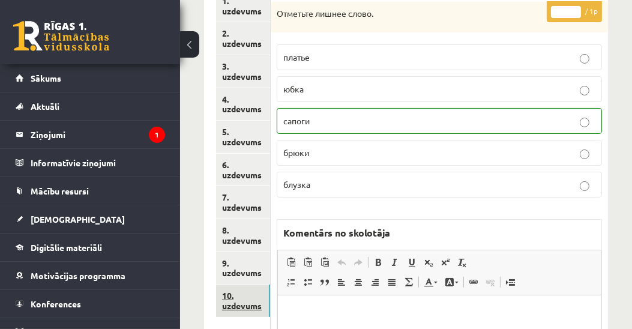
click at [252, 306] on link "10. uzdevums" at bounding box center [243, 301] width 54 height 32
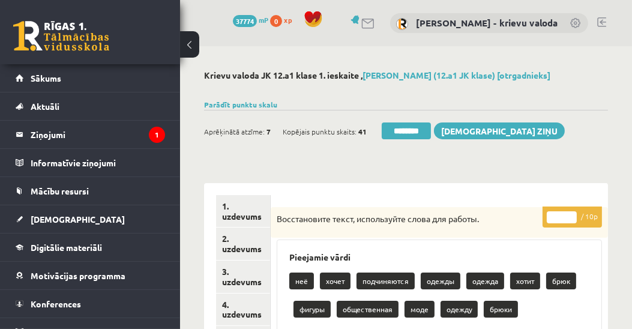
click at [408, 131] on input "********" at bounding box center [406, 130] width 49 height 17
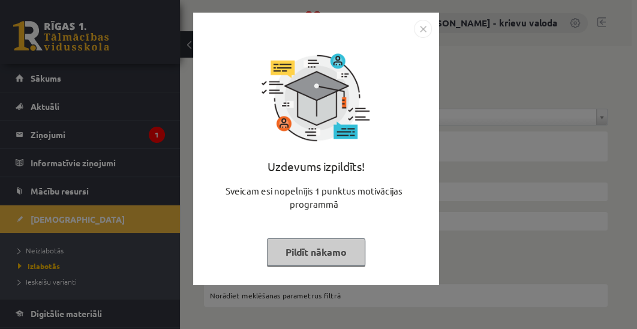
click at [315, 253] on button "Pildīt nākamo" at bounding box center [316, 252] width 98 height 28
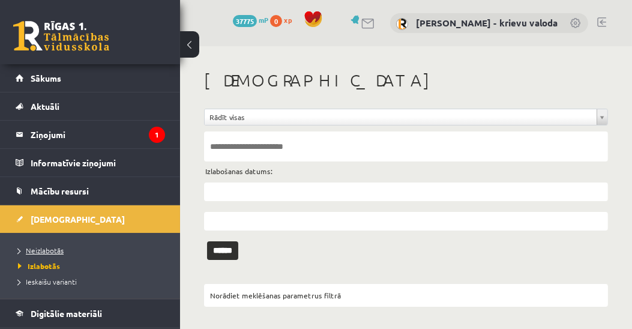
click at [47, 250] on span "Neizlabotās" at bounding box center [41, 251] width 46 height 10
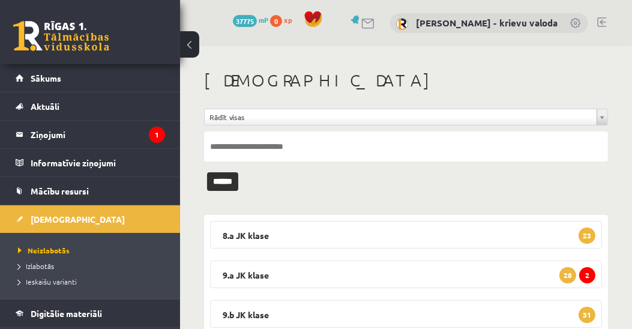
scroll to position [205, 0]
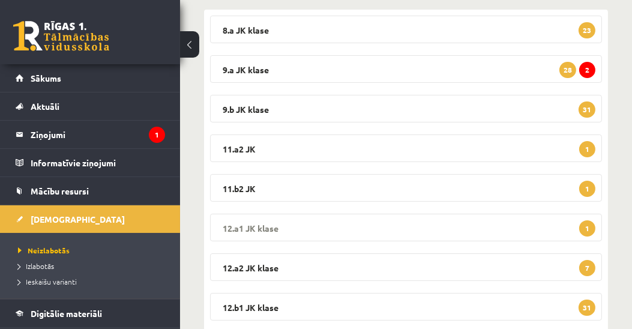
click at [263, 228] on legend "12.a1 JK klase 1" at bounding box center [406, 228] width 392 height 28
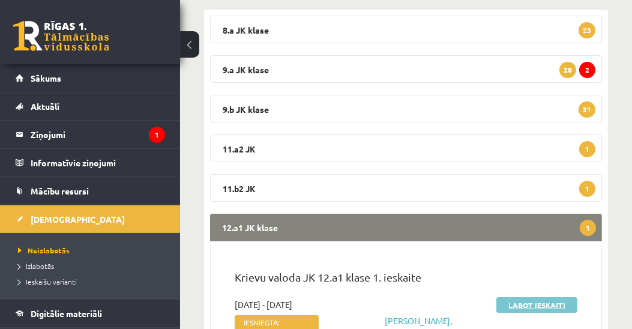
click at [514, 301] on link "Labot ieskaiti" at bounding box center [536, 305] width 81 height 16
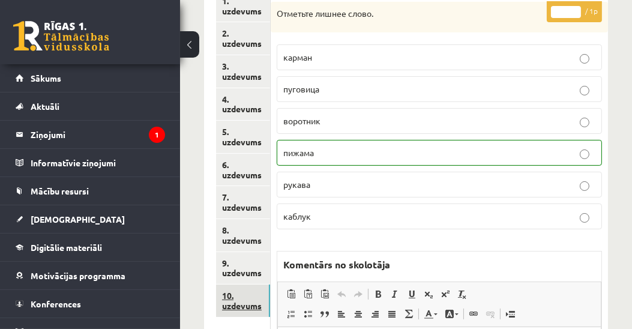
click at [241, 299] on link "10. uzdevums" at bounding box center [243, 301] width 54 height 32
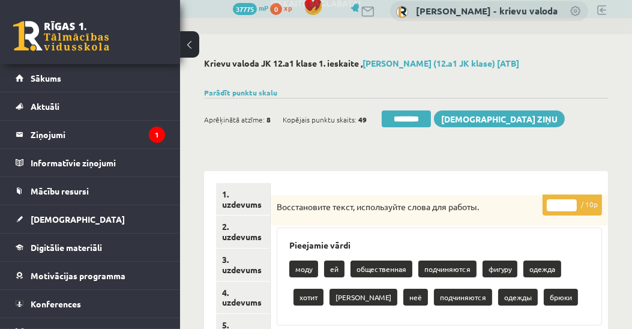
scroll to position [68, 0]
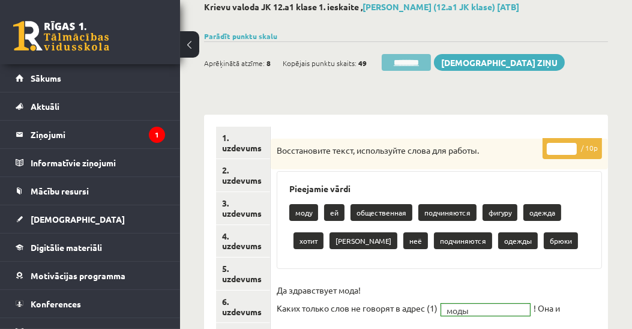
click at [404, 64] on input "********" at bounding box center [406, 62] width 49 height 17
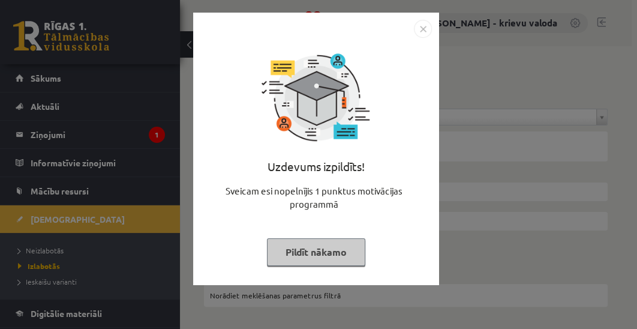
click at [303, 258] on button "Pildīt nākamo" at bounding box center [316, 252] width 98 height 28
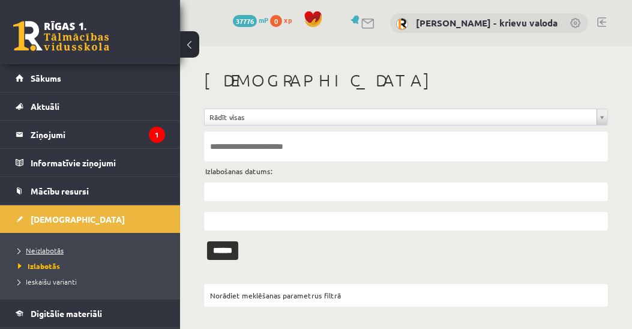
click at [54, 246] on span "Neizlabotās" at bounding box center [41, 251] width 46 height 10
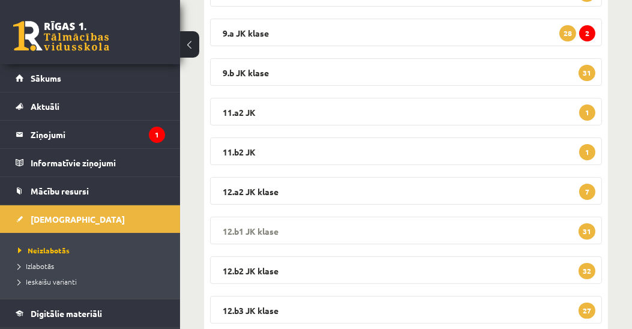
scroll to position [274, 0]
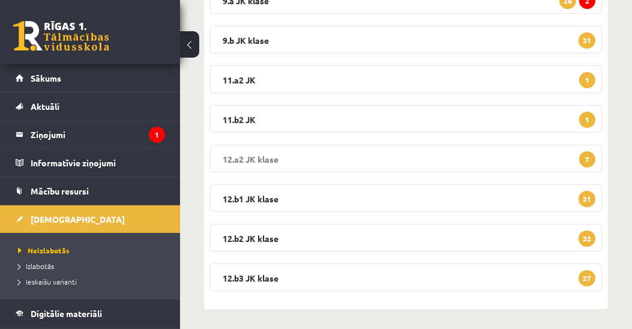
click at [246, 159] on legend "12.a2 JK klase 7" at bounding box center [406, 159] width 392 height 28
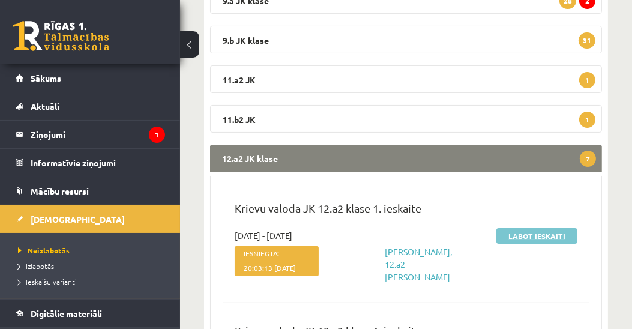
click at [544, 238] on link "Labot ieskaiti" at bounding box center [536, 236] width 81 height 16
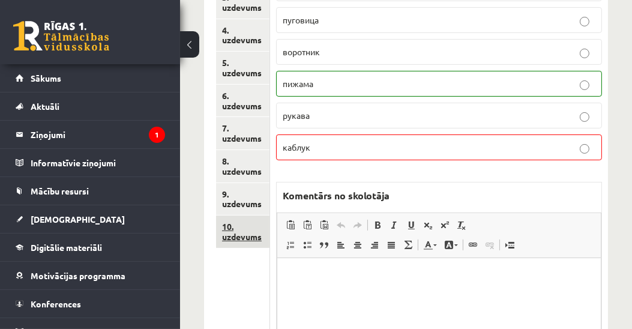
click at [248, 239] on link "10. uzdevums" at bounding box center [242, 231] width 53 height 32
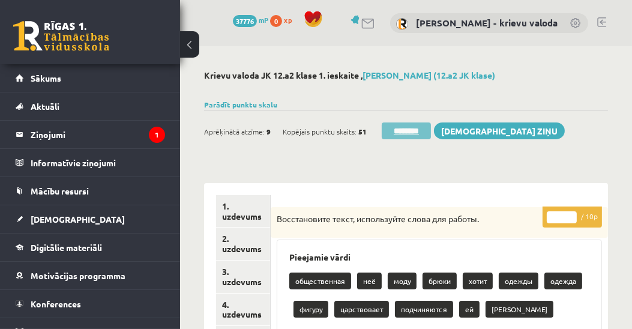
click at [413, 132] on input "********" at bounding box center [406, 130] width 49 height 17
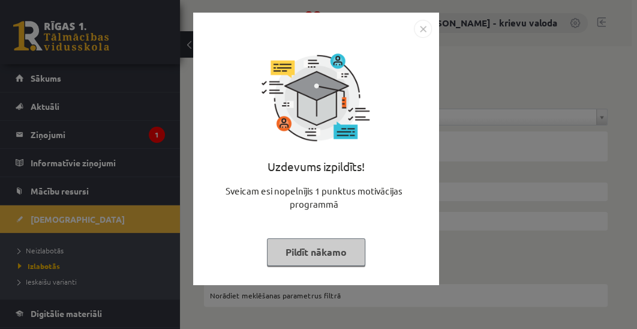
click at [340, 257] on button "Pildīt nākamo" at bounding box center [316, 252] width 98 height 28
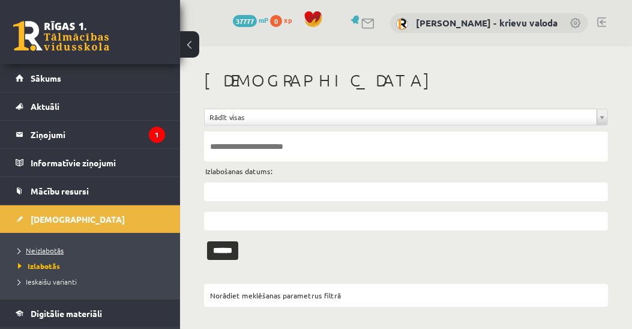
click at [59, 253] on link "Neizlabotās" at bounding box center [93, 250] width 150 height 11
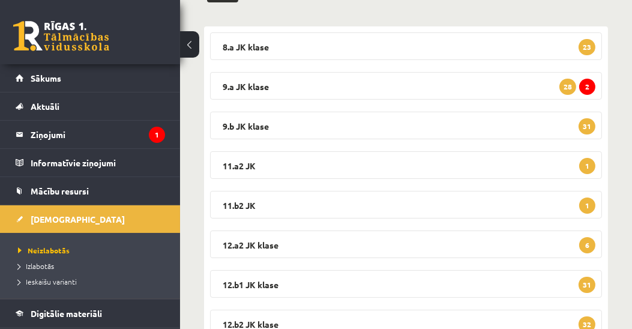
scroll to position [205, 0]
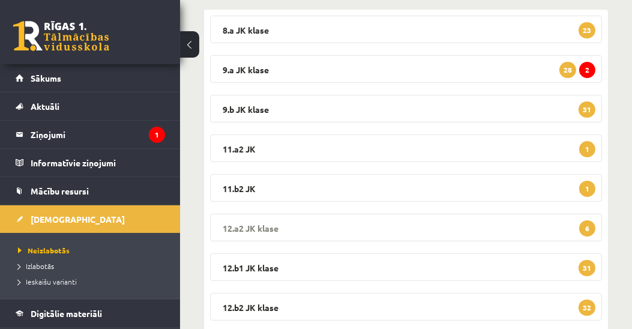
click at [255, 226] on legend "12.a2 JK klase 6" at bounding box center [406, 228] width 392 height 28
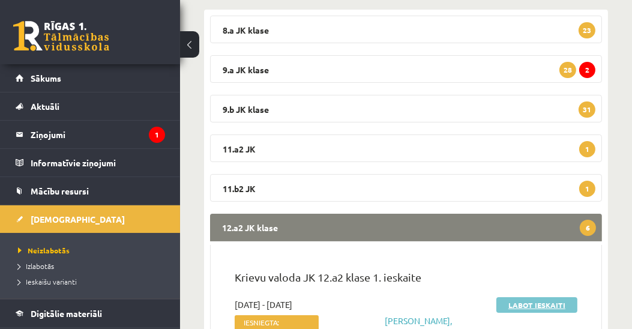
click at [513, 303] on link "Labot ieskaiti" at bounding box center [536, 305] width 81 height 16
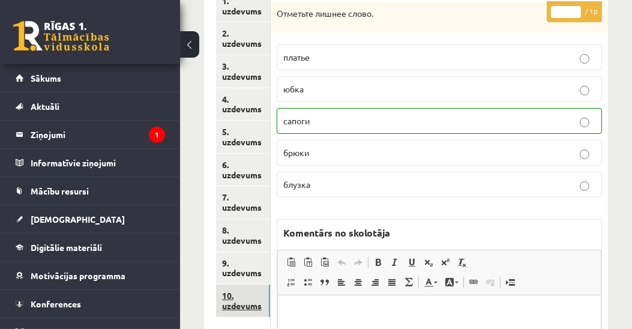
click at [253, 305] on link "10. uzdevums" at bounding box center [243, 301] width 54 height 32
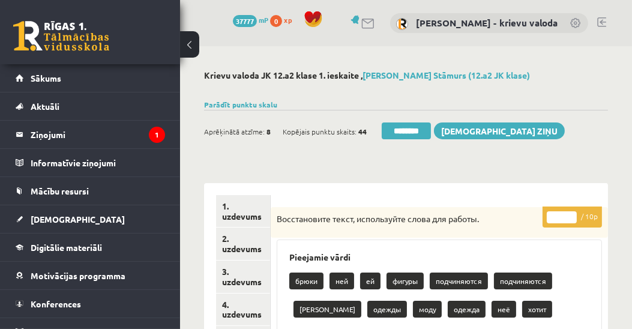
type input "*"
click at [573, 212] on input "*" at bounding box center [562, 217] width 30 height 12
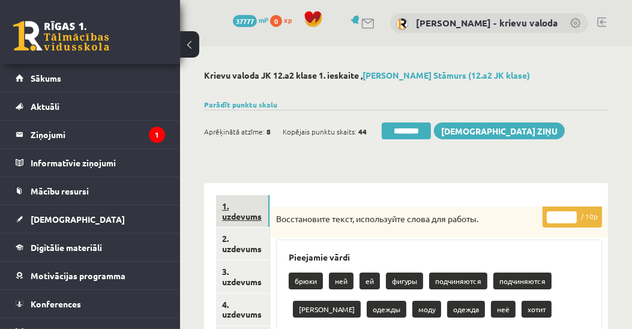
click at [250, 215] on link "1. uzdevums" at bounding box center [242, 211] width 53 height 32
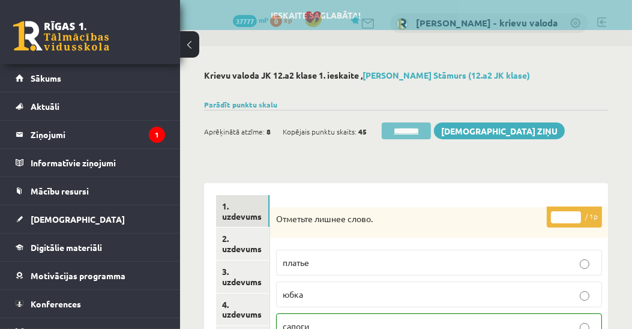
click at [411, 132] on input "********" at bounding box center [406, 130] width 49 height 17
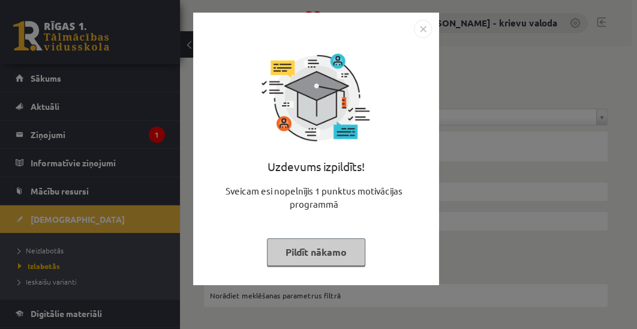
click at [331, 252] on button "Pildīt nākamo" at bounding box center [316, 252] width 98 height 28
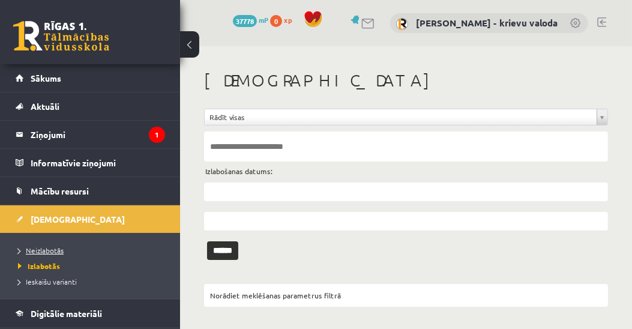
click at [56, 247] on span "Neizlabotās" at bounding box center [41, 251] width 46 height 10
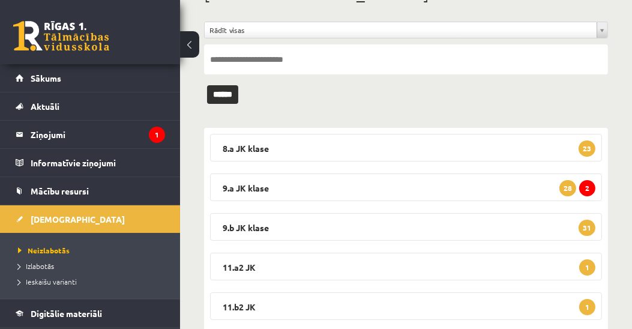
scroll to position [137, 0]
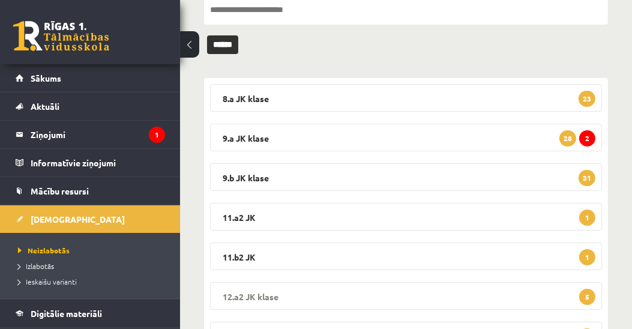
click at [261, 292] on legend "12.a2 JK klase 5" at bounding box center [406, 296] width 392 height 28
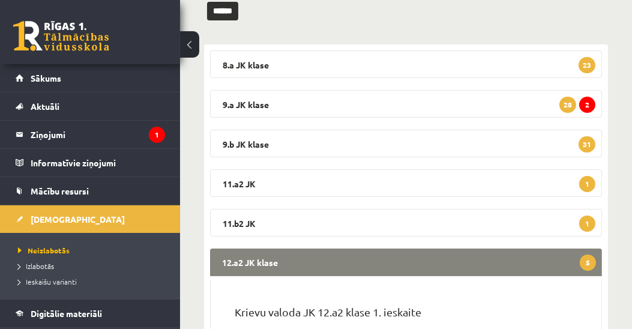
scroll to position [274, 0]
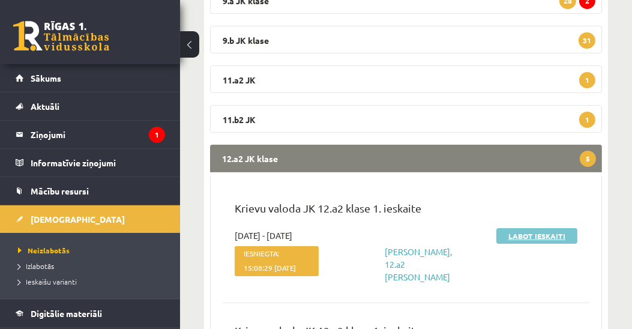
click at [525, 235] on link "Labot ieskaiti" at bounding box center [536, 236] width 81 height 16
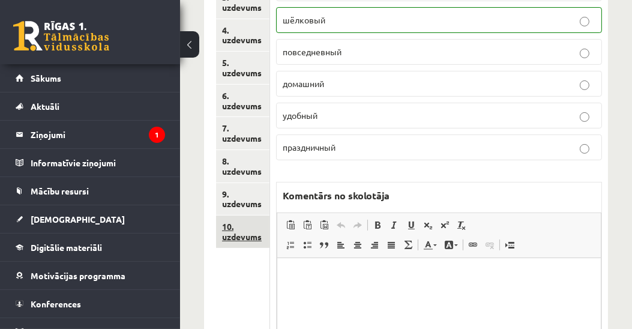
click at [243, 239] on link "10. uzdevums" at bounding box center [242, 231] width 53 height 32
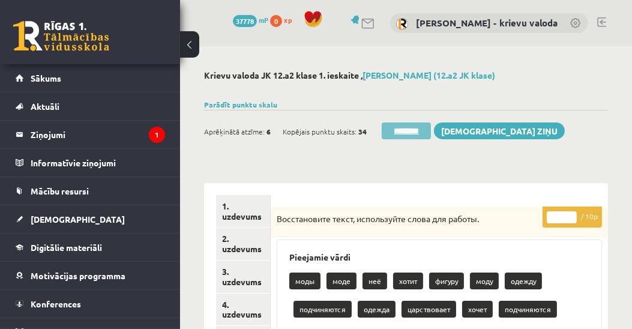
click at [410, 133] on input "********" at bounding box center [406, 130] width 49 height 17
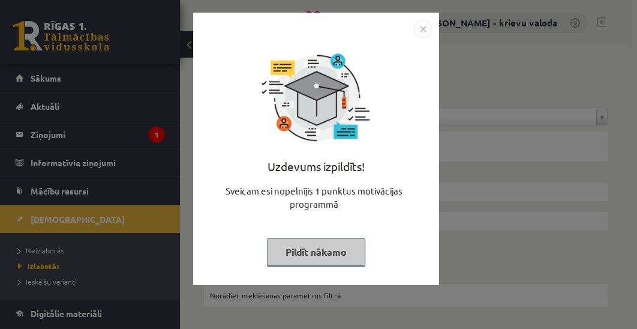
click at [322, 253] on button "Pildīt nākamo" at bounding box center [316, 252] width 98 height 28
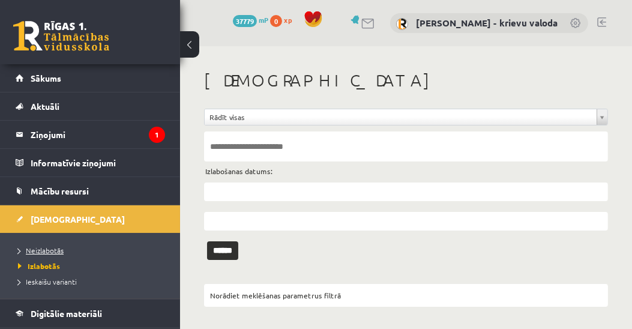
click at [60, 250] on span "Neizlabotās" at bounding box center [41, 251] width 46 height 10
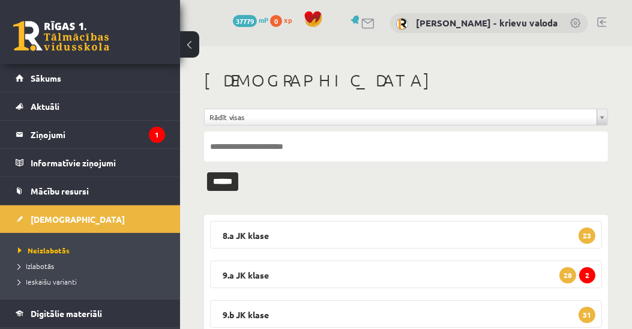
scroll to position [205, 0]
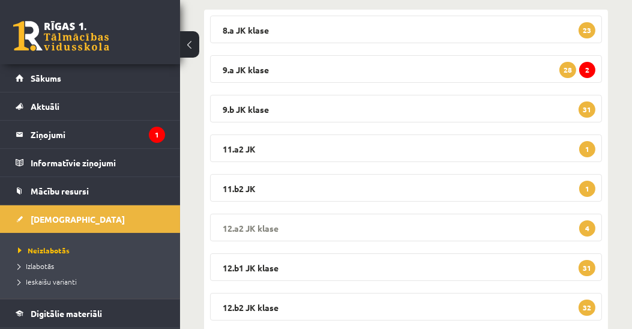
drag, startPoint x: 245, startPoint y: 221, endPoint x: 255, endPoint y: 221, distance: 9.6
click at [245, 221] on legend "12.a2 JK klase 4" at bounding box center [406, 228] width 392 height 28
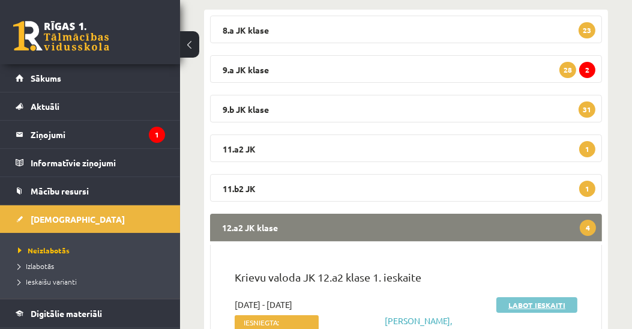
click at [527, 303] on link "Labot ieskaiti" at bounding box center [536, 305] width 81 height 16
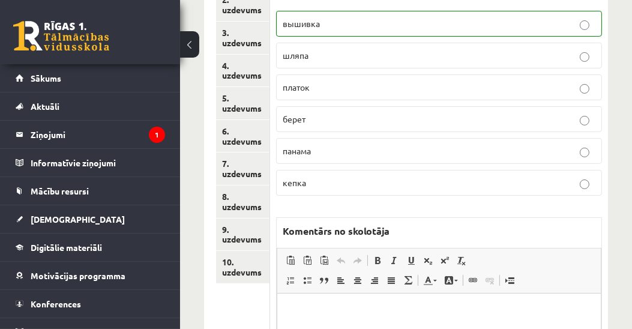
scroll to position [343, 0]
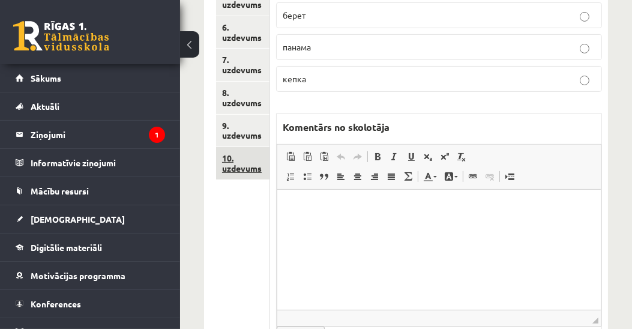
click at [235, 167] on link "10. uzdevums" at bounding box center [242, 163] width 53 height 32
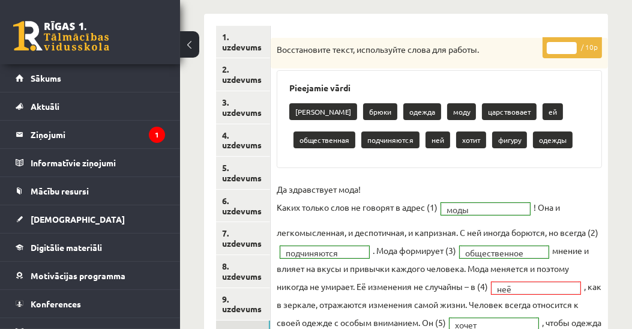
scroll to position [68, 0]
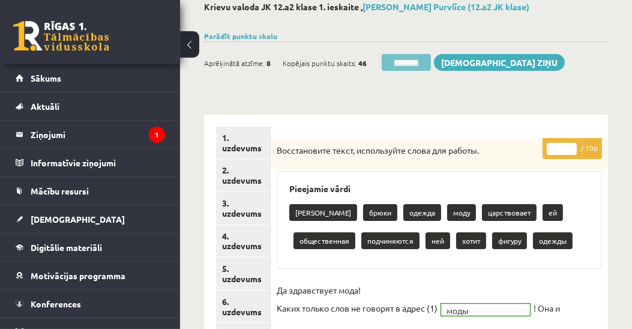
click at [407, 63] on input "********" at bounding box center [406, 62] width 49 height 17
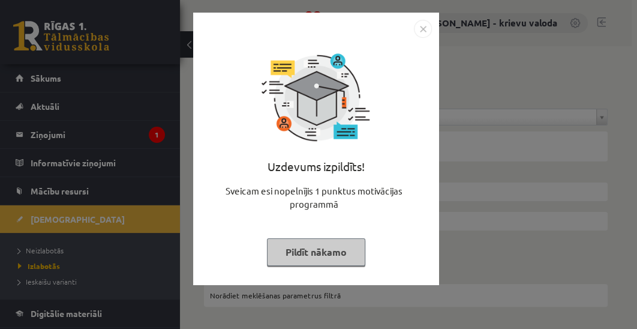
click at [321, 258] on button "Pildīt nākamo" at bounding box center [316, 252] width 98 height 28
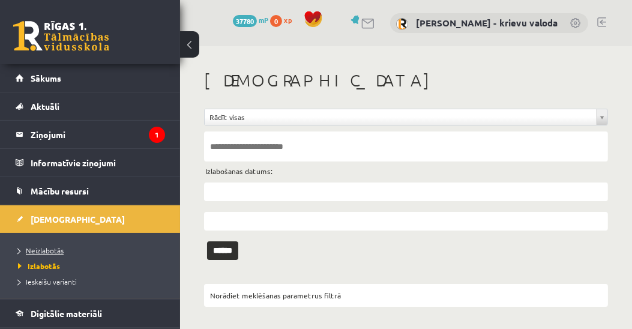
click at [55, 249] on span "Neizlabotās" at bounding box center [41, 251] width 46 height 10
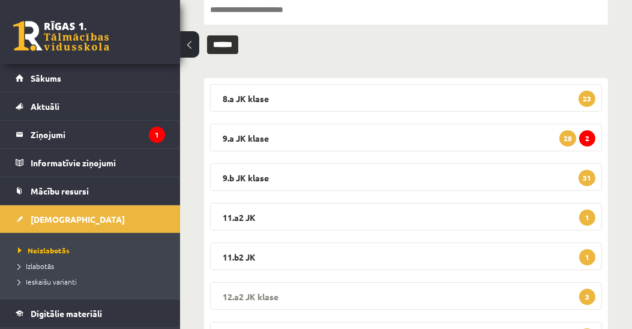
scroll to position [205, 0]
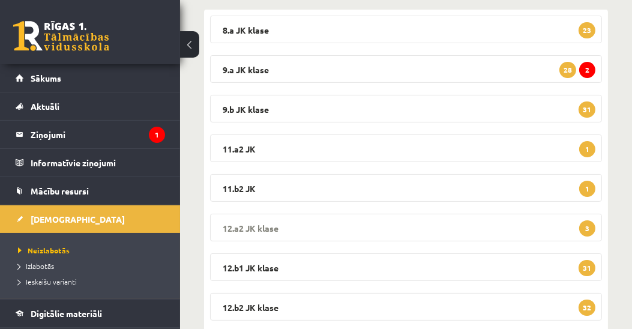
click at [272, 222] on legend "12.a2 JK klase 3" at bounding box center [406, 228] width 392 height 28
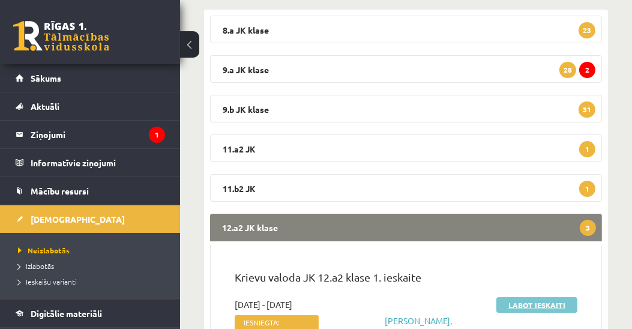
click at [524, 305] on link "Labot ieskaiti" at bounding box center [536, 305] width 81 height 16
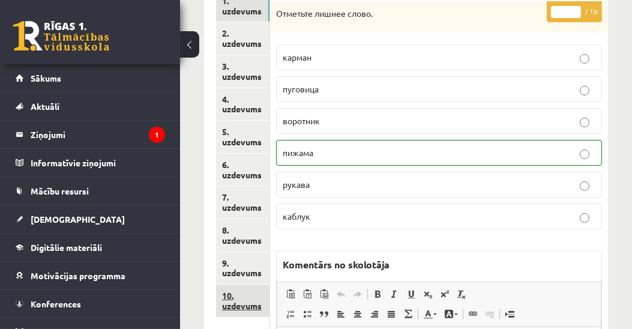
click at [253, 308] on link "10. uzdevums" at bounding box center [242, 301] width 53 height 32
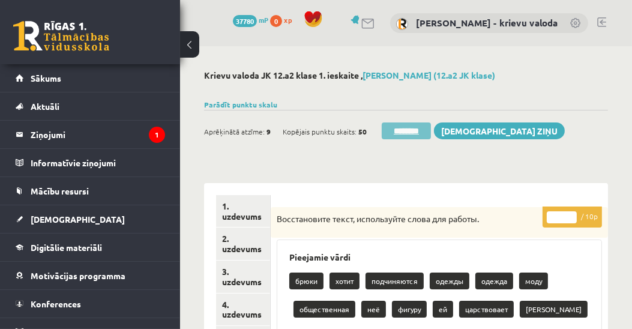
click at [409, 130] on input "********" at bounding box center [406, 130] width 49 height 17
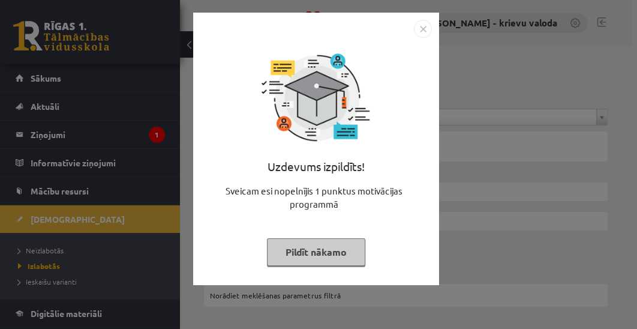
click at [298, 251] on button "Pildīt nākamo" at bounding box center [316, 252] width 98 height 28
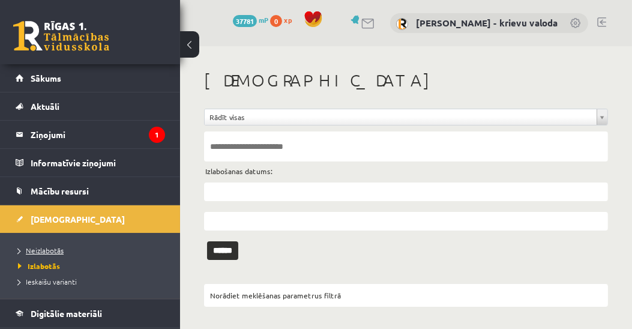
click at [41, 250] on span "Neizlabotās" at bounding box center [41, 251] width 46 height 10
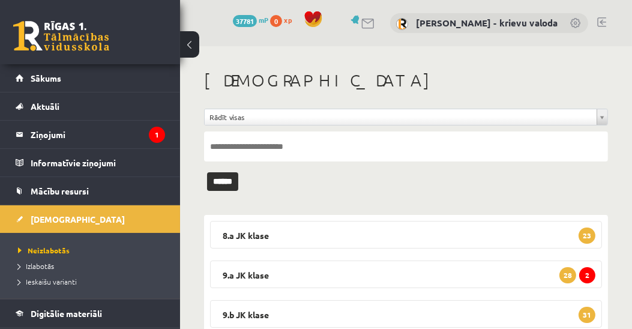
scroll to position [205, 0]
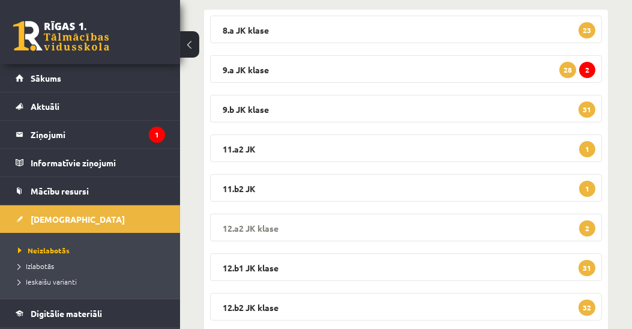
click at [276, 227] on legend "12.a2 JK klase 2" at bounding box center [406, 228] width 392 height 28
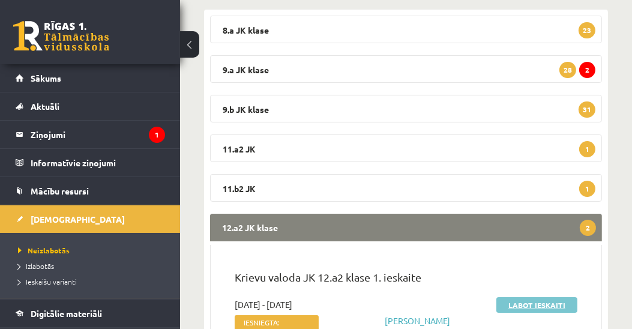
click at [545, 306] on link "Labot ieskaiti" at bounding box center [536, 305] width 81 height 16
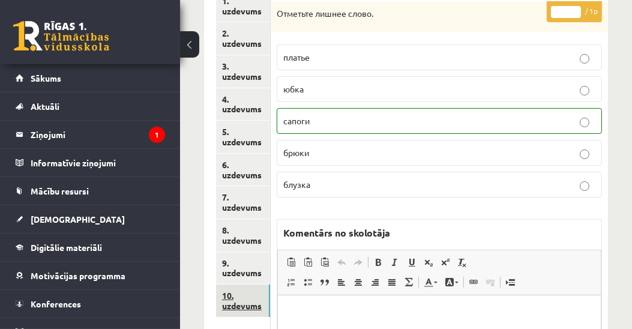
click at [251, 305] on link "10. uzdevums" at bounding box center [243, 301] width 54 height 32
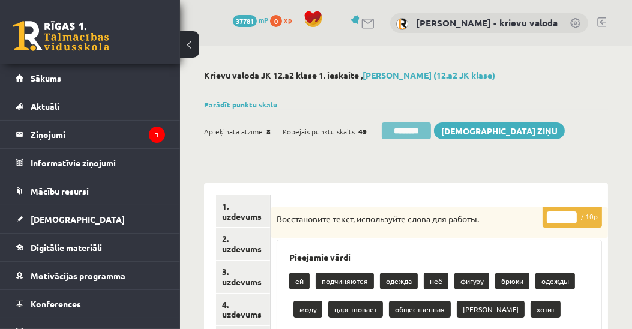
click at [402, 131] on input "********" at bounding box center [406, 130] width 49 height 17
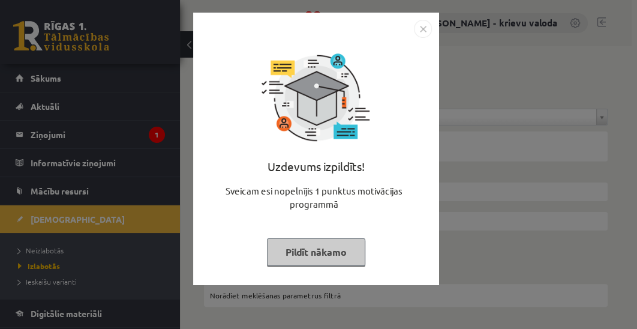
click at [339, 246] on button "Pildīt nākamo" at bounding box center [316, 252] width 98 height 28
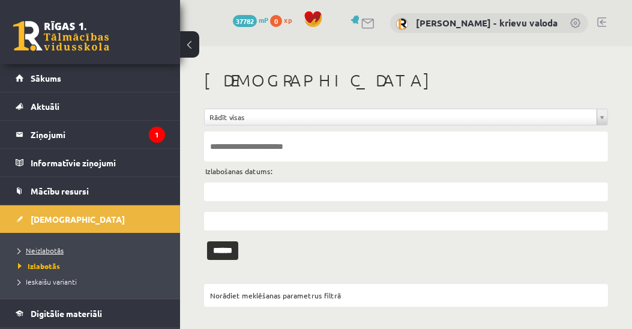
click at [51, 249] on span "Neizlabotās" at bounding box center [41, 251] width 46 height 10
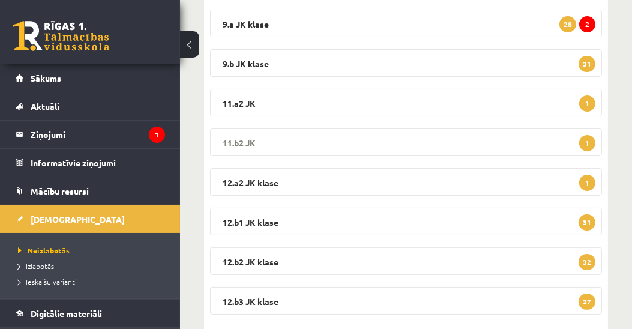
scroll to position [274, 0]
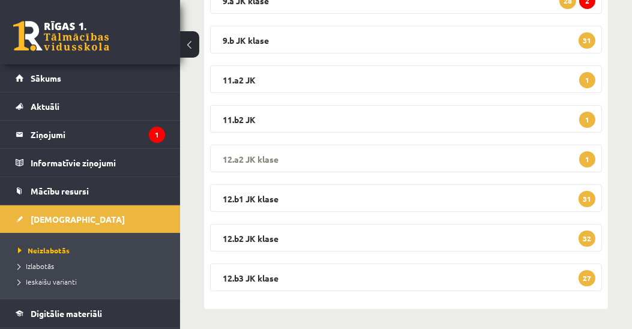
click at [248, 154] on legend "12.a2 JK klase 1" at bounding box center [406, 159] width 392 height 28
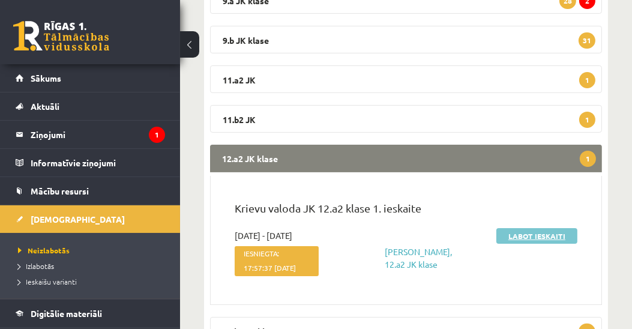
click at [532, 238] on link "Labot ieskaiti" at bounding box center [536, 236] width 81 height 16
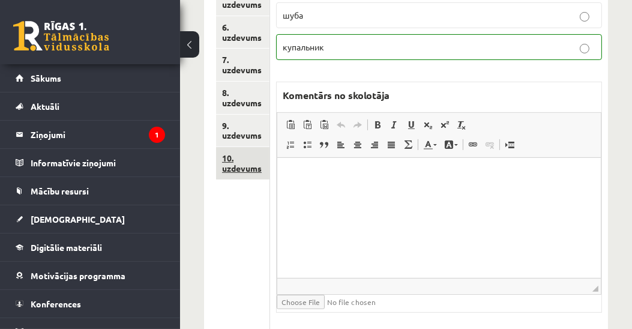
click at [253, 170] on link "10. uzdevums" at bounding box center [242, 163] width 53 height 32
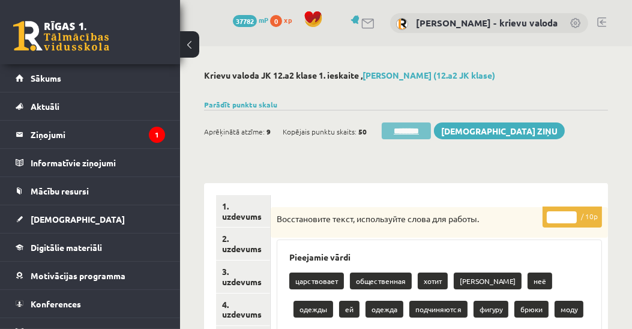
click at [412, 130] on input "********" at bounding box center [406, 130] width 49 height 17
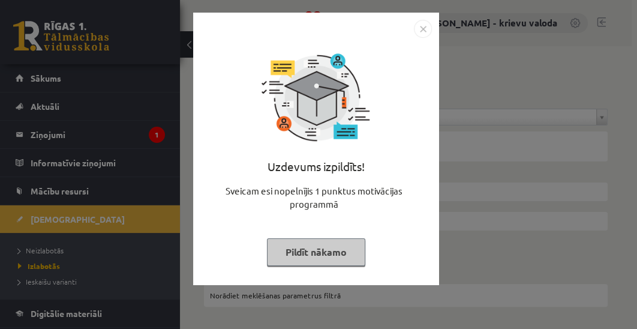
click at [308, 252] on button "Pildīt nākamo" at bounding box center [316, 252] width 98 height 28
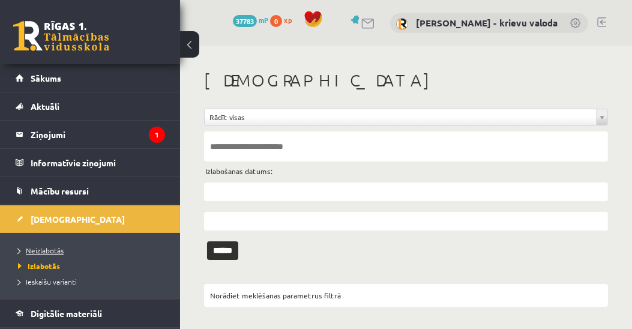
click at [52, 249] on span "Neizlabotās" at bounding box center [41, 251] width 46 height 10
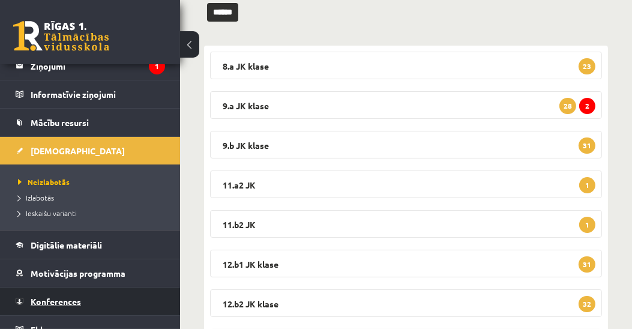
scroll to position [108, 0]
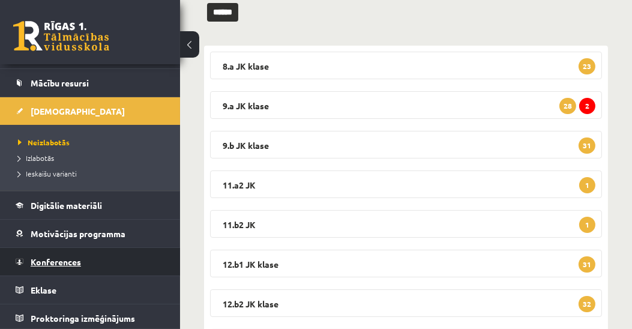
click at [70, 260] on span "Konferences" at bounding box center [56, 261] width 50 height 11
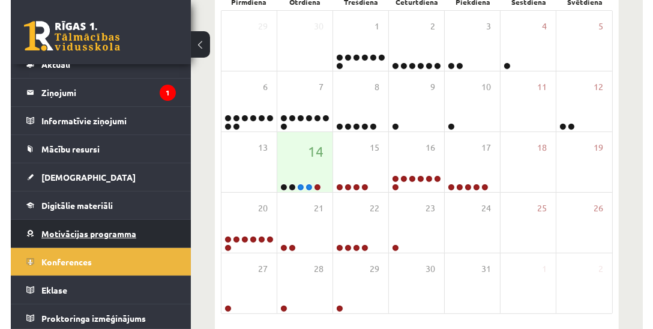
scroll to position [205, 0]
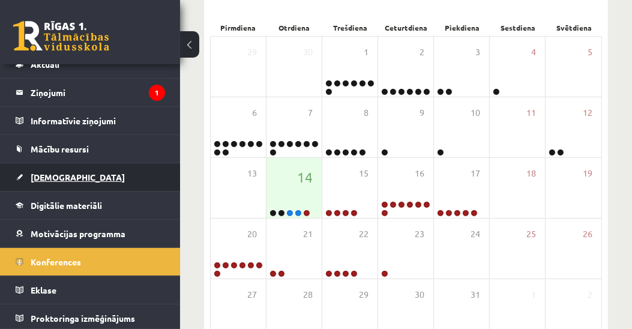
click at [47, 173] on span "[DEMOGRAPHIC_DATA]" at bounding box center [78, 177] width 94 height 11
